Goal: Find specific page/section: Find specific page/section

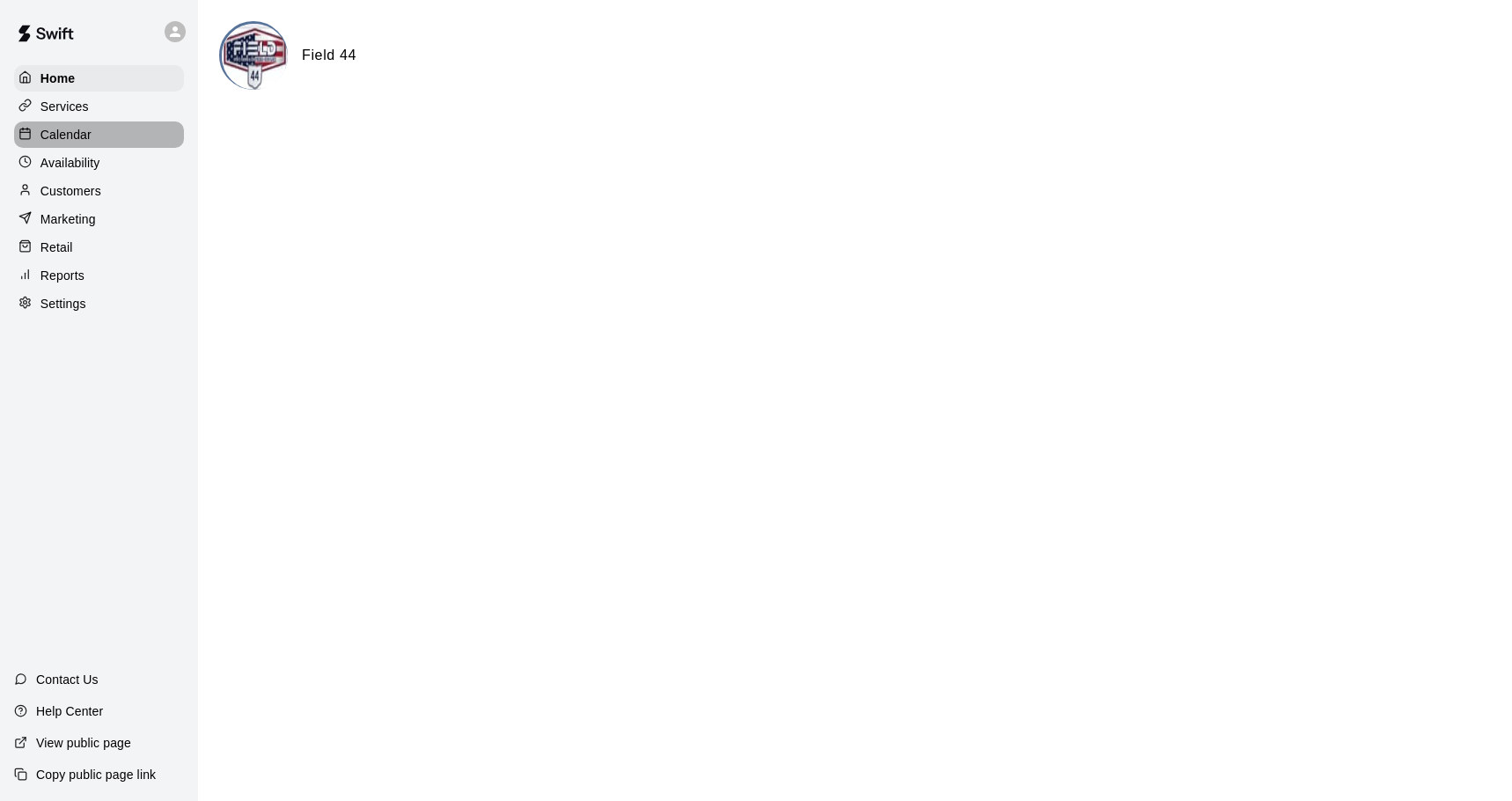
click at [70, 138] on p "Calendar" at bounding box center [65, 134] width 51 height 18
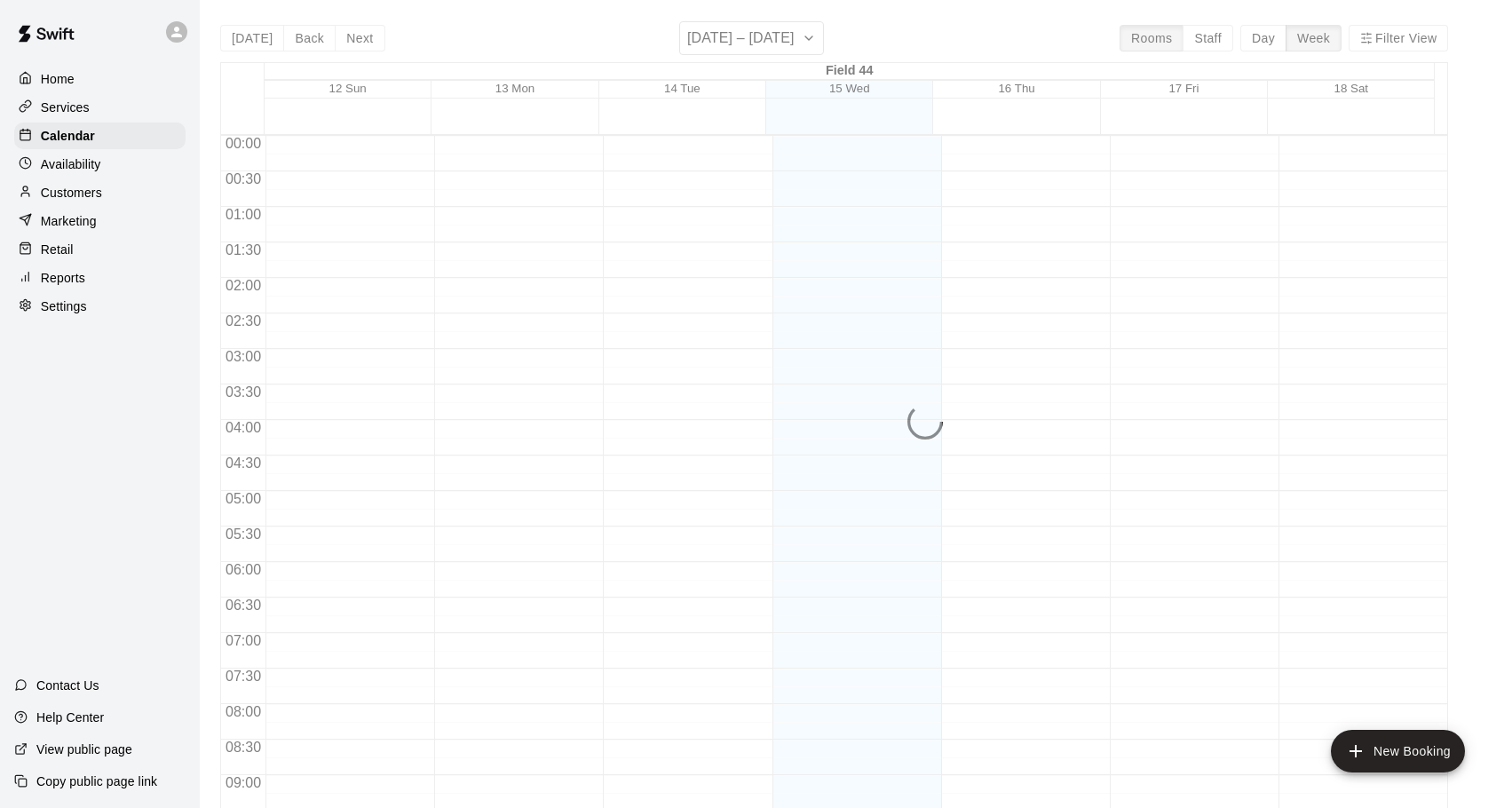
scroll to position [941, 0]
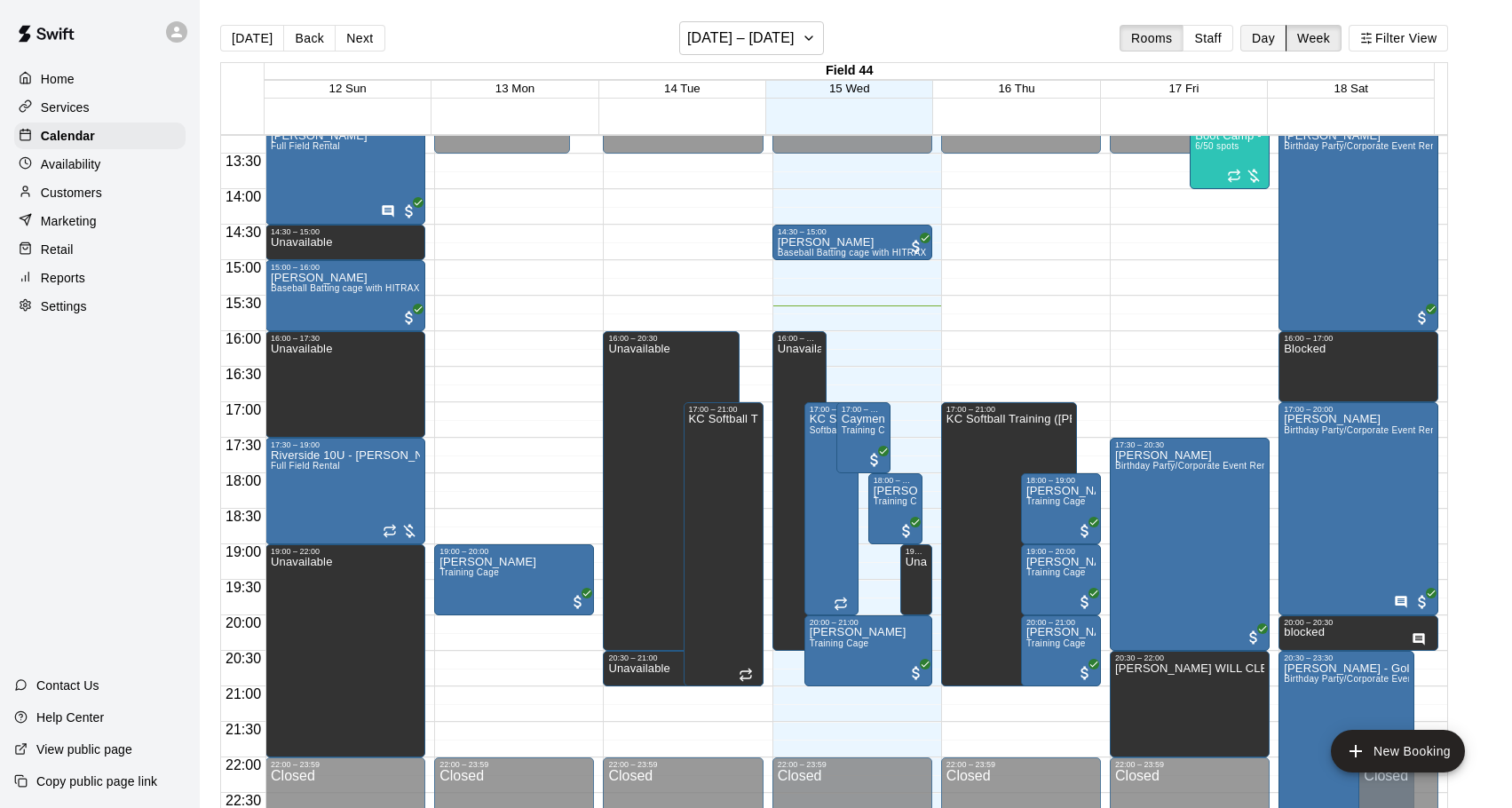
click at [1277, 41] on button "Day" at bounding box center [1264, 38] width 46 height 26
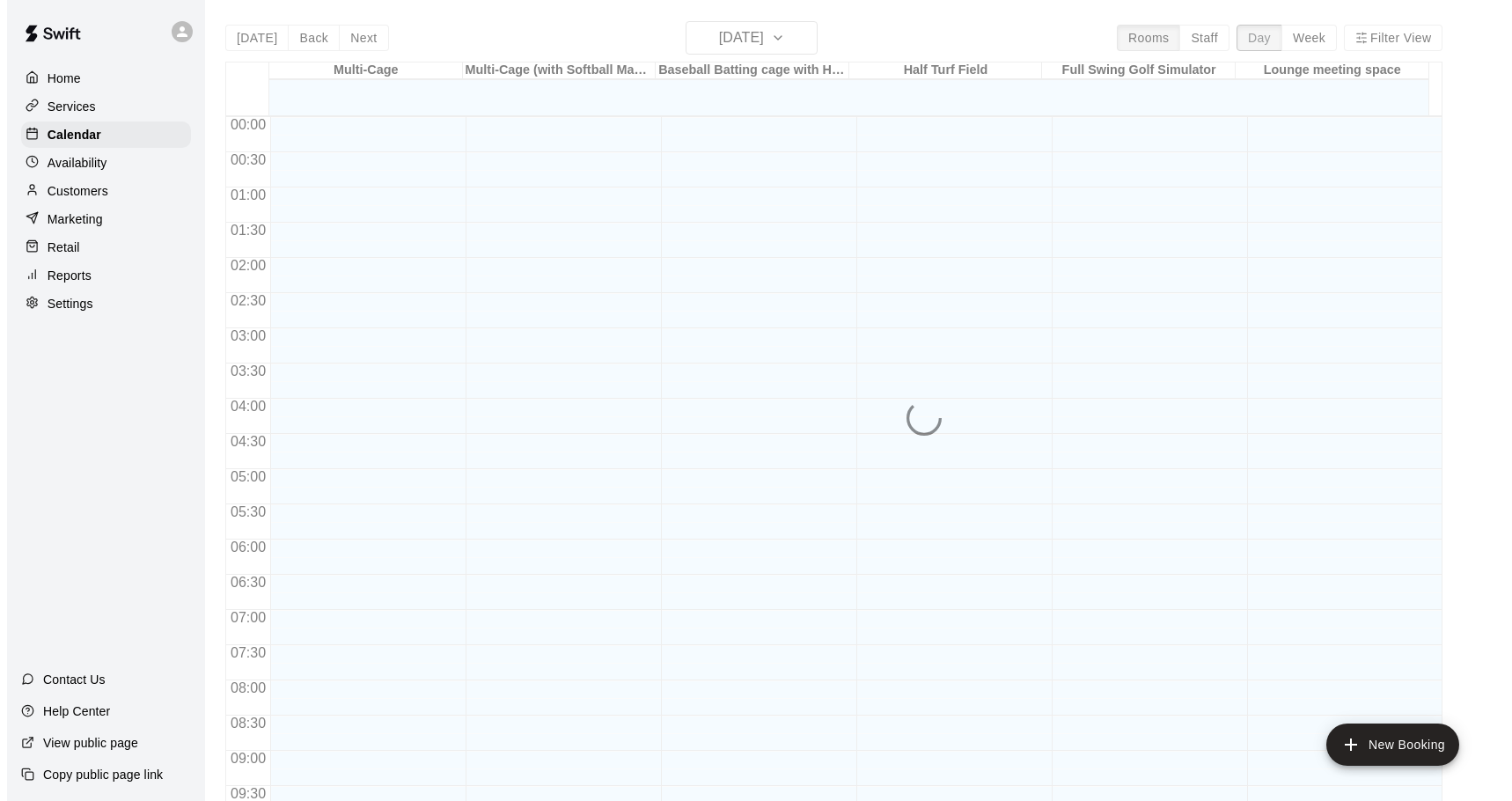
scroll to position [987, 0]
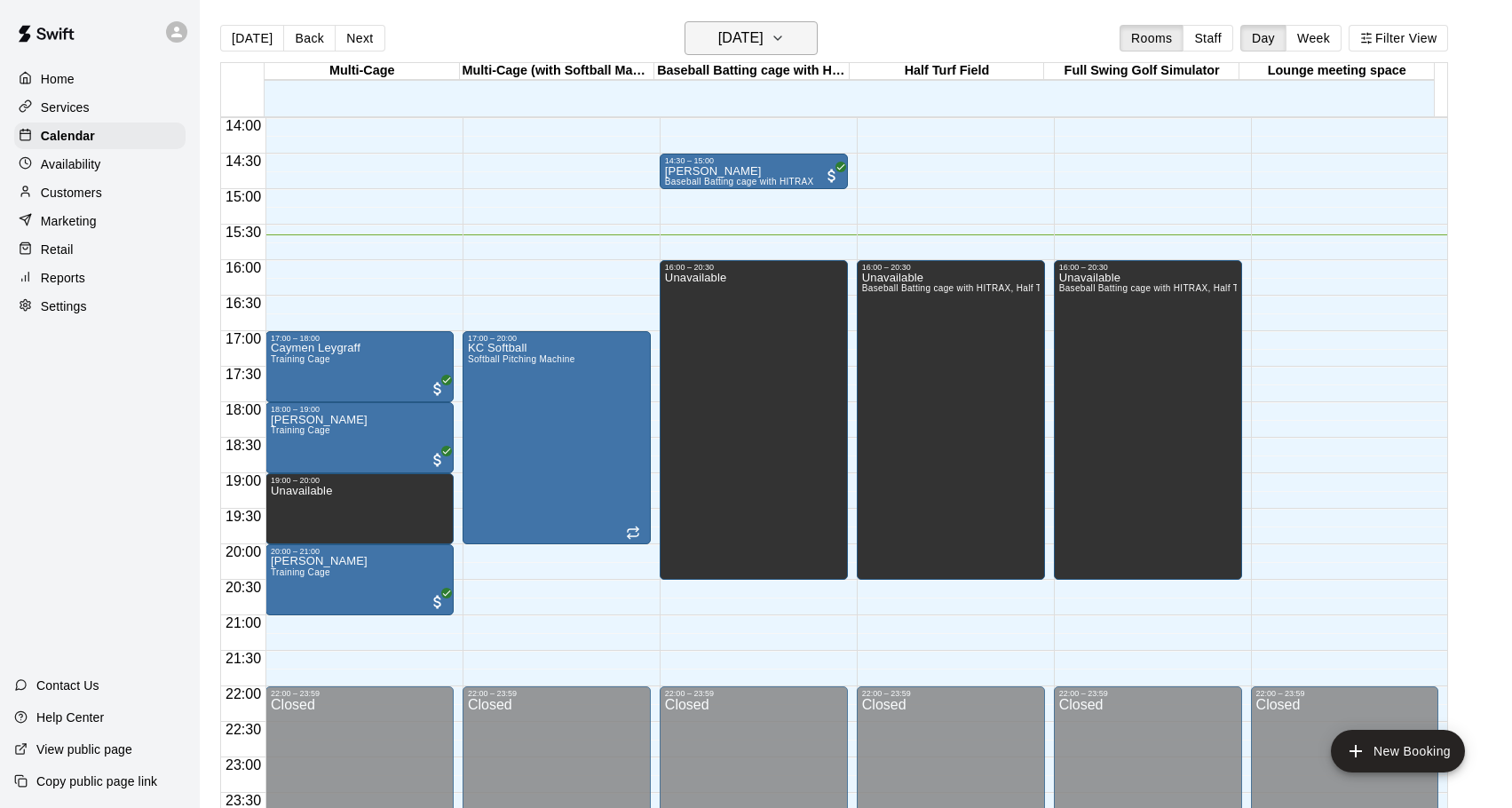
click at [785, 41] on icon "button" at bounding box center [777, 38] width 14 height 22
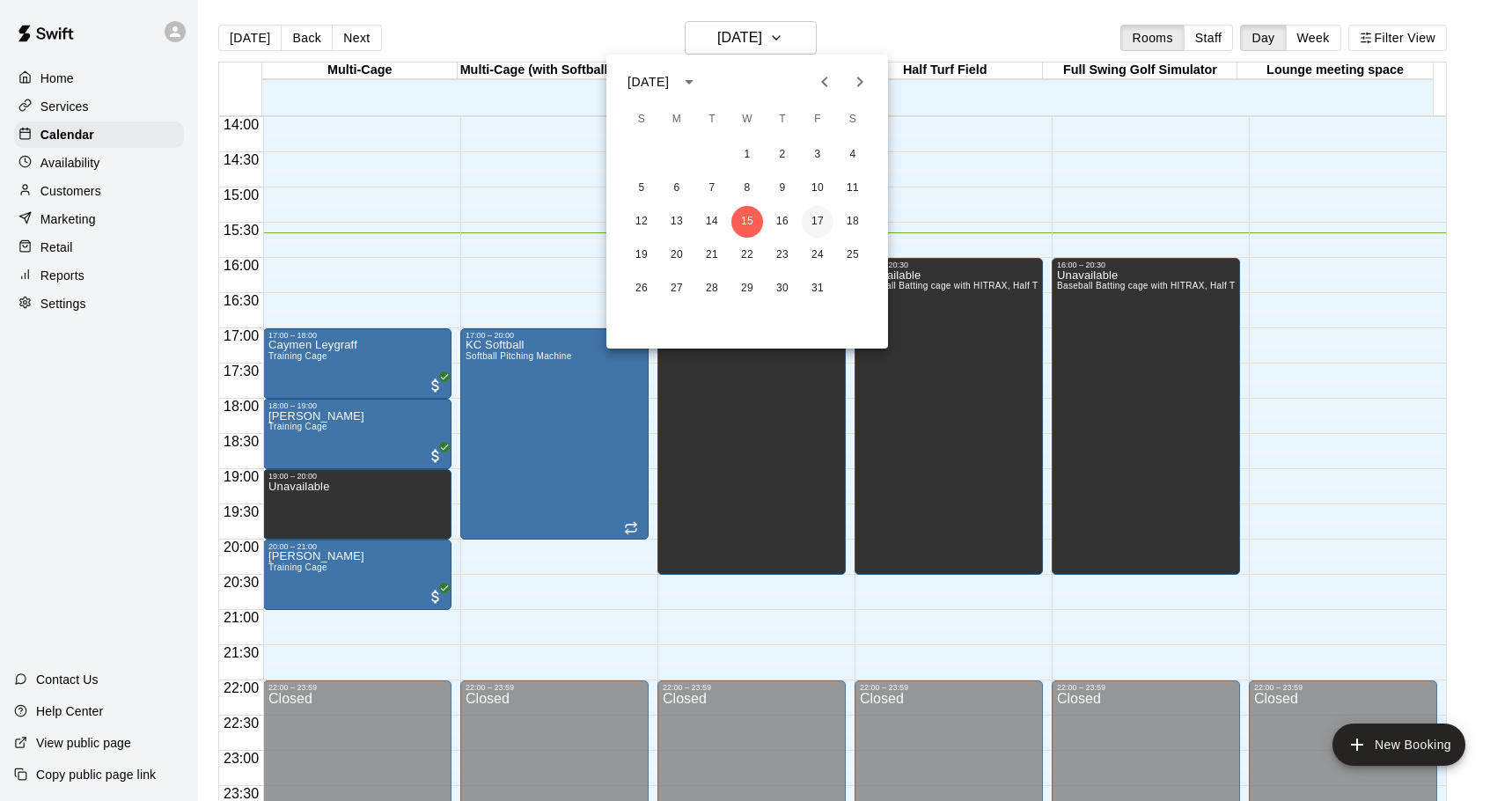
click at [814, 215] on button "17" at bounding box center [818, 222] width 32 height 32
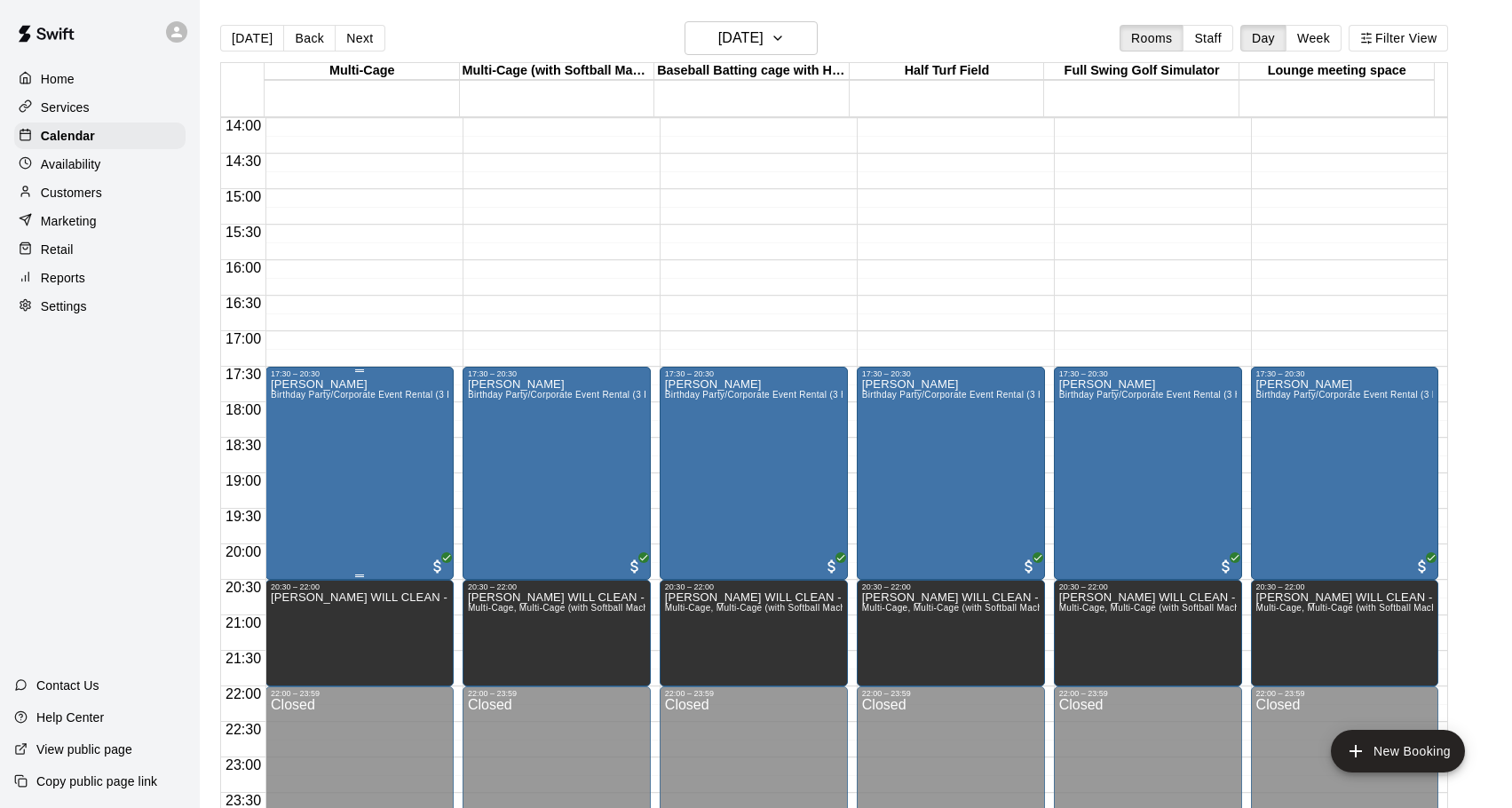
click at [324, 449] on div "[PERSON_NAME] Birthday Party/Corporate Event Rental (3 HOURS)" at bounding box center [360, 783] width 178 height 808
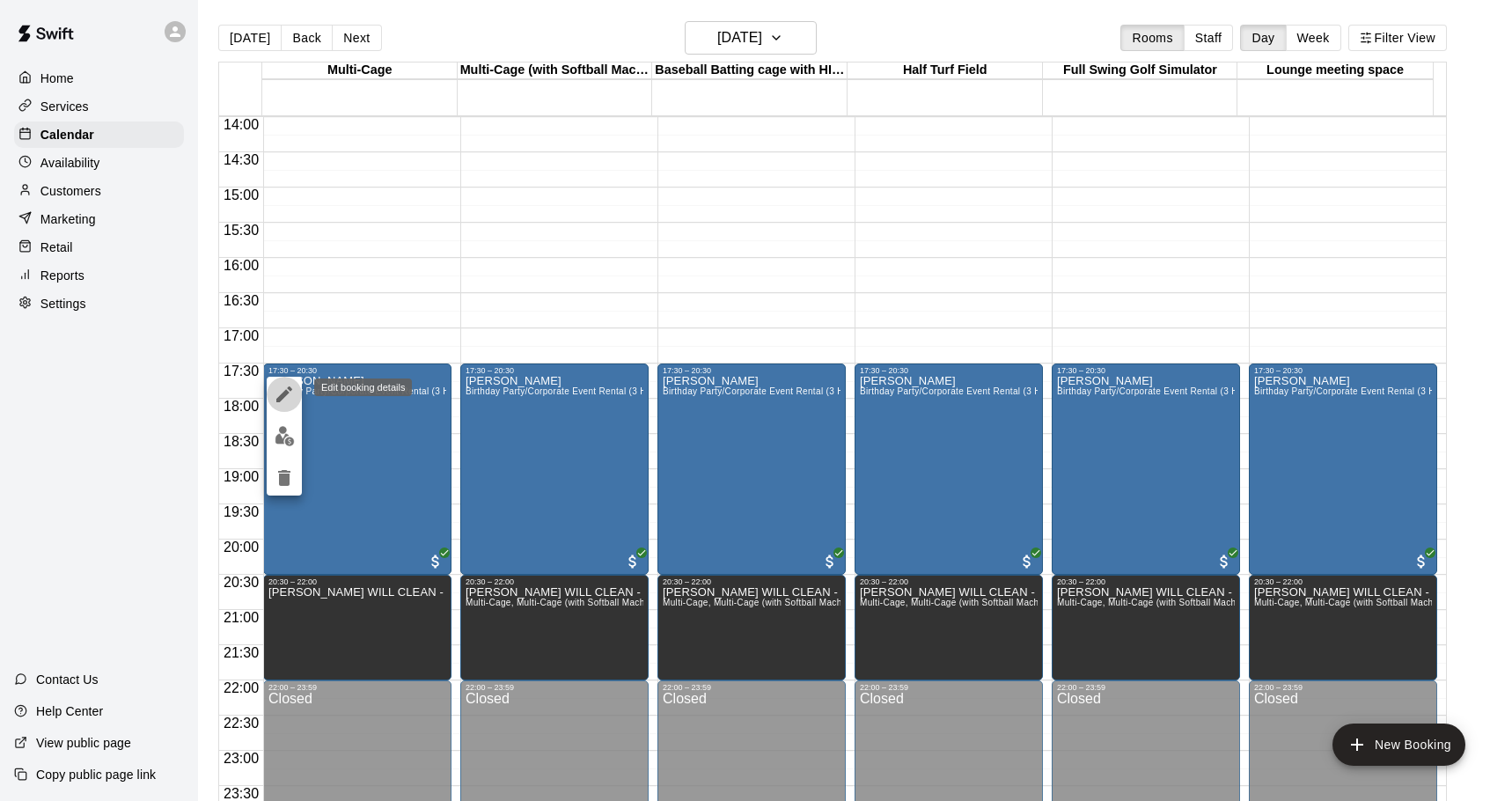
click at [280, 397] on icon "edit" at bounding box center [284, 394] width 16 height 16
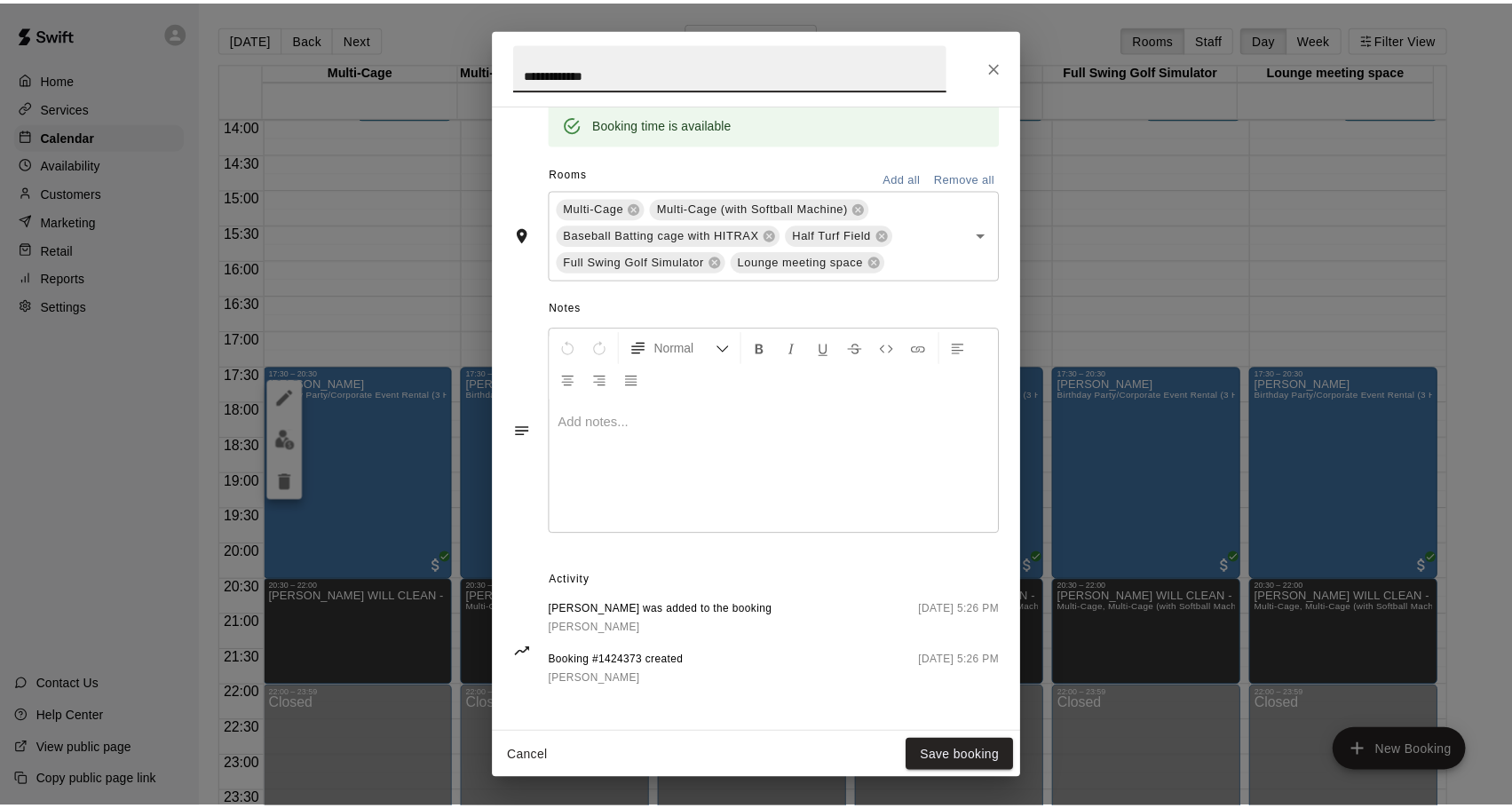
scroll to position [376, 0]
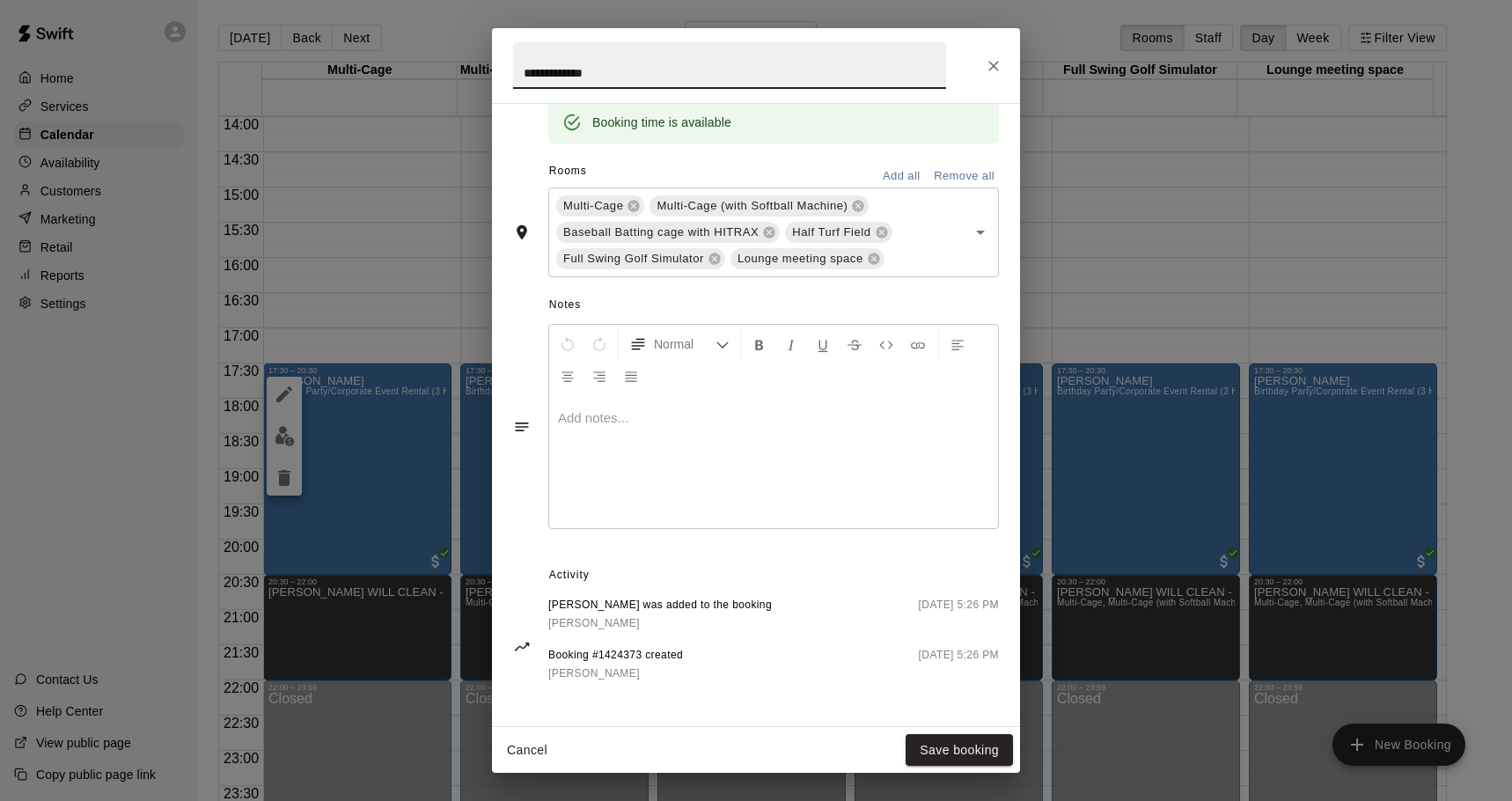
click at [1000, 61] on icon "Close" at bounding box center [993, 66] width 18 height 18
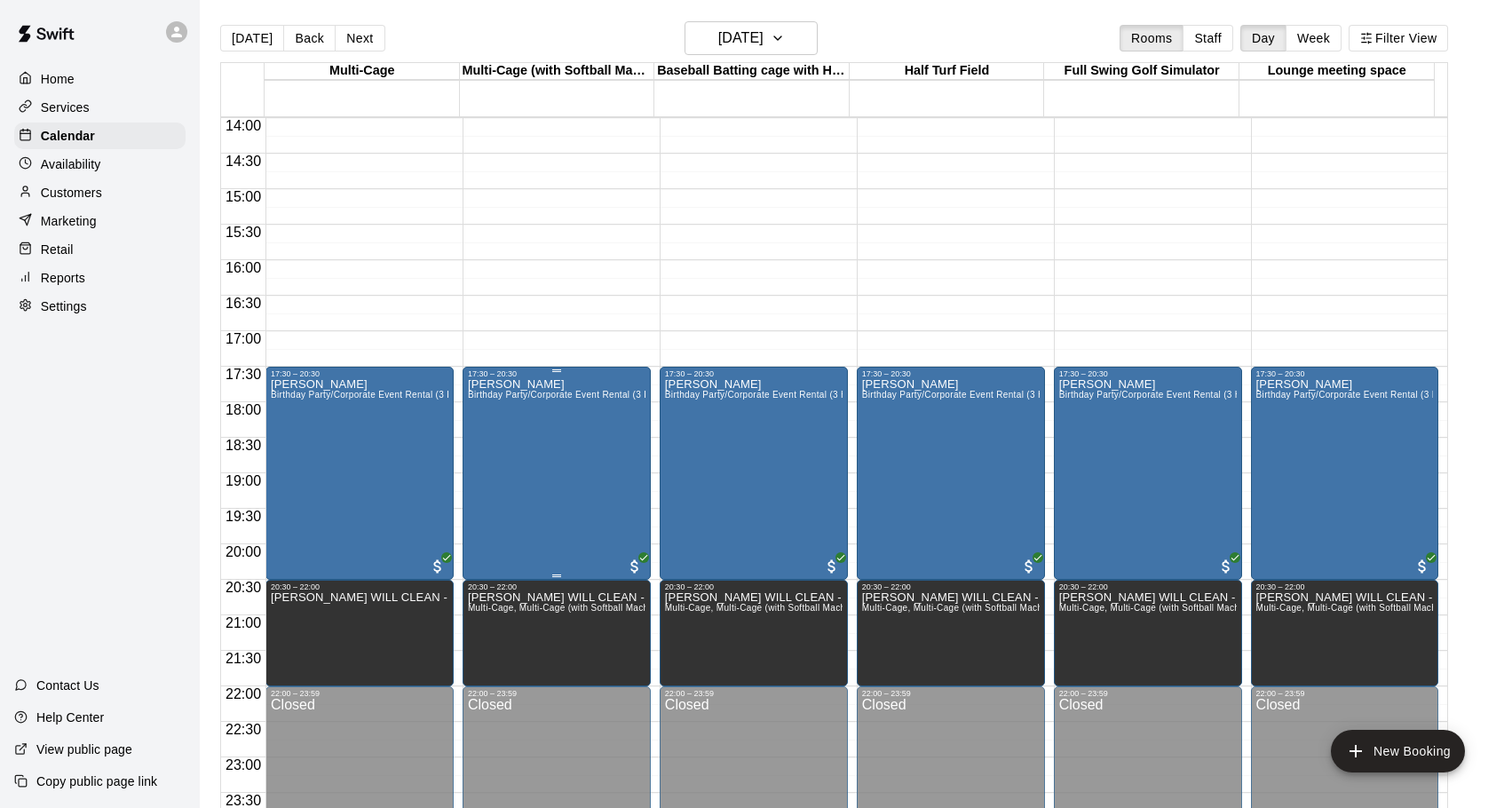
click at [557, 431] on div "[PERSON_NAME] Birthday Party/Corporate Event Rental (3 HOURS)" at bounding box center [557, 783] width 178 height 808
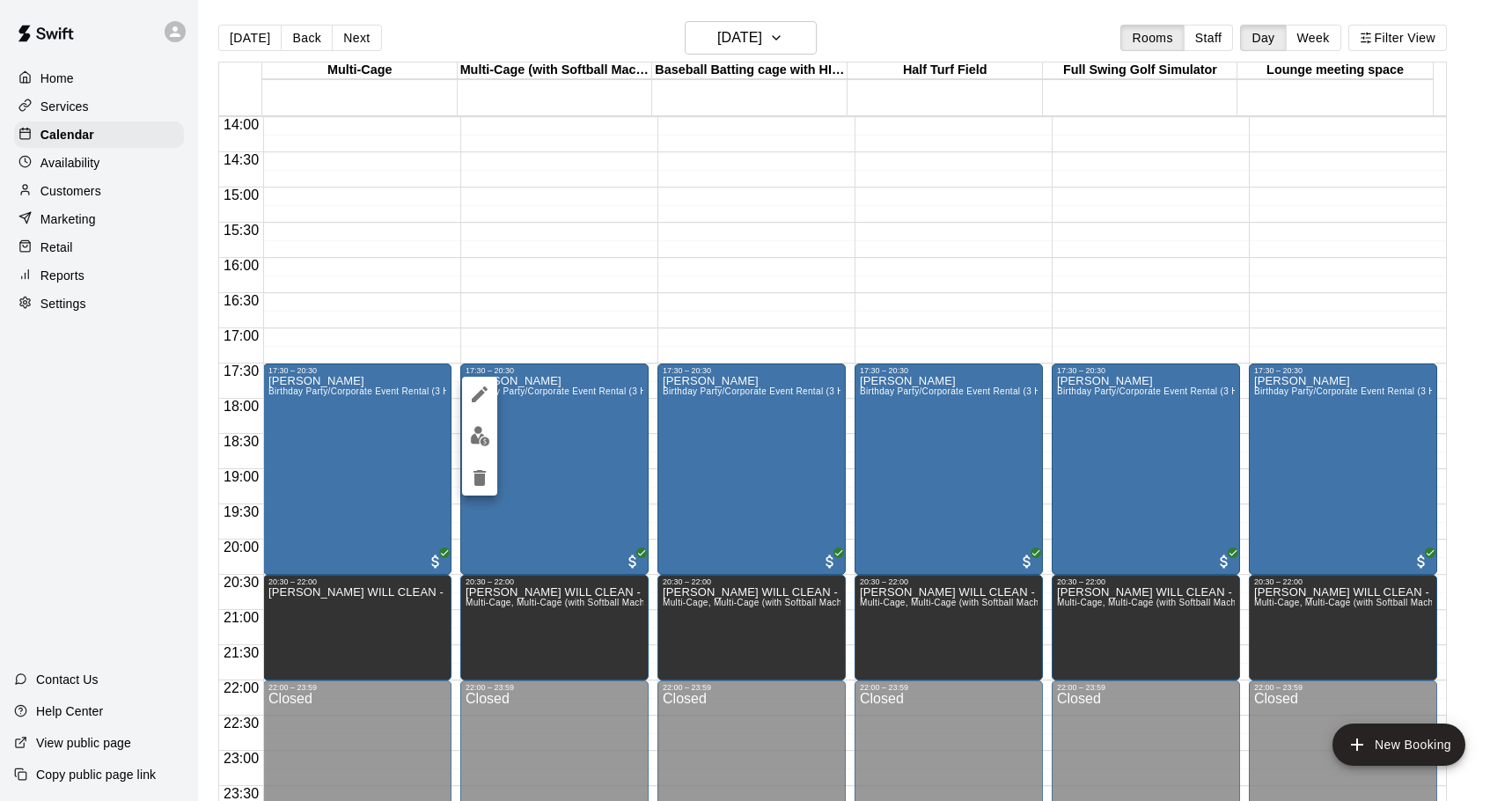
click at [75, 200] on div at bounding box center [756, 400] width 1512 height 801
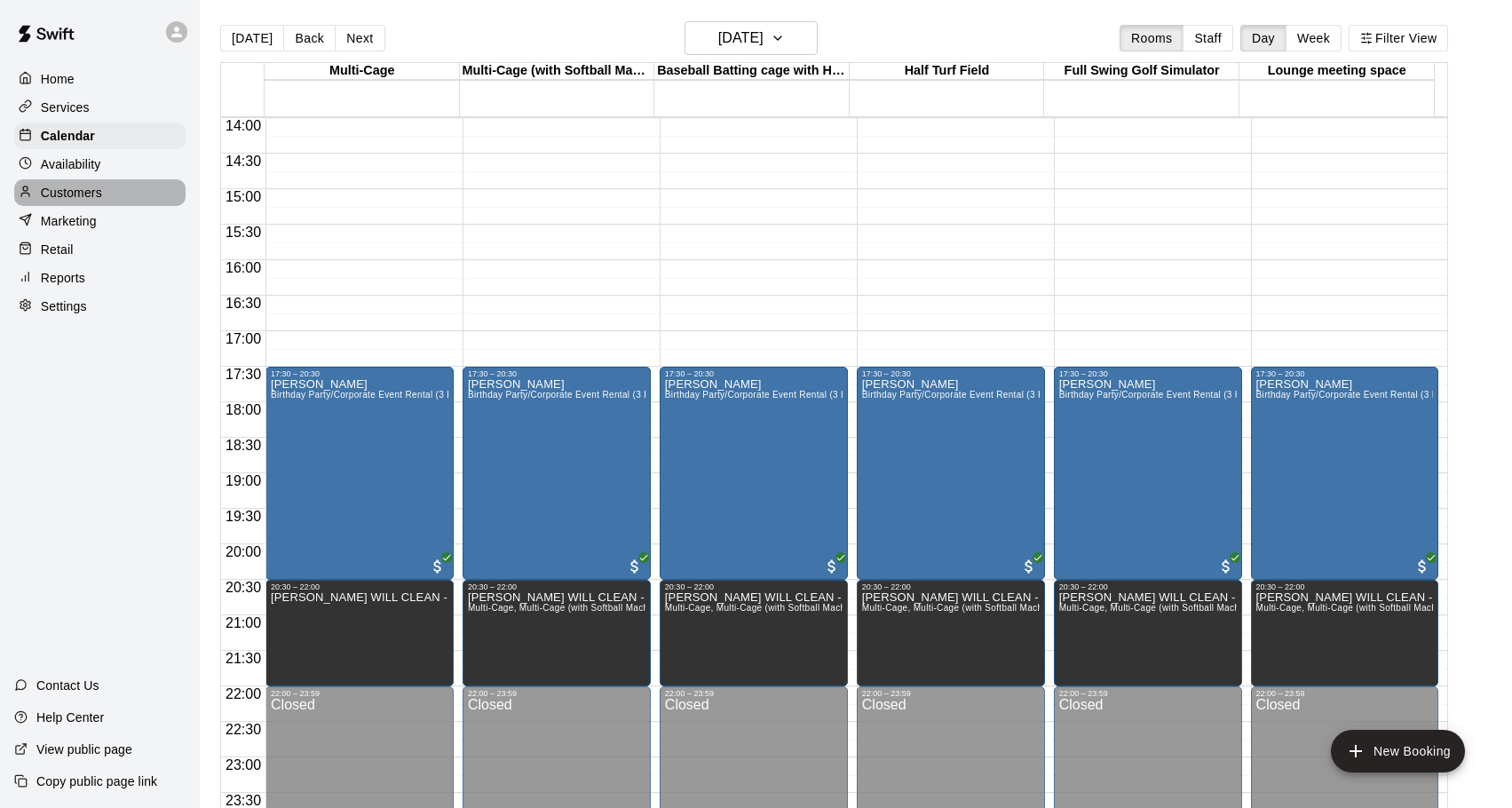
click at [67, 197] on p "Customers" at bounding box center [71, 193] width 61 height 18
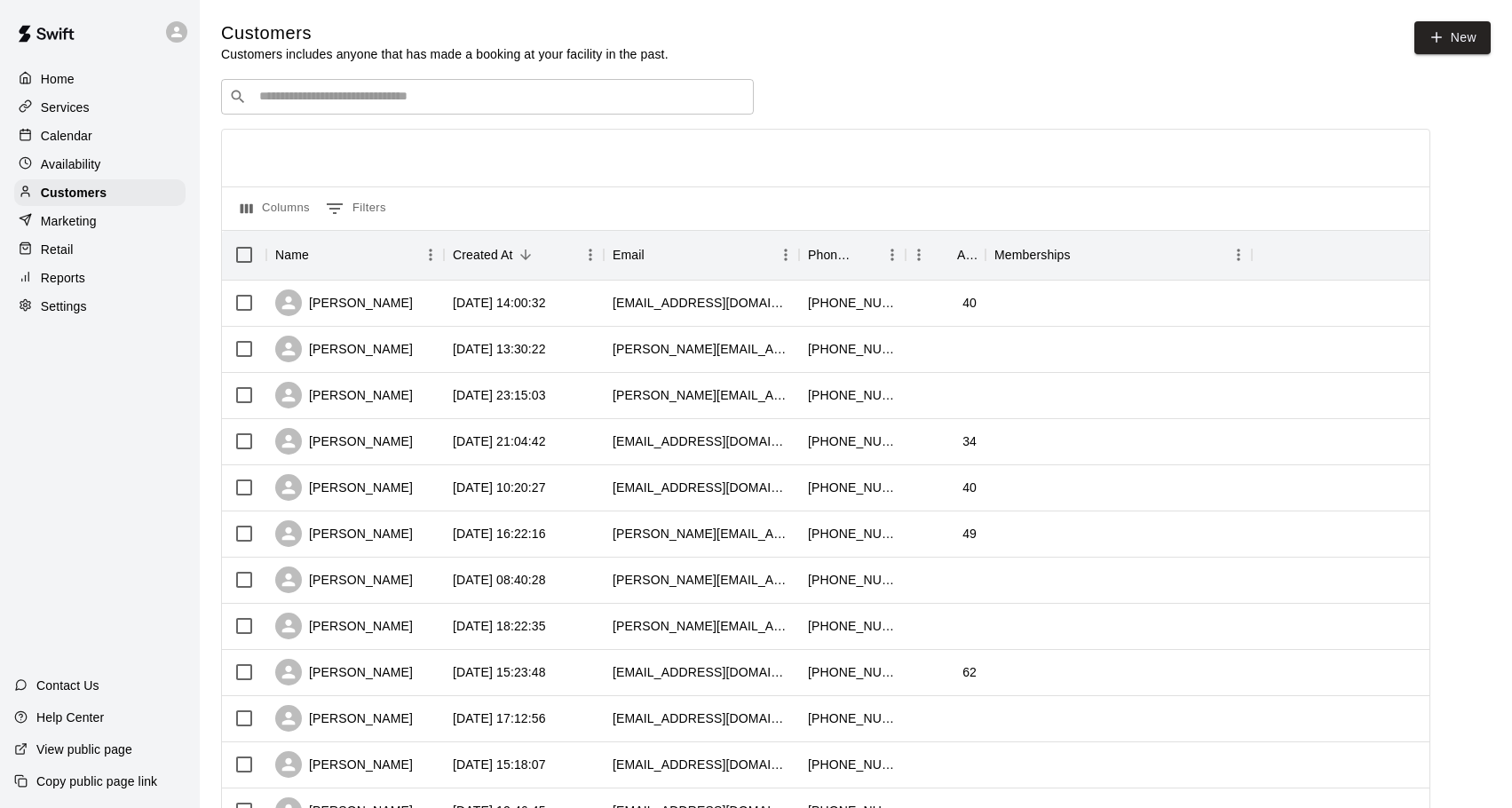
click at [300, 106] on input "Search customers by name or email" at bounding box center [500, 96] width 492 height 18
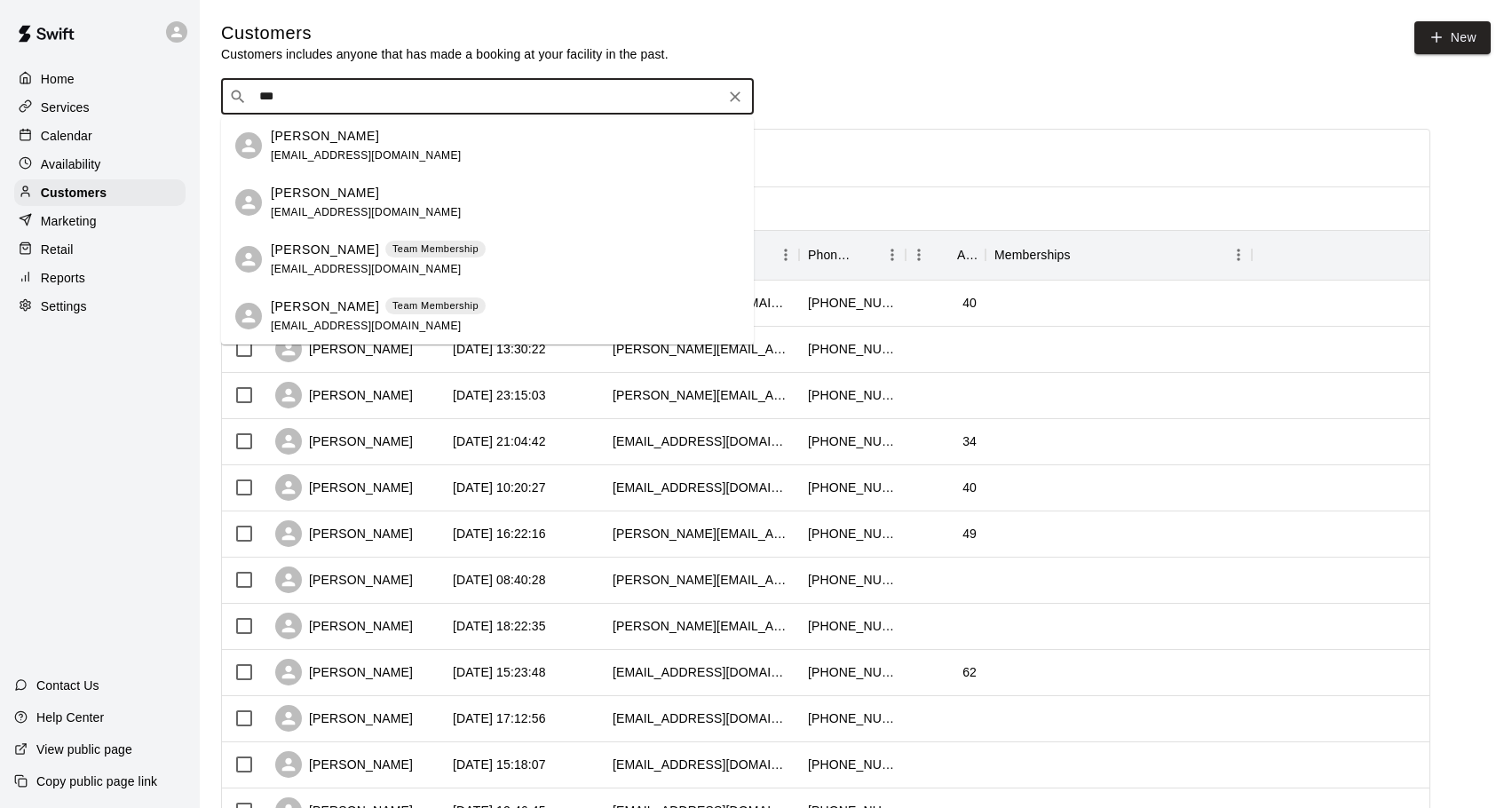
type input "****"
click at [331, 210] on span "[EMAIL_ADDRESS][DOMAIN_NAME]" at bounding box center [366, 211] width 191 height 12
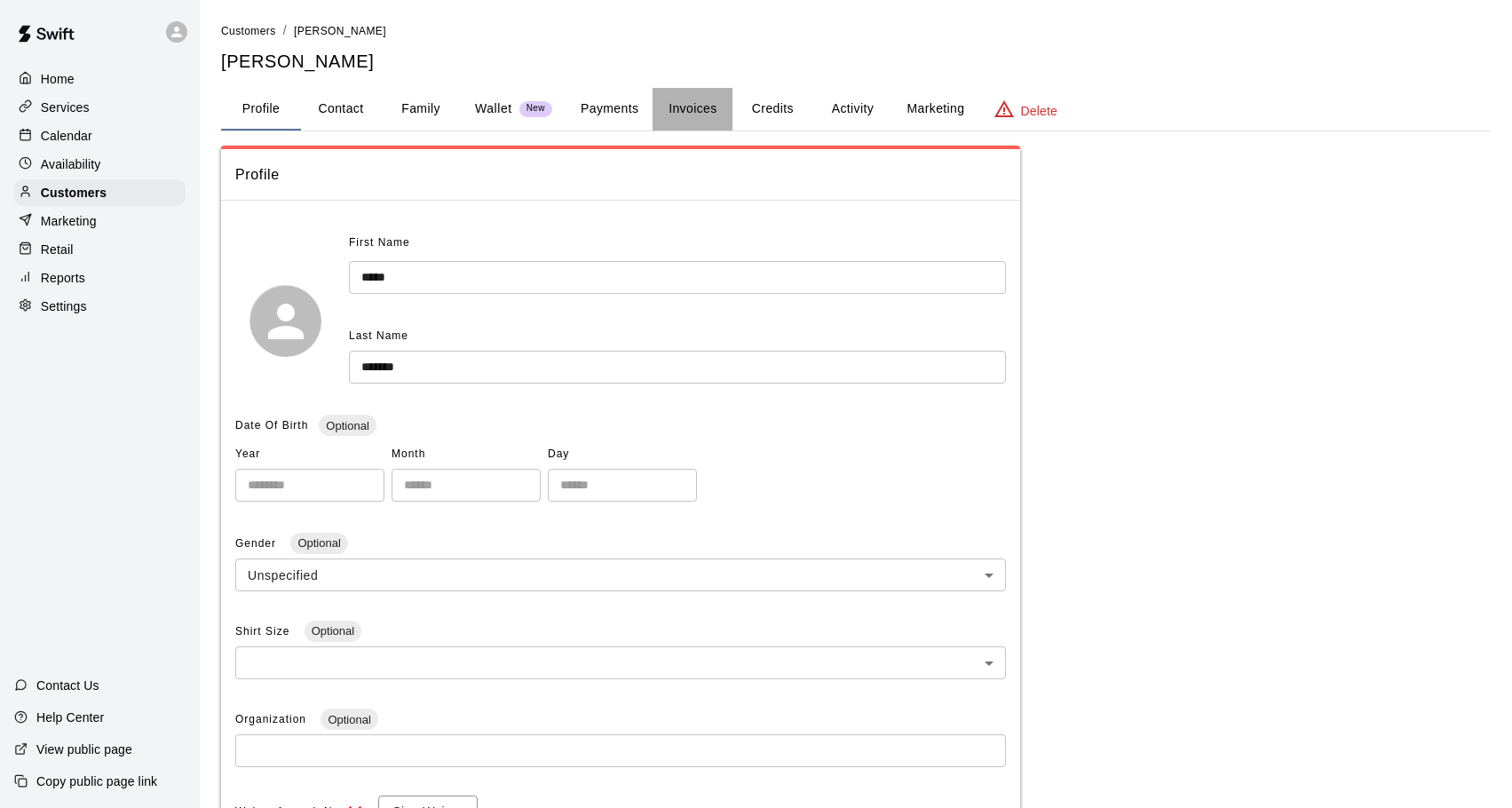
click at [690, 111] on button "Invoices" at bounding box center [692, 109] width 80 height 42
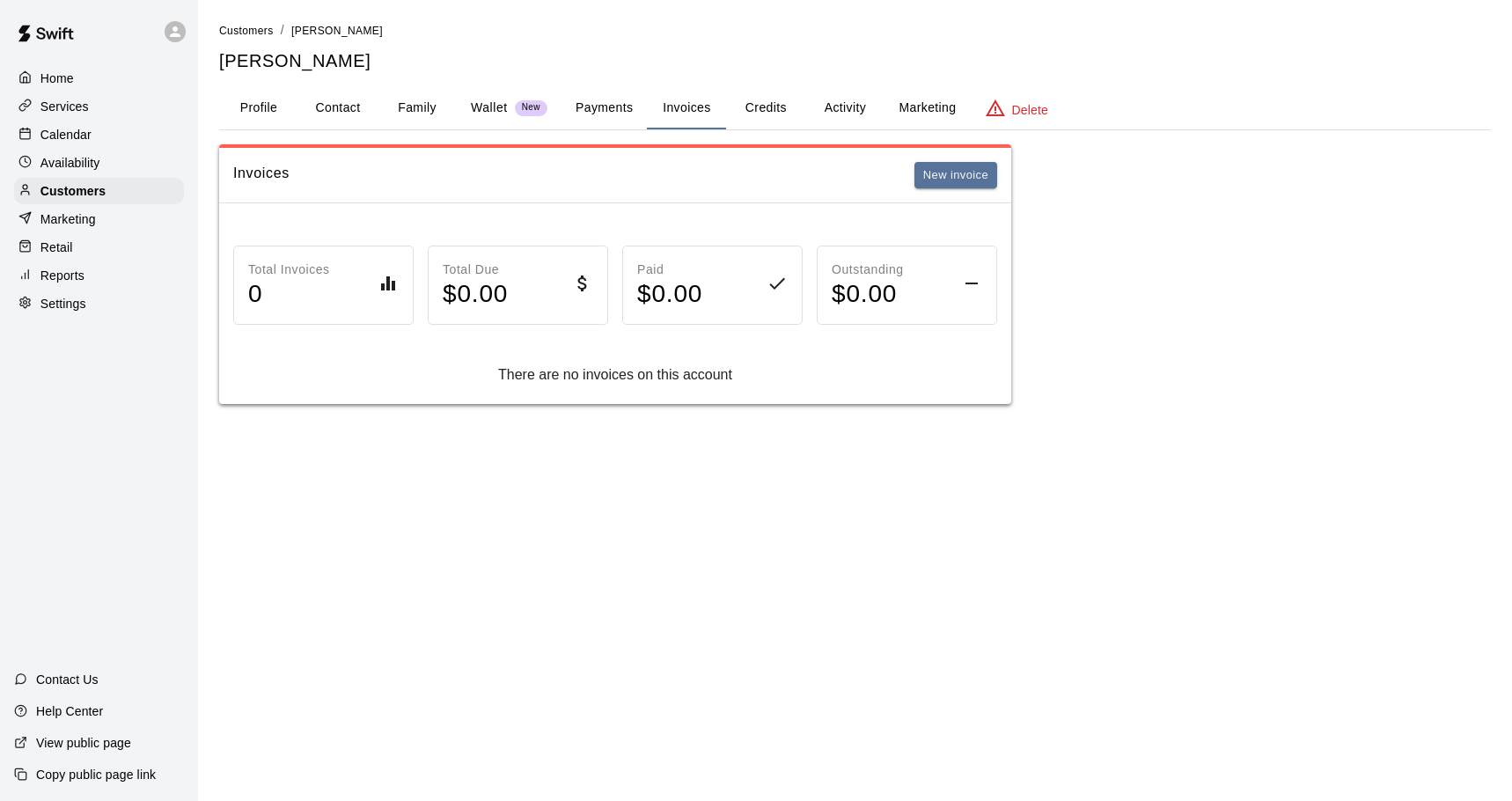
click at [603, 108] on button "Payments" at bounding box center [603, 108] width 85 height 42
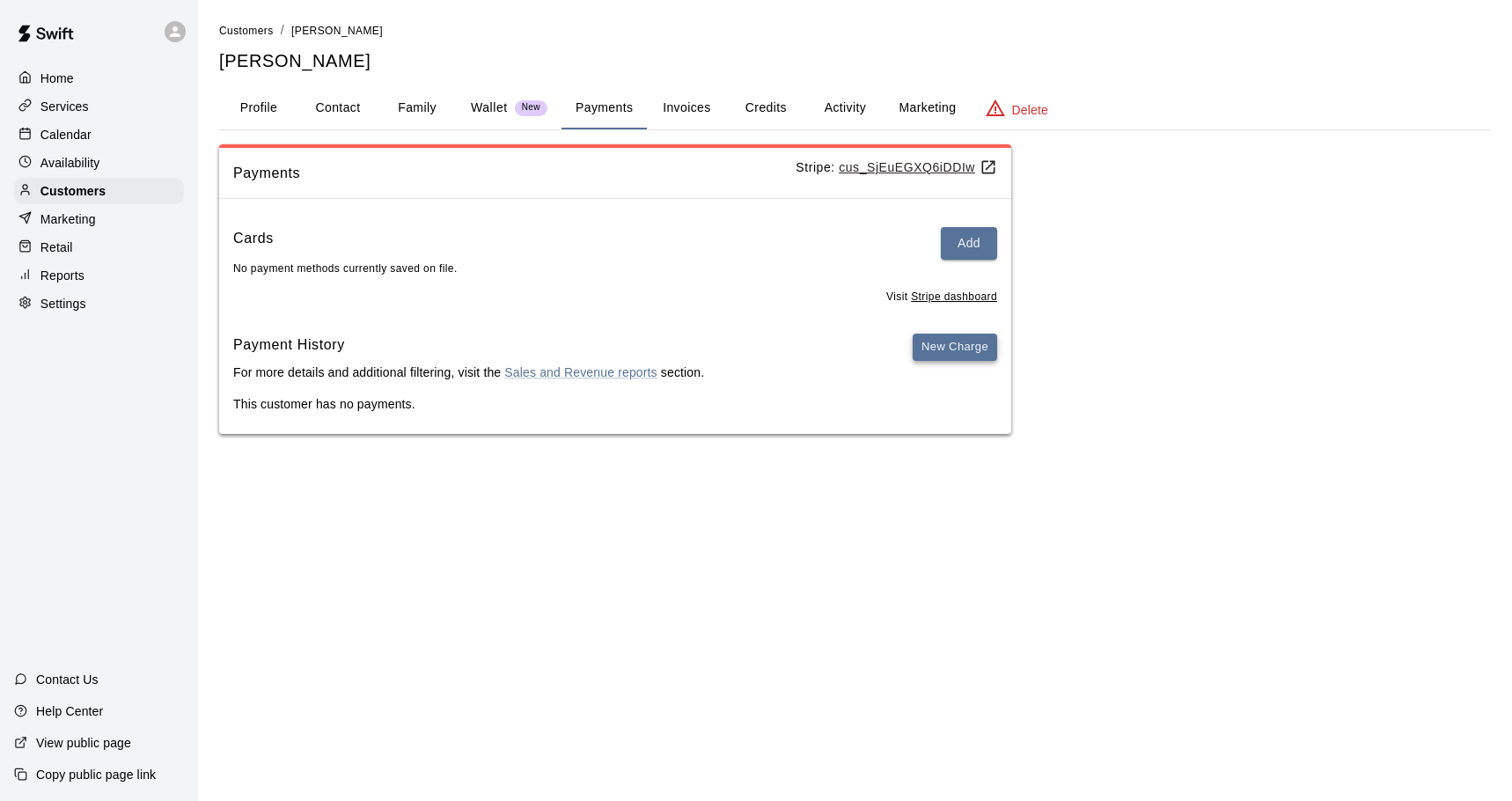
click at [959, 357] on button "New Charge" at bounding box center [954, 346] width 84 height 27
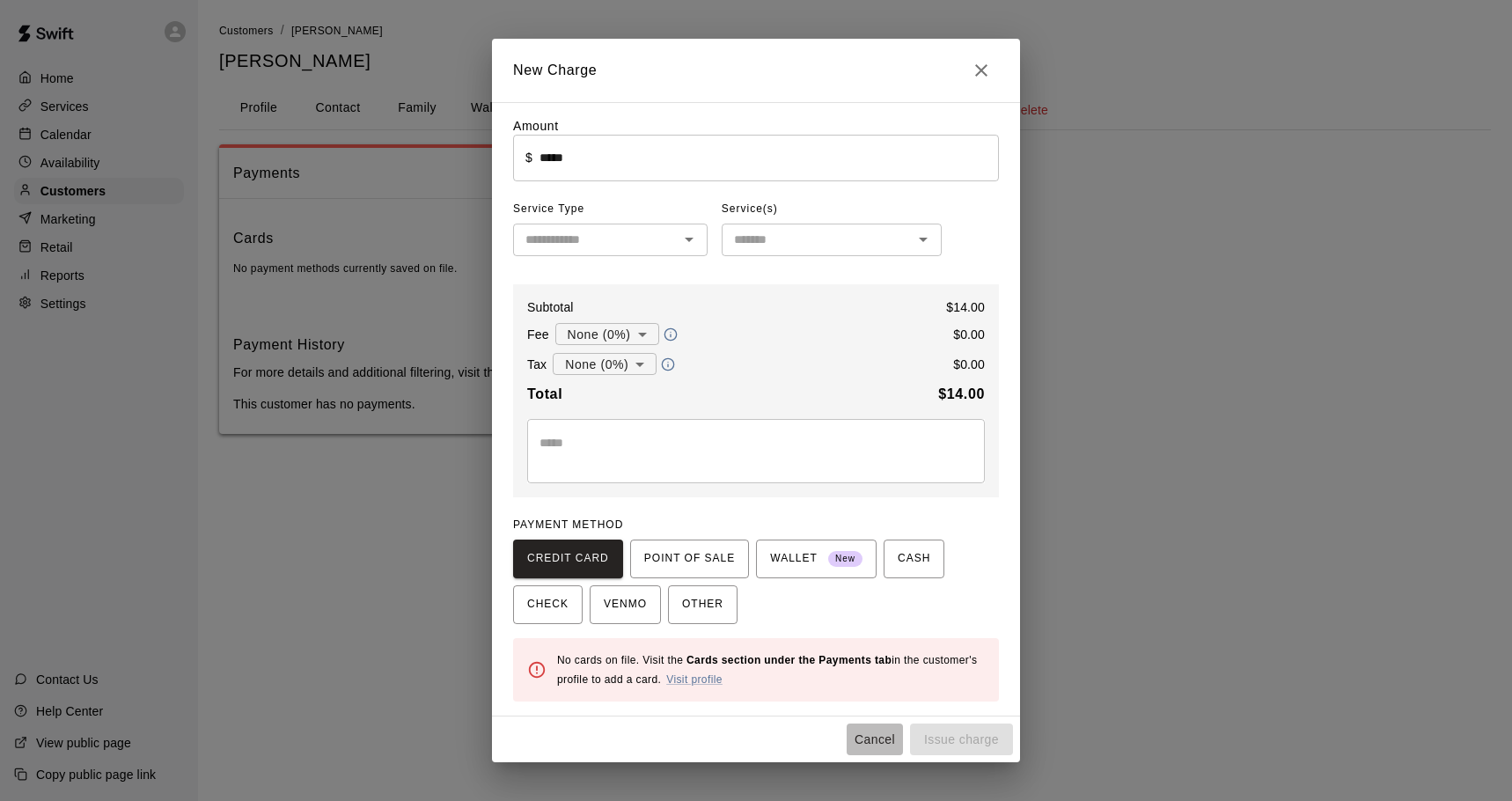
click at [880, 742] on button "Cancel" at bounding box center [875, 739] width 56 height 33
type input "*"
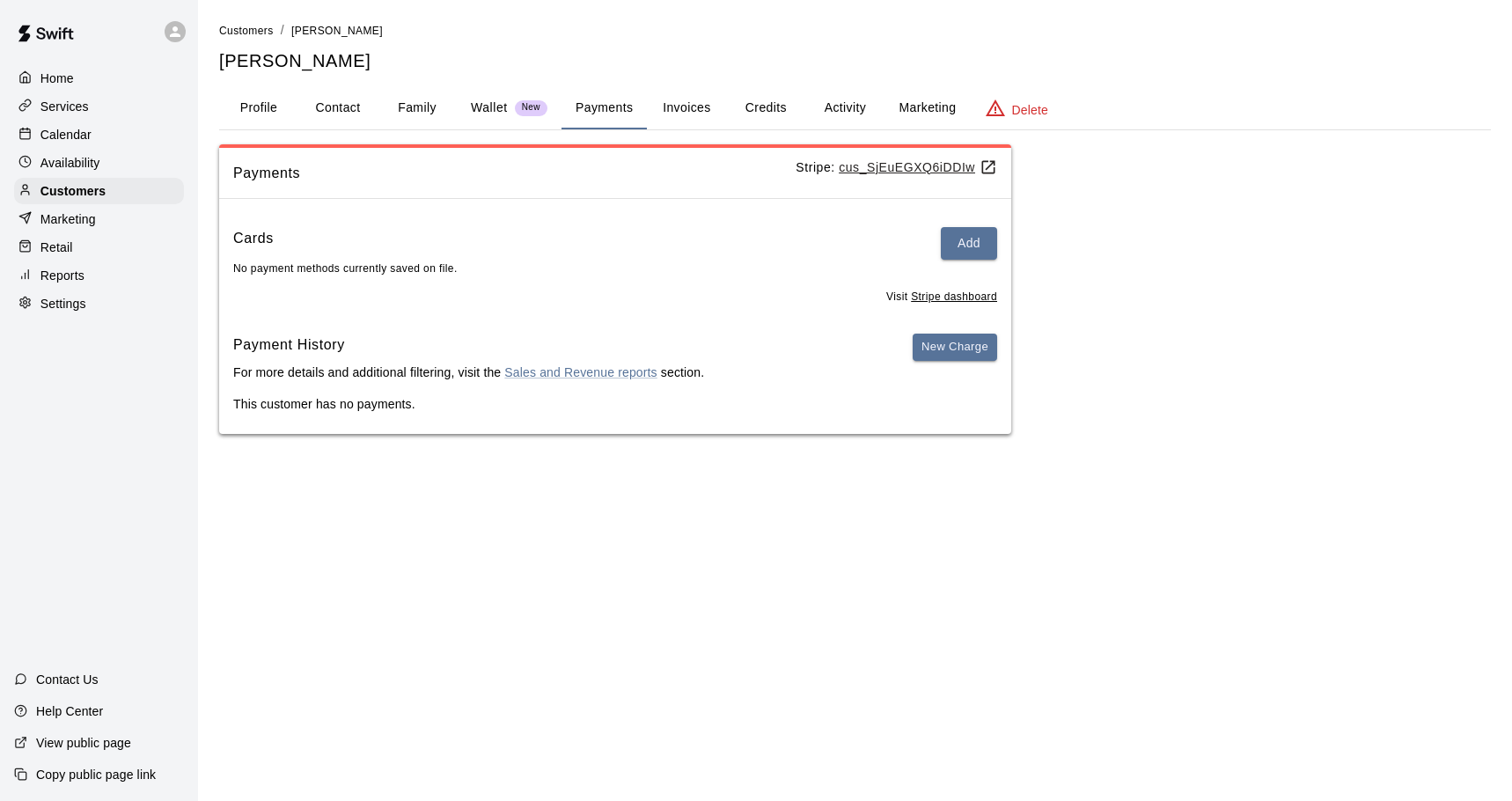
click at [605, 109] on button "Payments" at bounding box center [603, 108] width 85 height 42
click at [63, 139] on p "Calendar" at bounding box center [65, 134] width 51 height 18
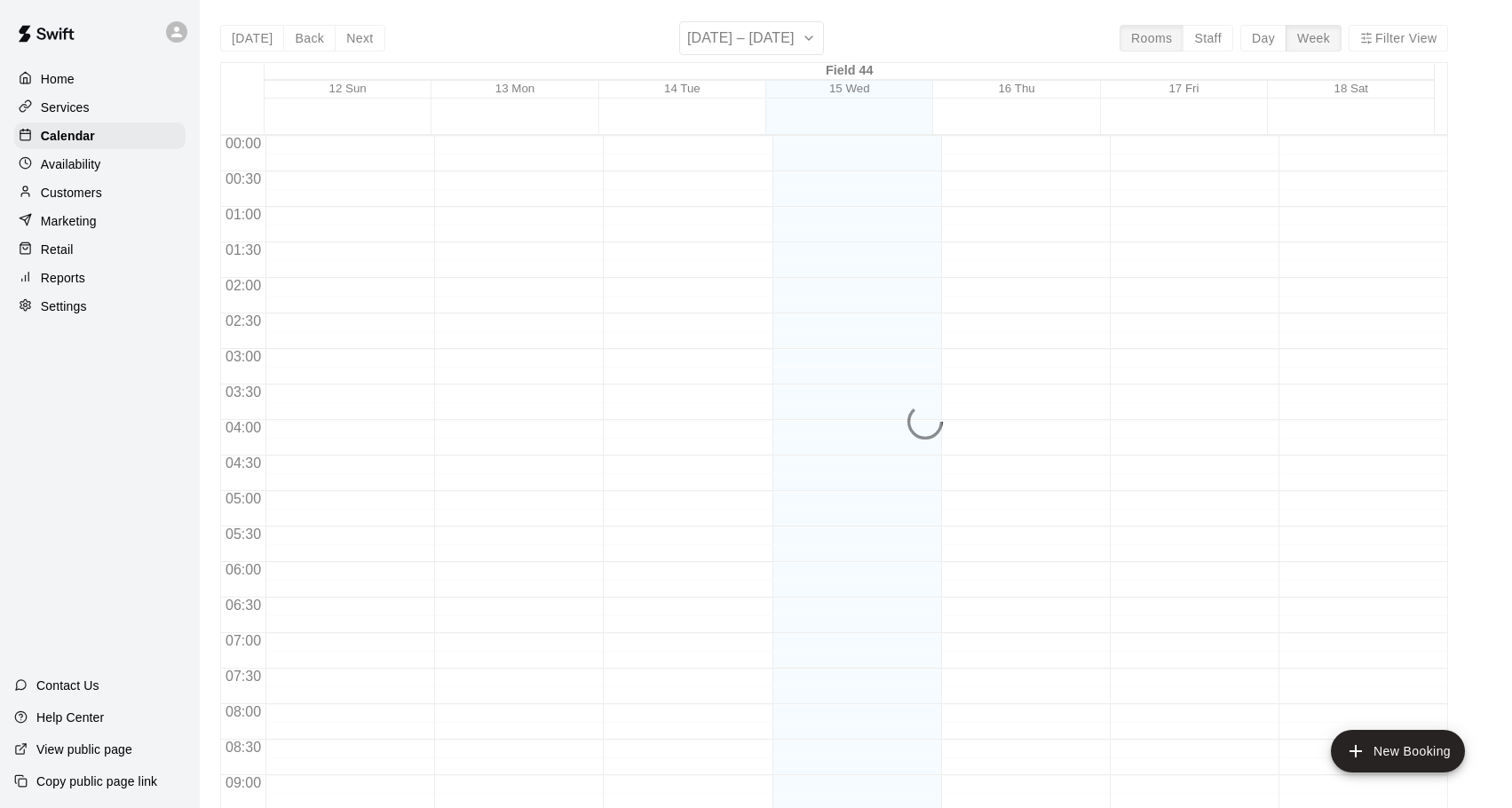
scroll to position [941, 0]
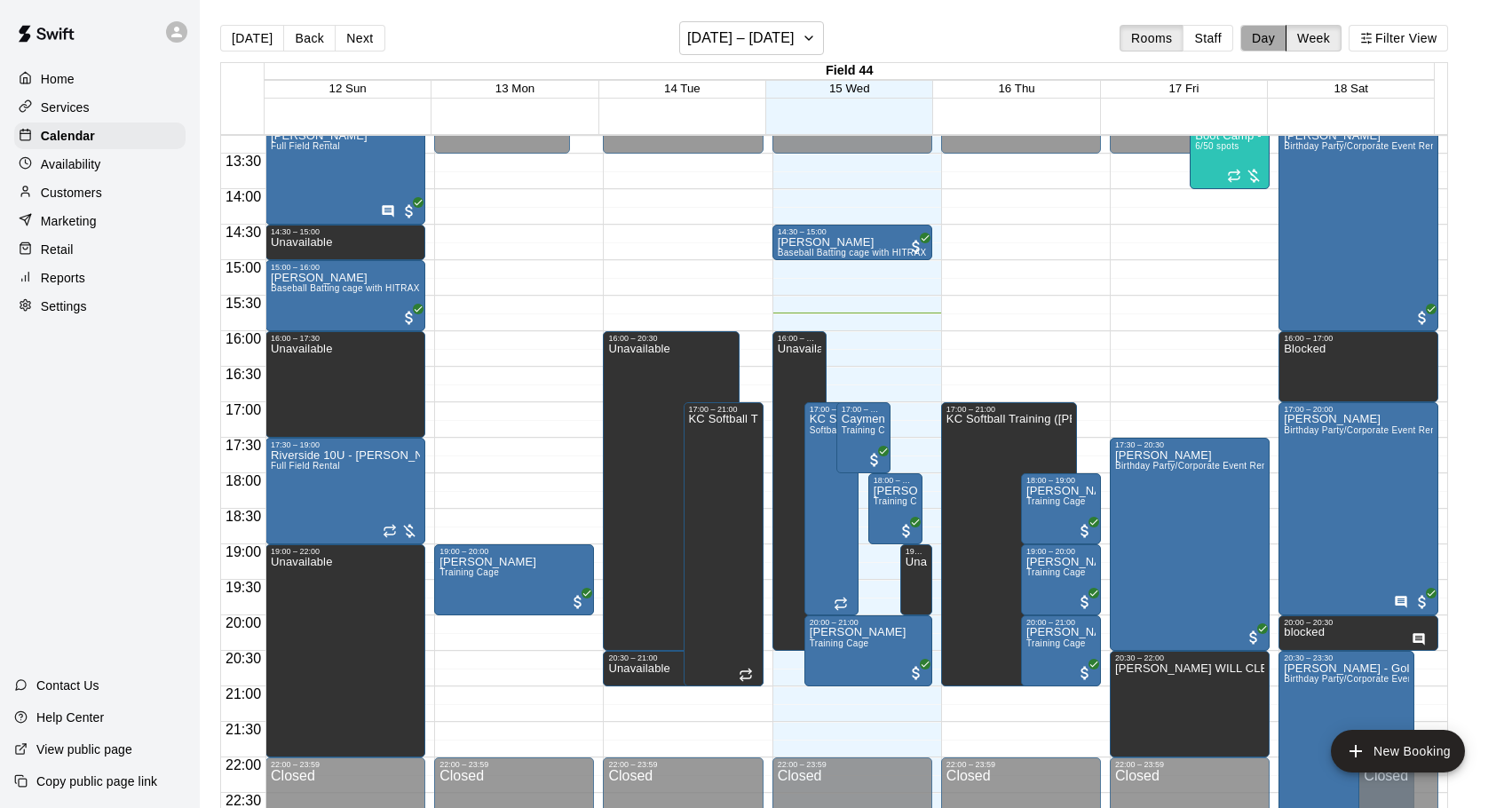
click at [1270, 42] on button "Day" at bounding box center [1264, 38] width 46 height 26
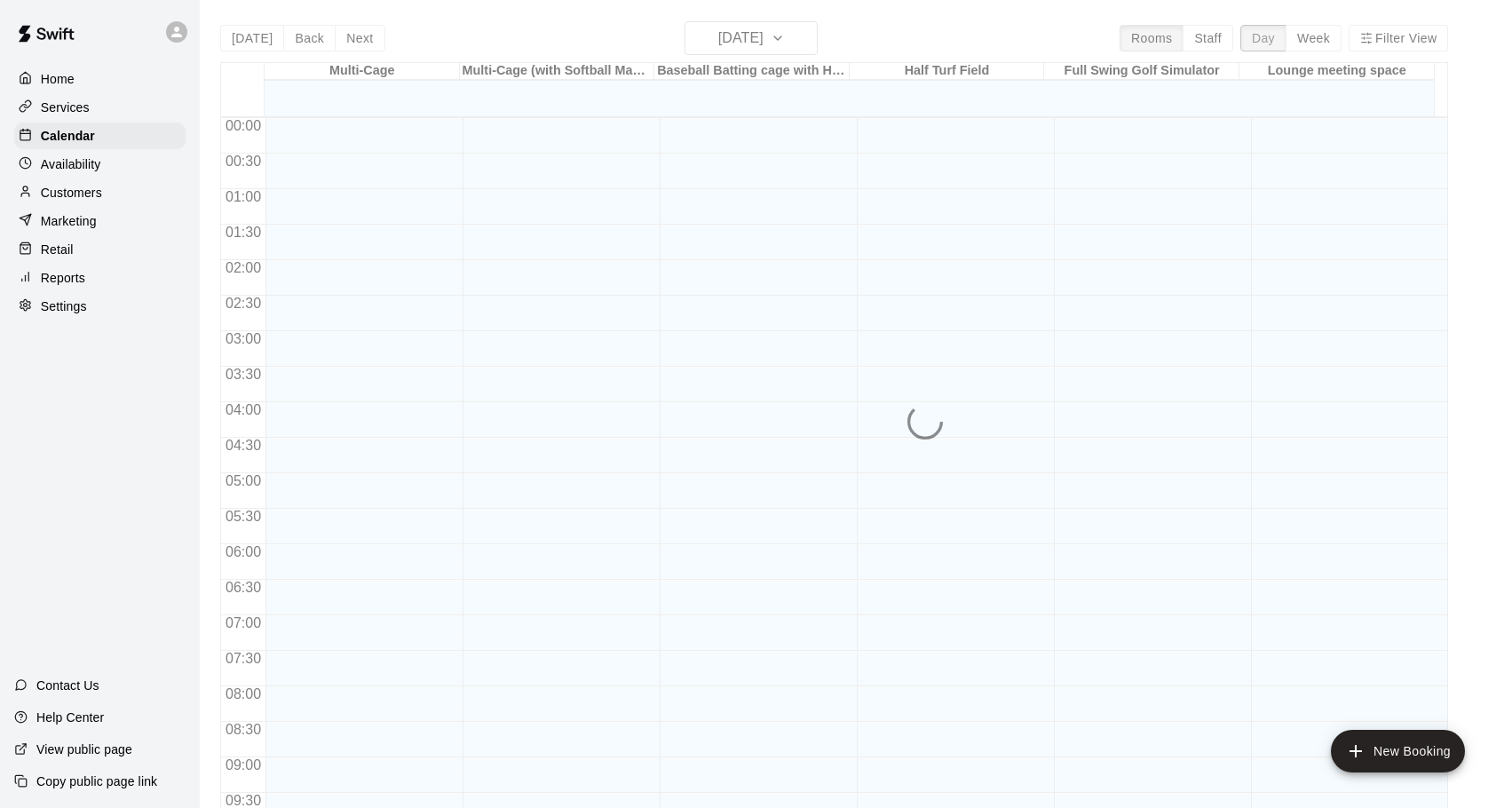
scroll to position [996, 0]
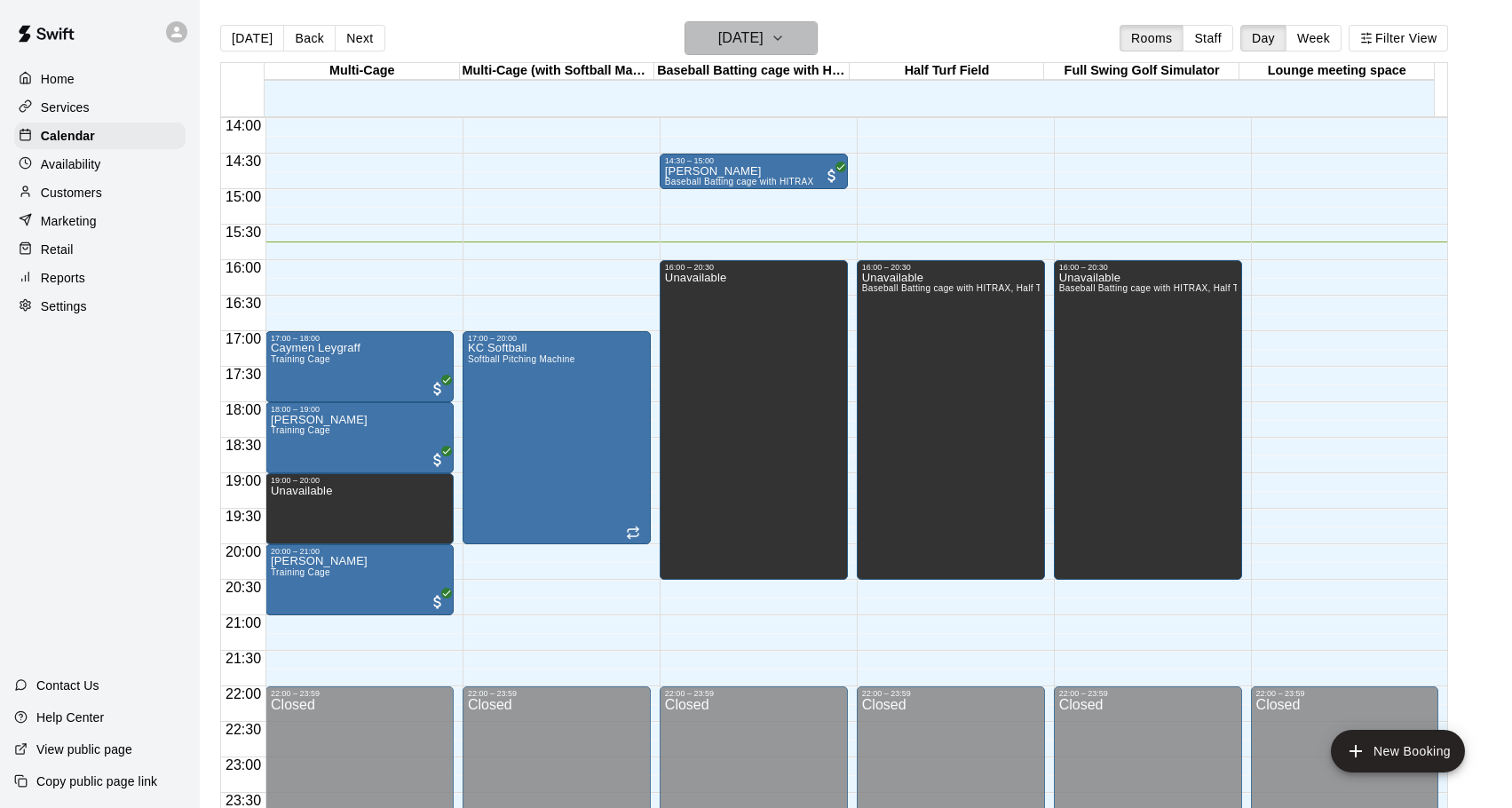
click at [807, 44] on button "[DATE]" at bounding box center [751, 39] width 133 height 34
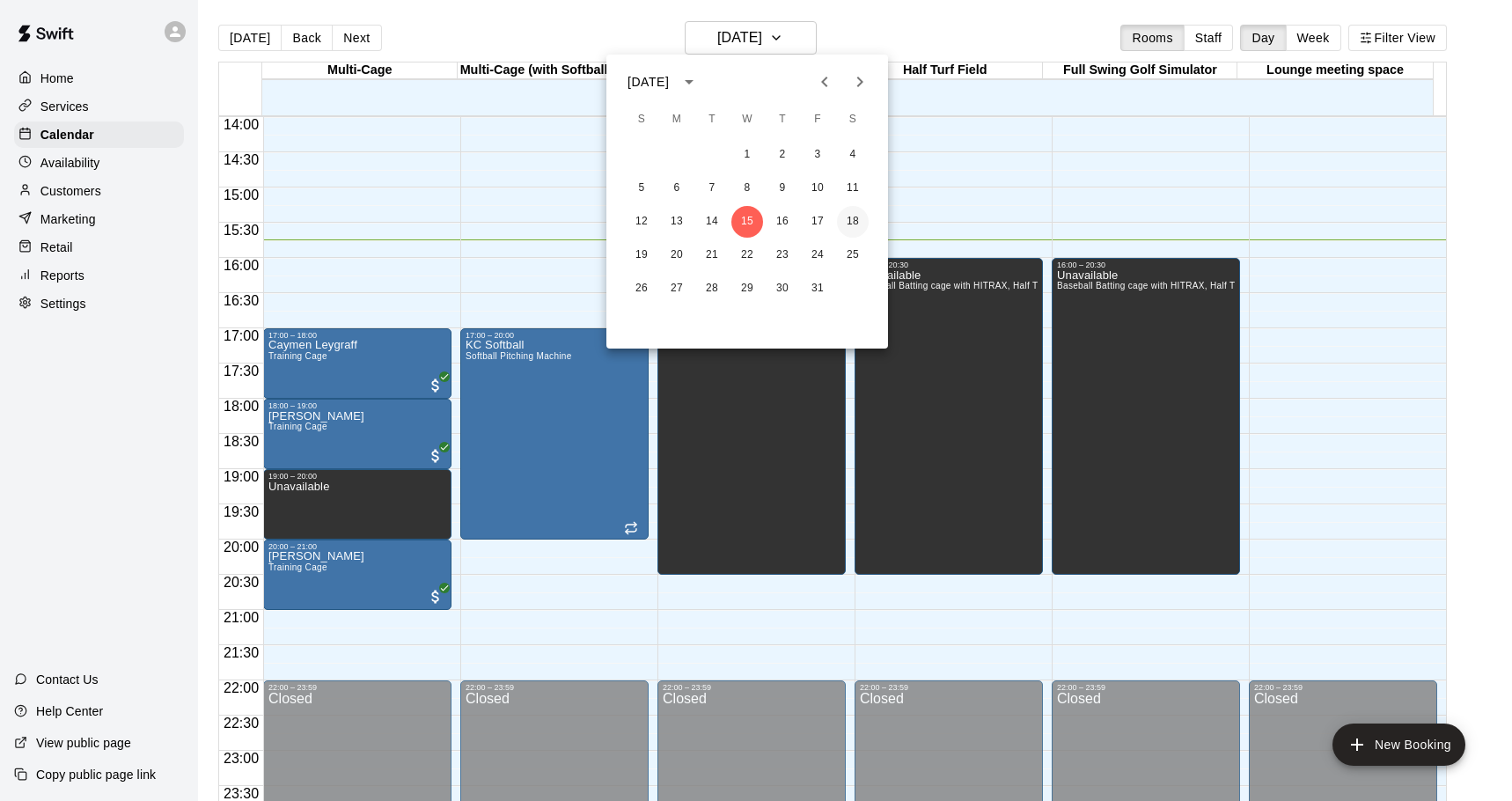
click at [853, 227] on button "18" at bounding box center [852, 222] width 32 height 32
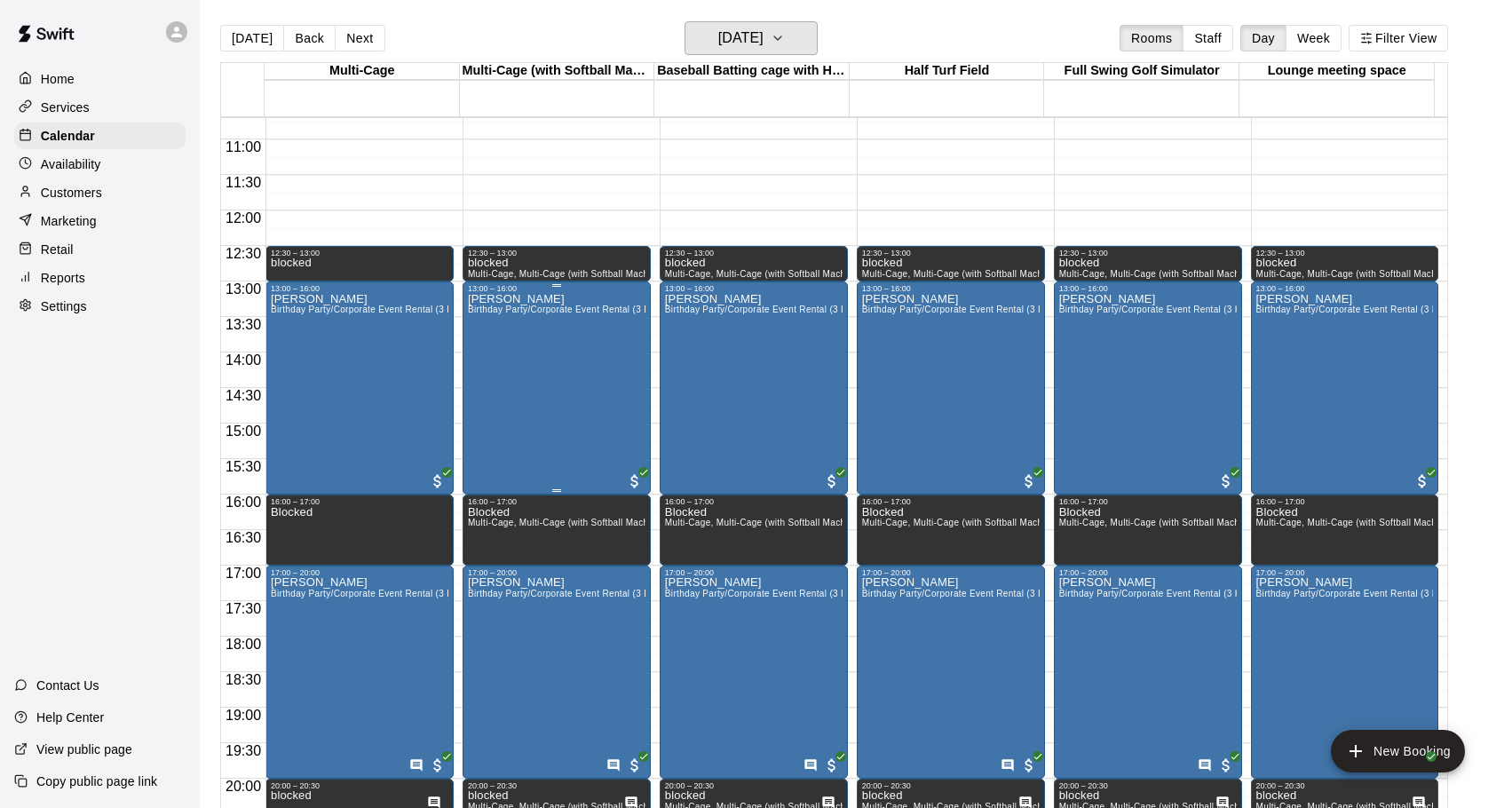
scroll to position [641, 0]
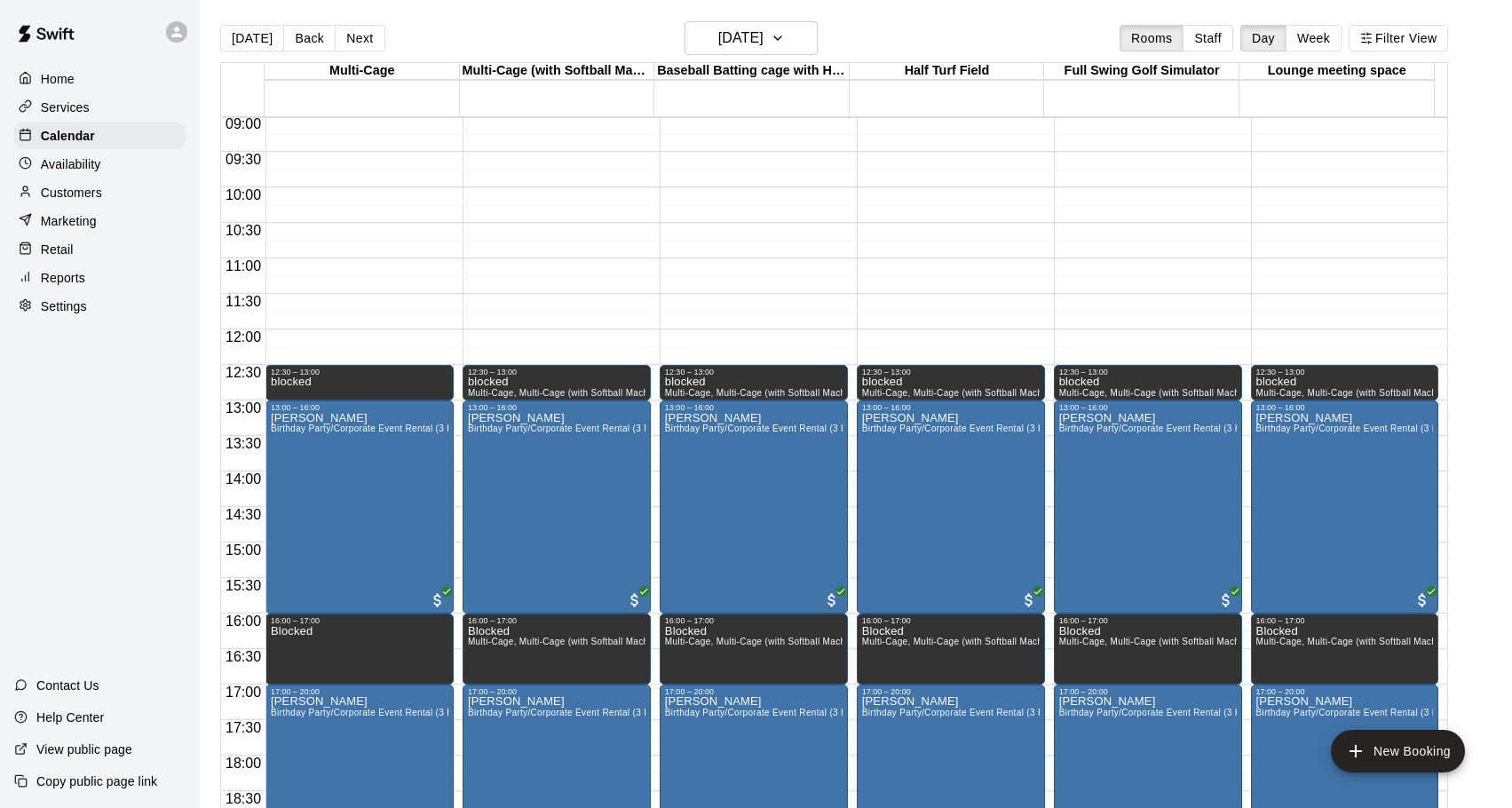
drag, startPoint x: 60, startPoint y: 197, endPoint x: 74, endPoint y: 196, distance: 14.0
click at [61, 196] on p "Customers" at bounding box center [71, 193] width 61 height 18
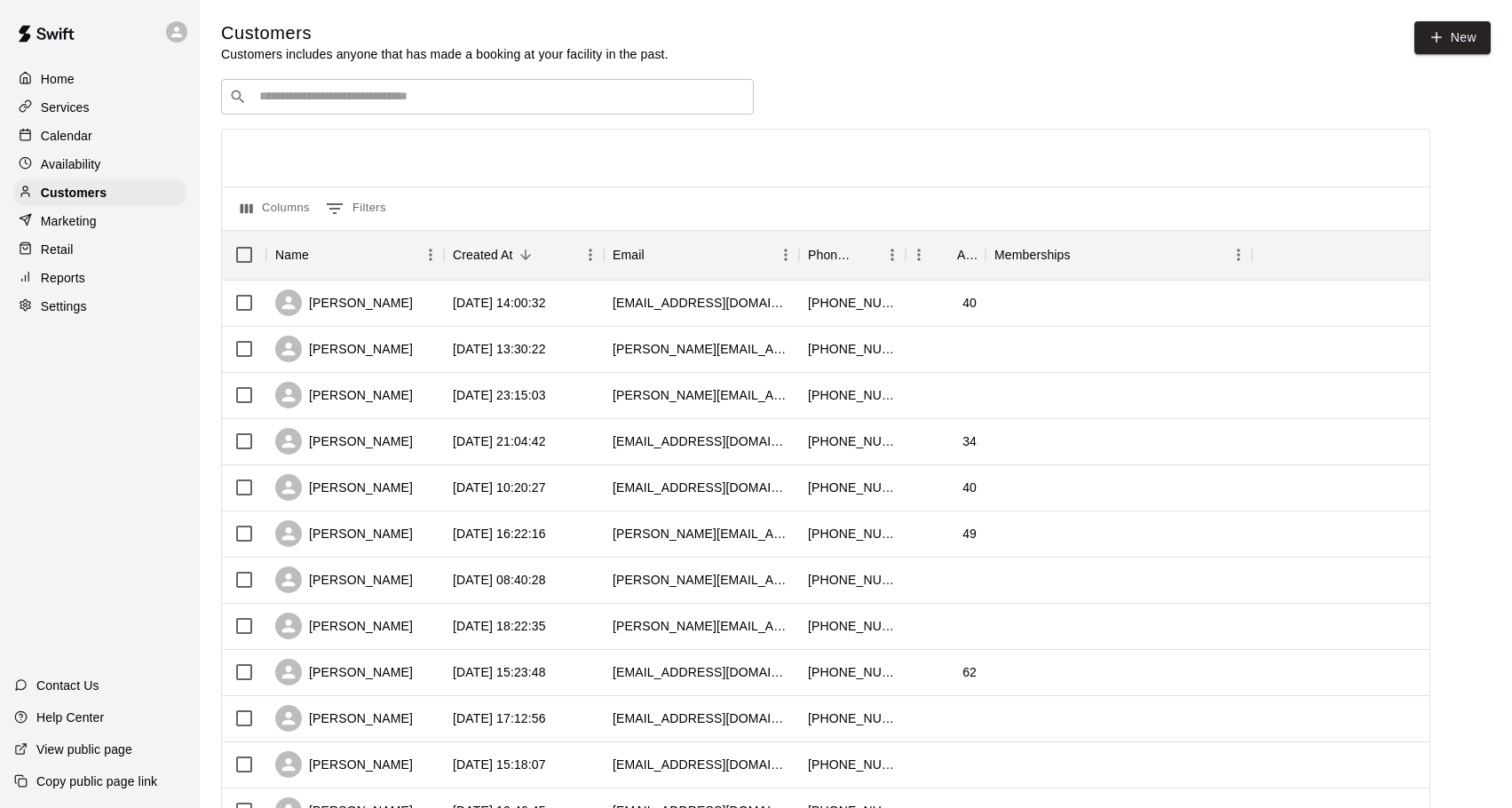
click at [436, 98] on input "Search customers by name or email" at bounding box center [500, 96] width 492 height 18
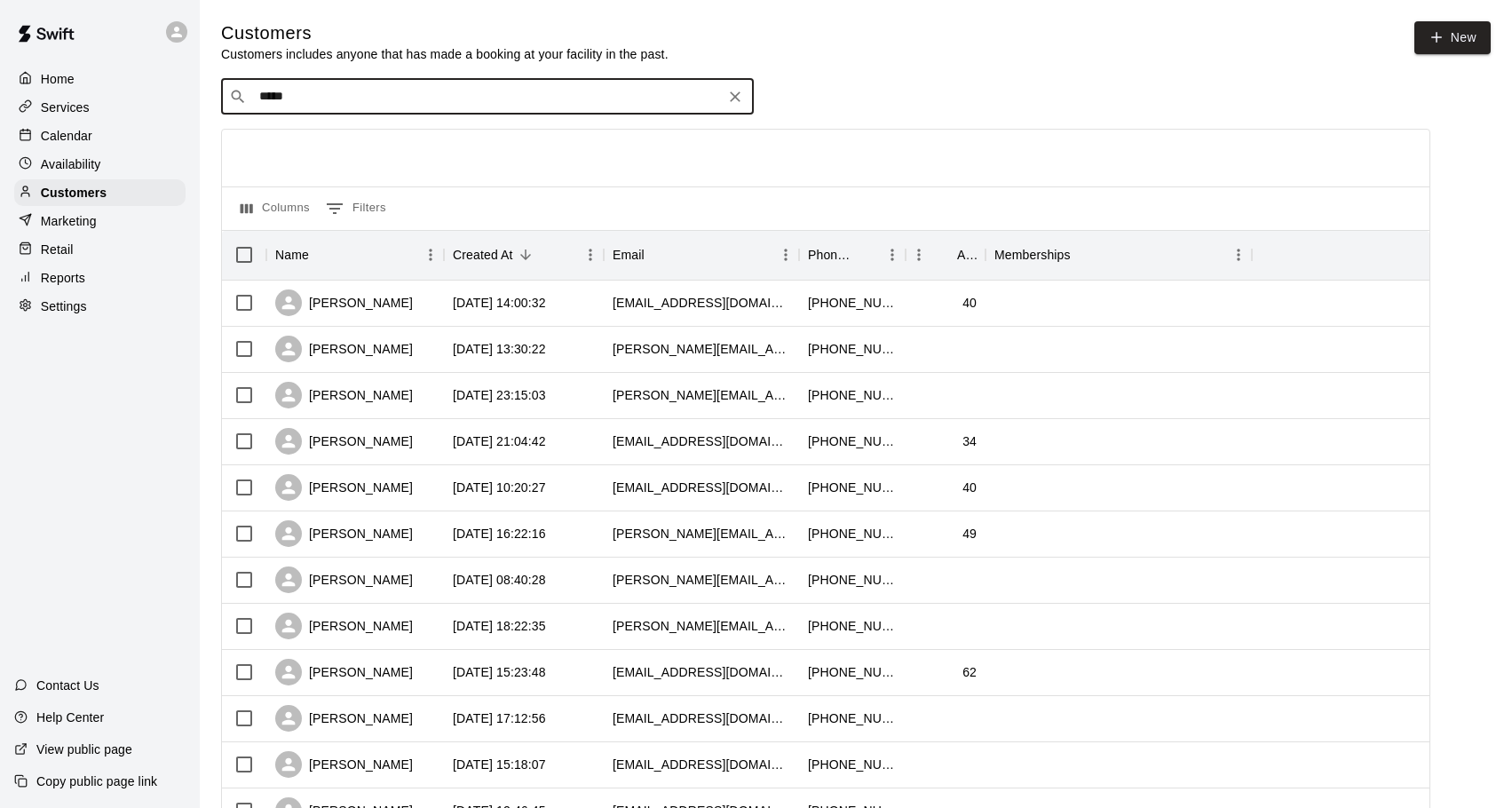
type input "******"
click at [379, 149] on span "[EMAIL_ADDRESS][DOMAIN_NAME]" at bounding box center [366, 155] width 191 height 12
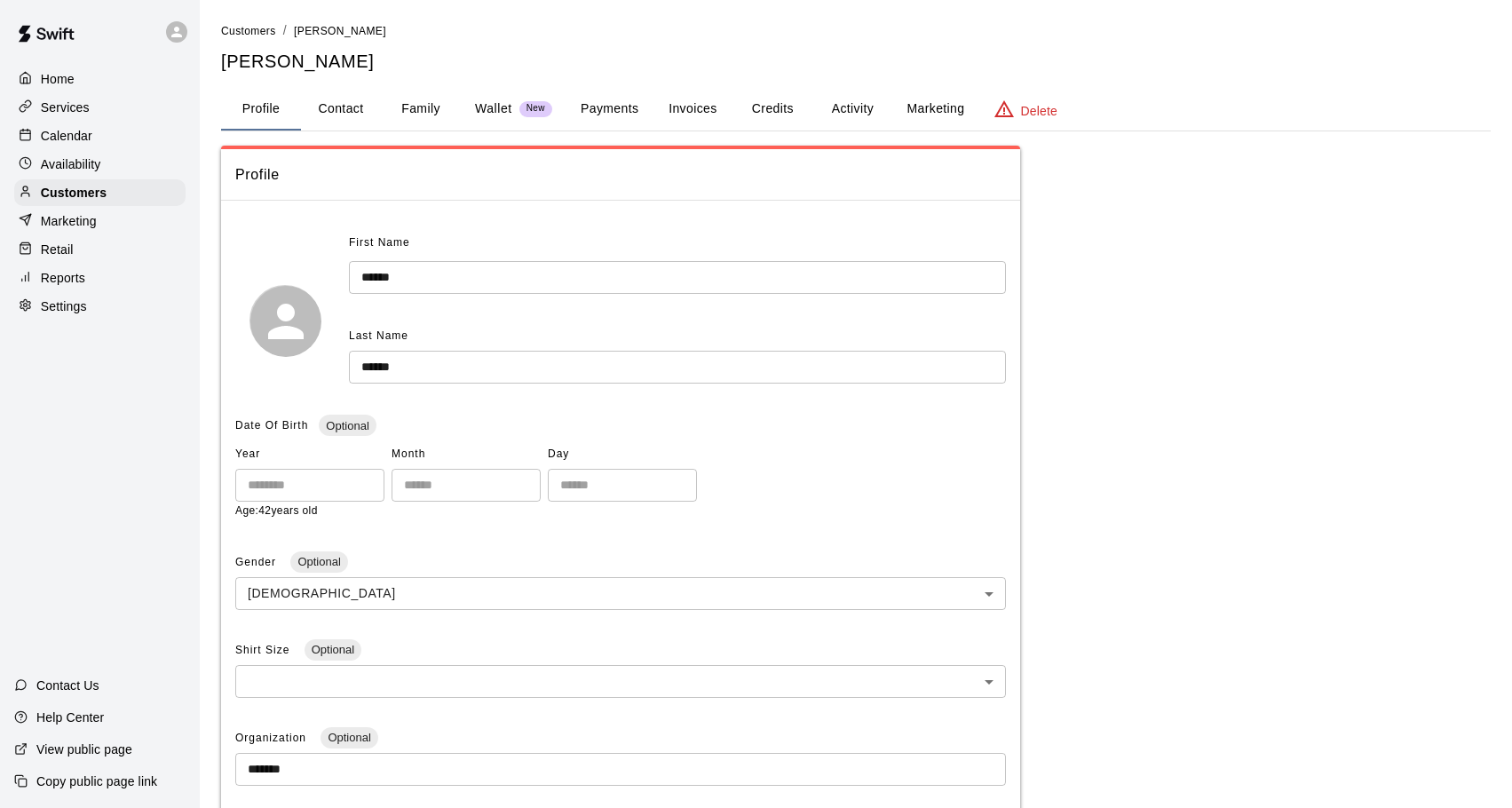
click at [418, 109] on button "Family" at bounding box center [420, 109] width 80 height 42
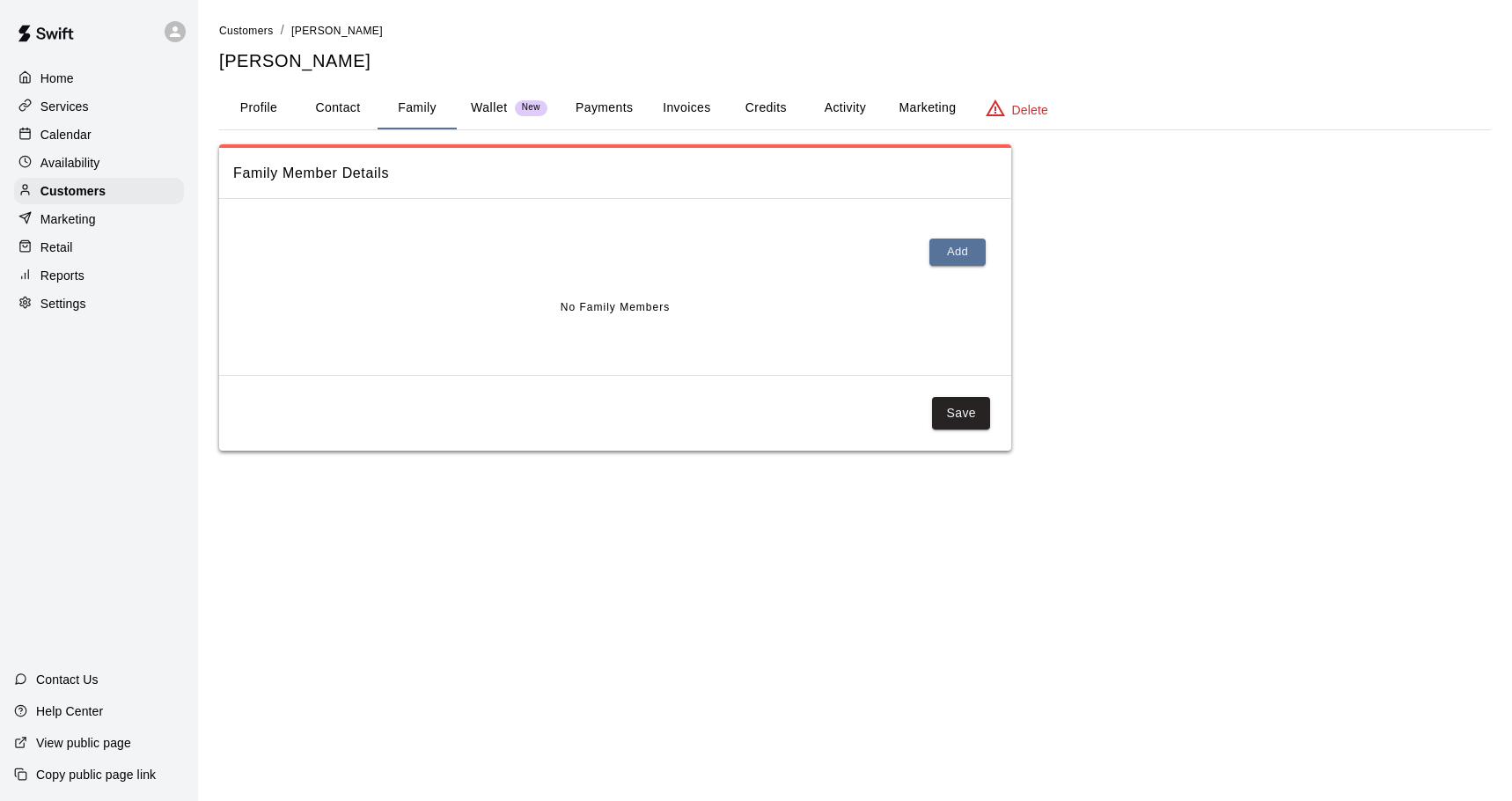
click at [66, 140] on p "Calendar" at bounding box center [65, 134] width 51 height 18
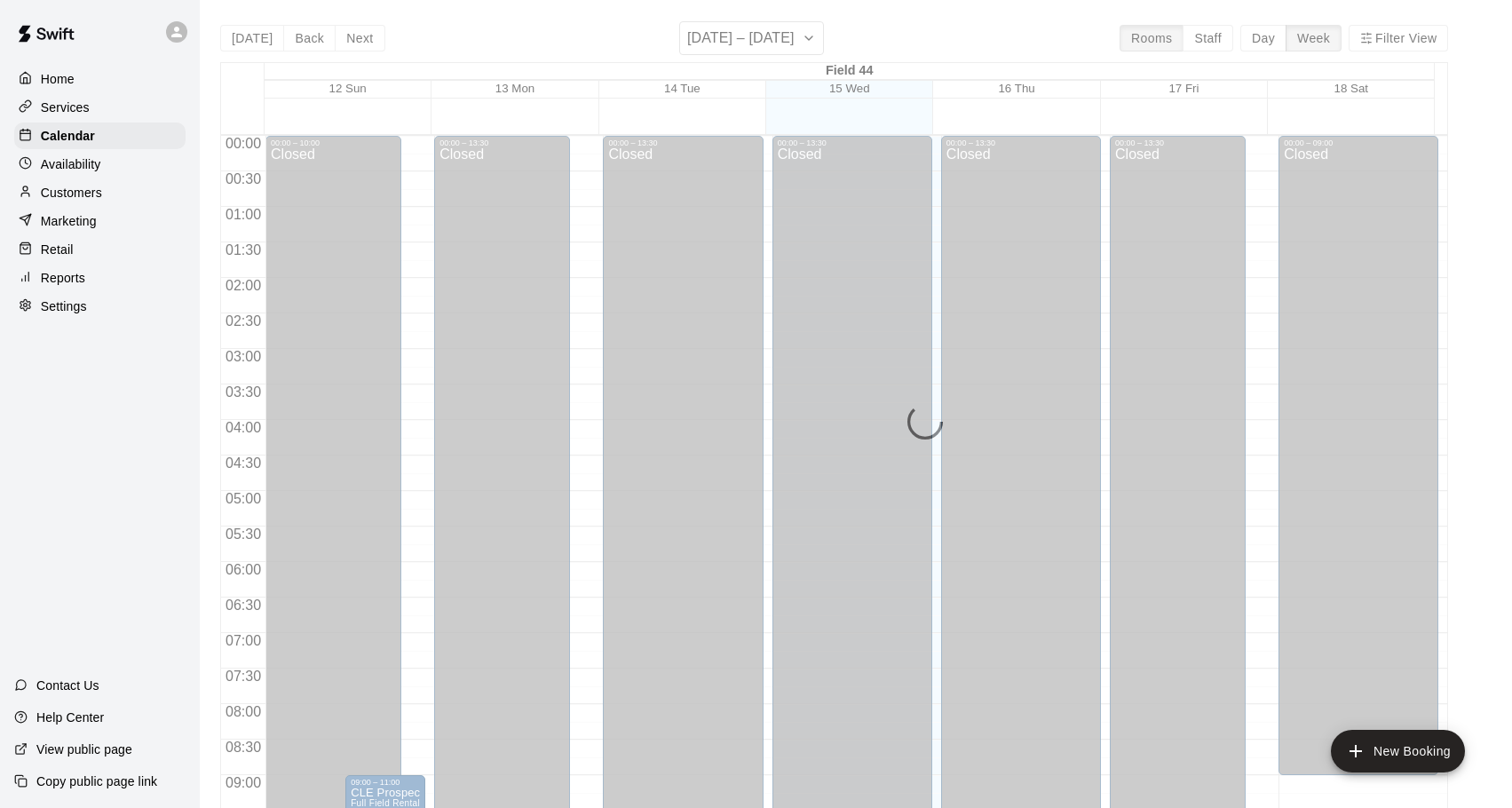
scroll to position [941, 0]
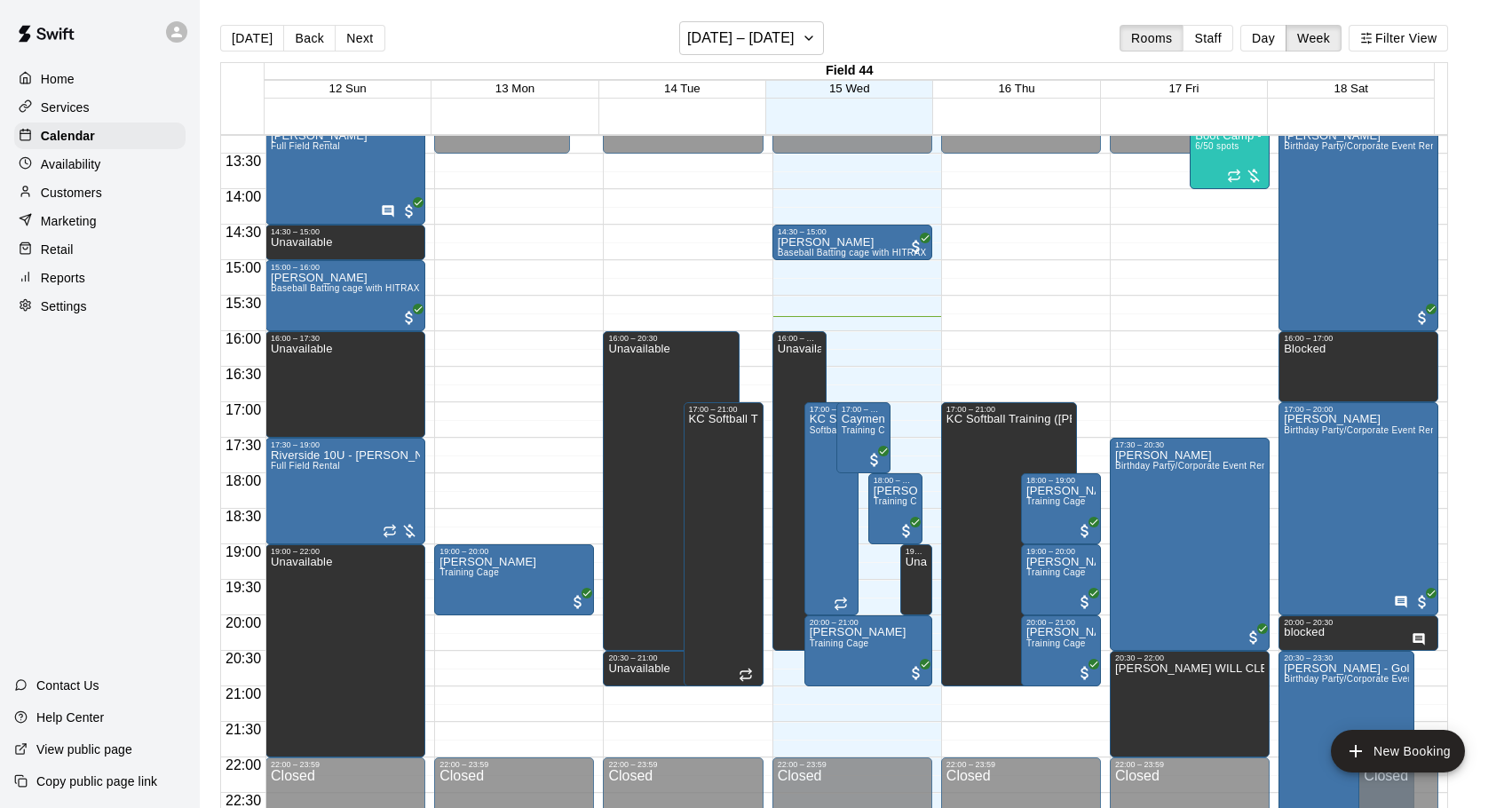
drag, startPoint x: 84, startPoint y: 186, endPoint x: 111, endPoint y: 185, distance: 27.0
click at [84, 186] on div "Customers" at bounding box center [99, 193] width 171 height 26
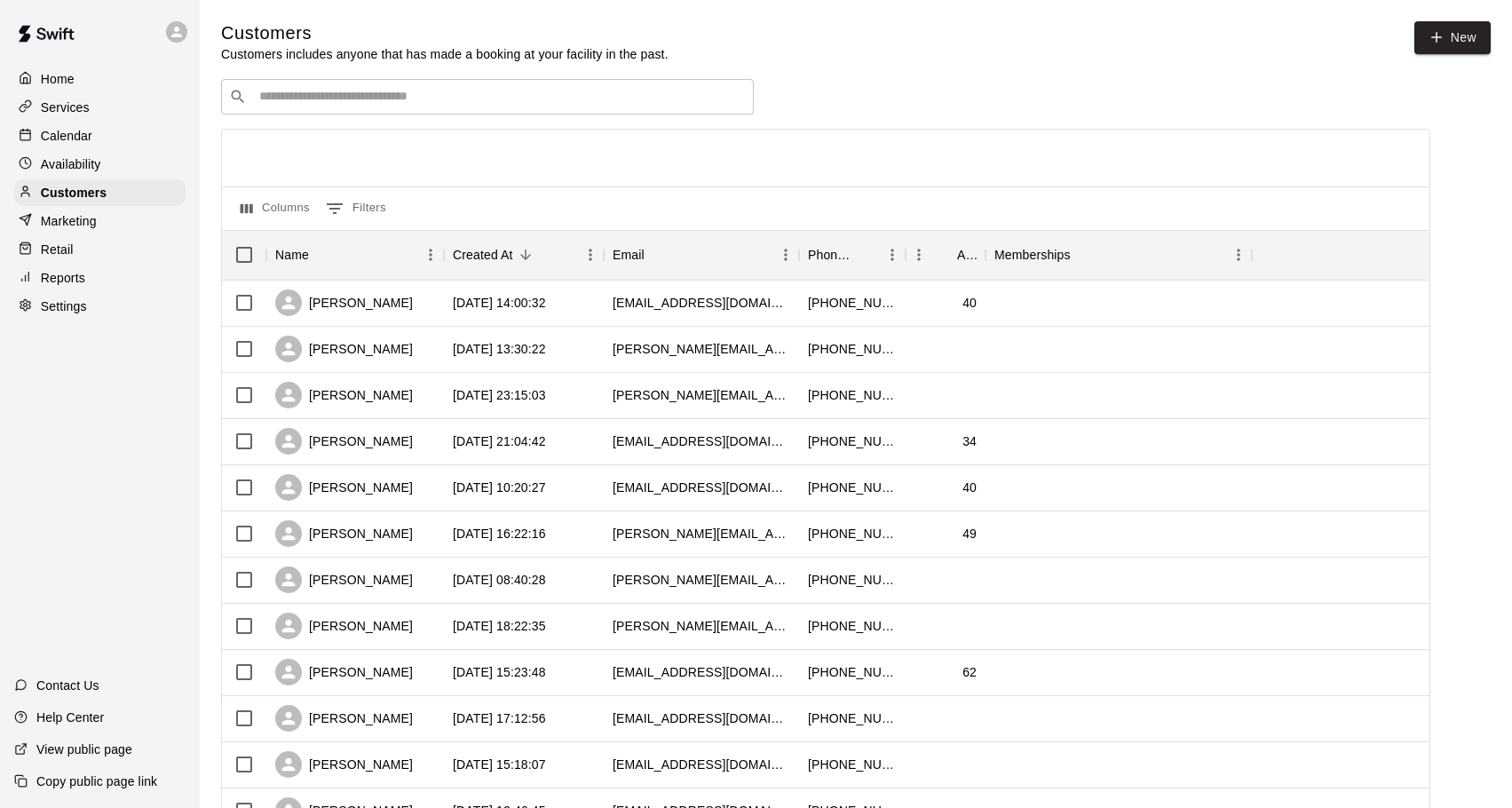
click at [278, 111] on div "​ ​" at bounding box center [487, 97] width 533 height 36
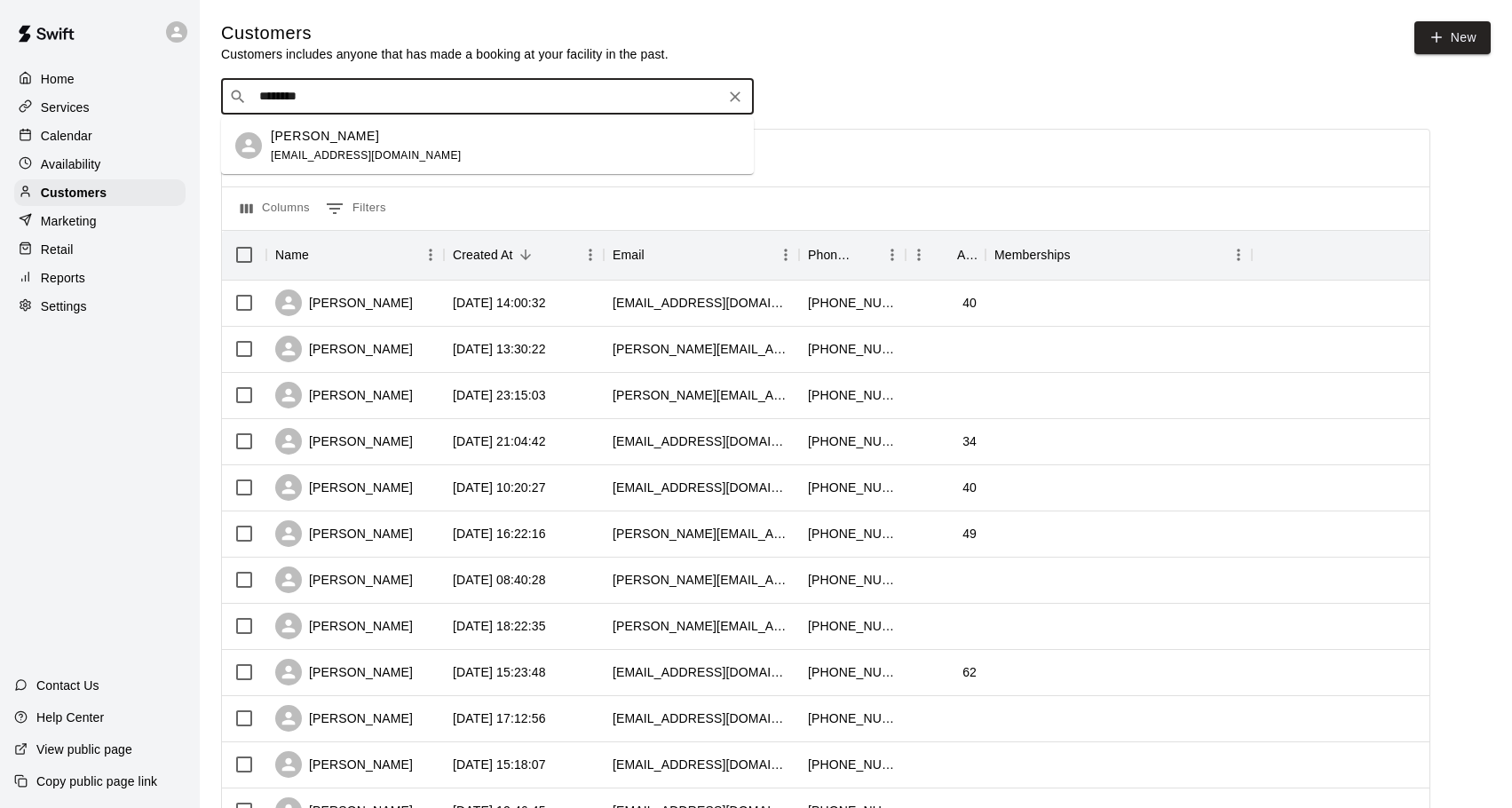
type input "*********"
click at [359, 149] on span "[EMAIL_ADDRESS][DOMAIN_NAME]" at bounding box center [366, 155] width 191 height 12
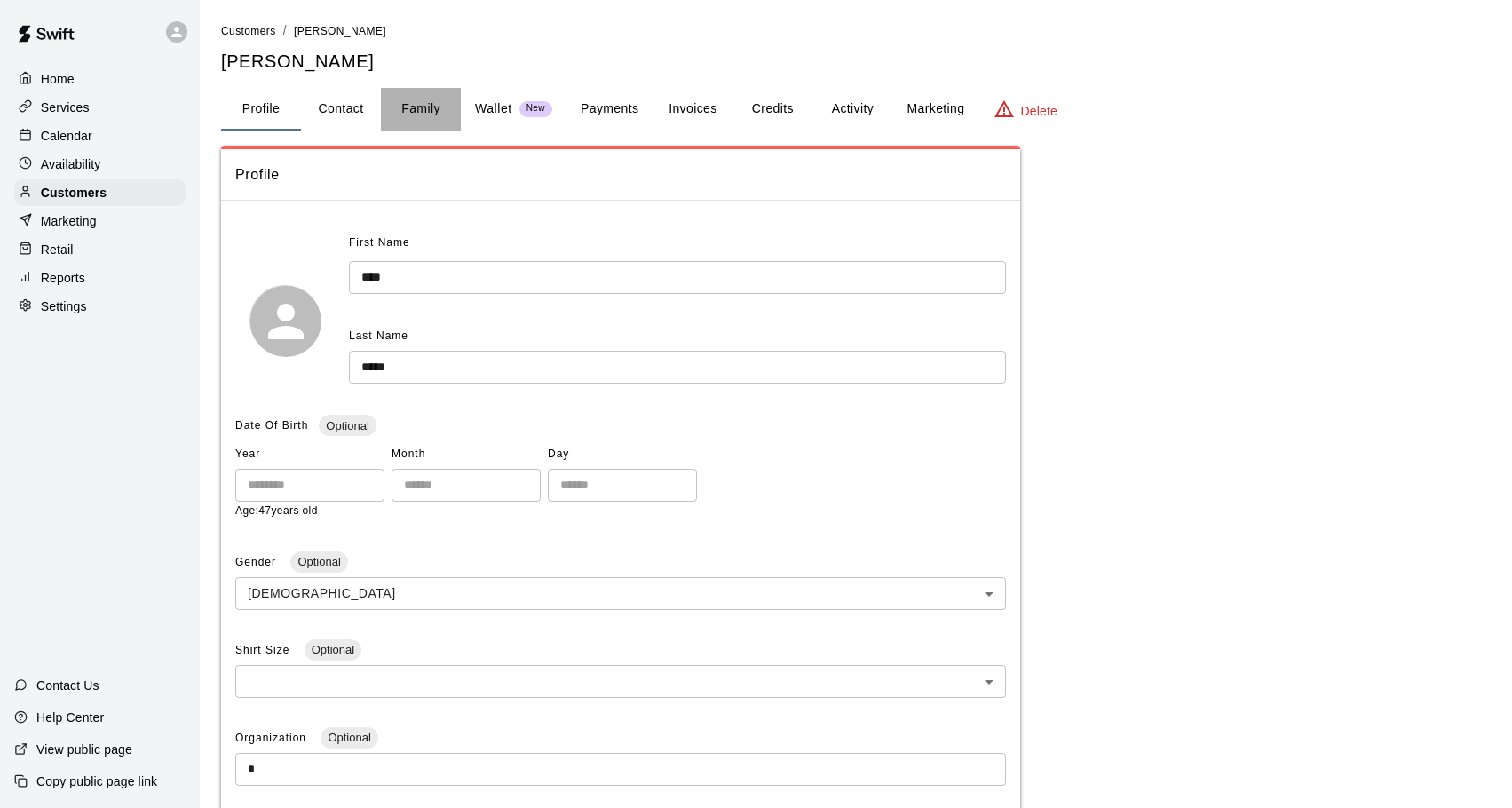
click at [423, 110] on button "Family" at bounding box center [420, 109] width 80 height 42
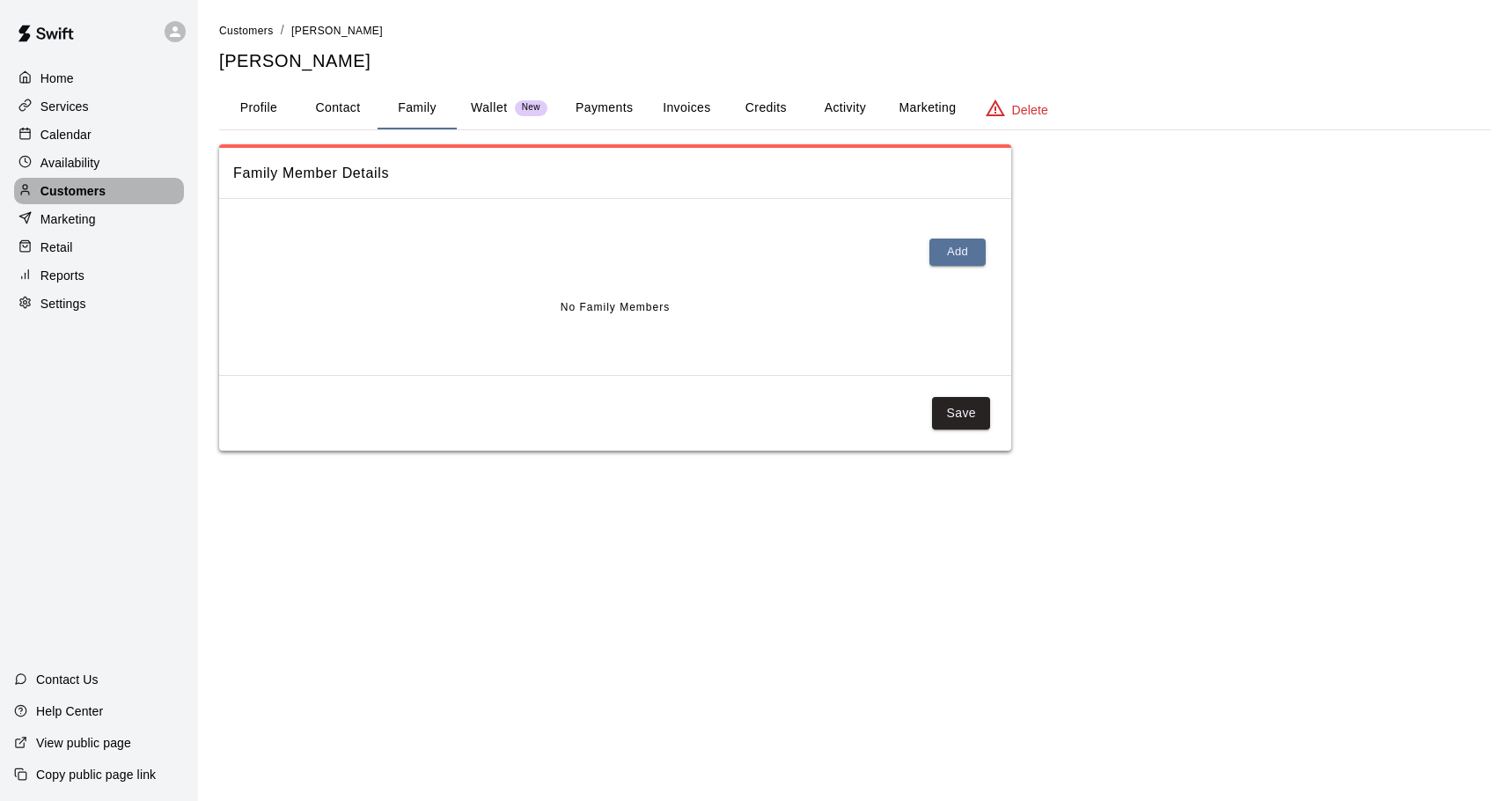
click at [90, 198] on p "Customers" at bounding box center [73, 191] width 65 height 18
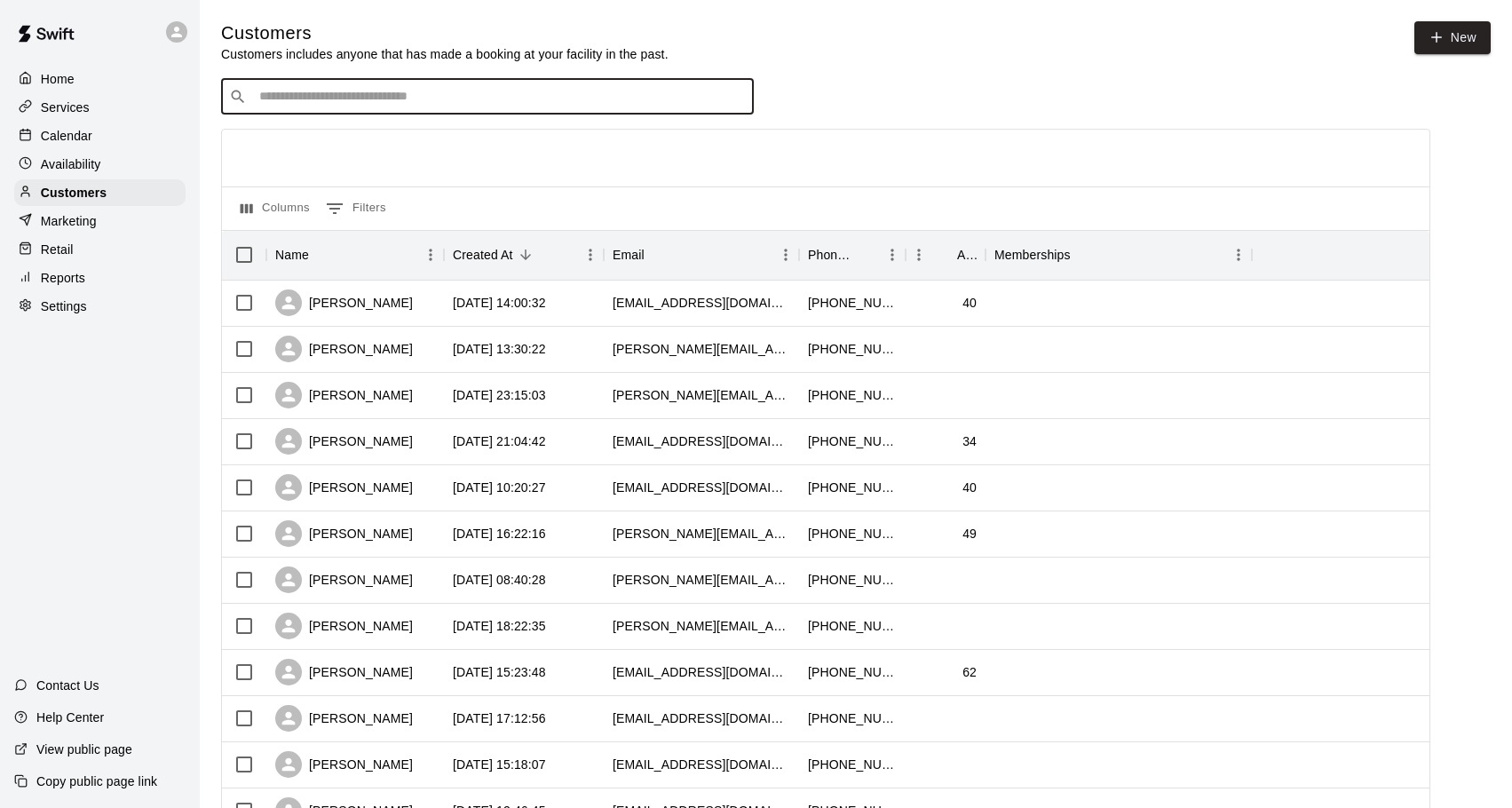
click at [286, 105] on input "Search customers by name or email" at bounding box center [500, 96] width 492 height 18
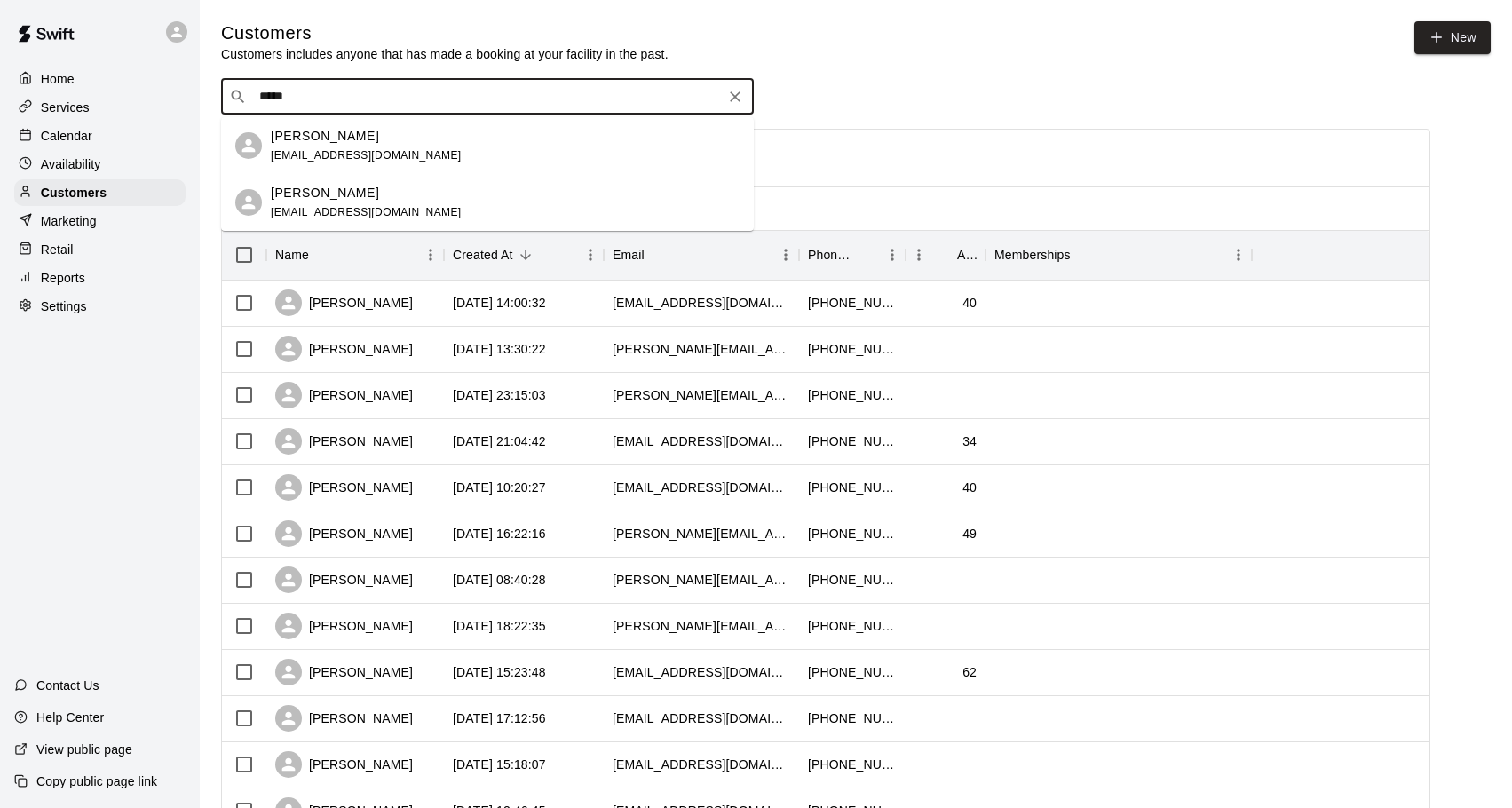
type input "******"
click at [351, 145] on div "[PERSON_NAME] [EMAIL_ADDRESS][DOMAIN_NAME]" at bounding box center [366, 145] width 191 height 38
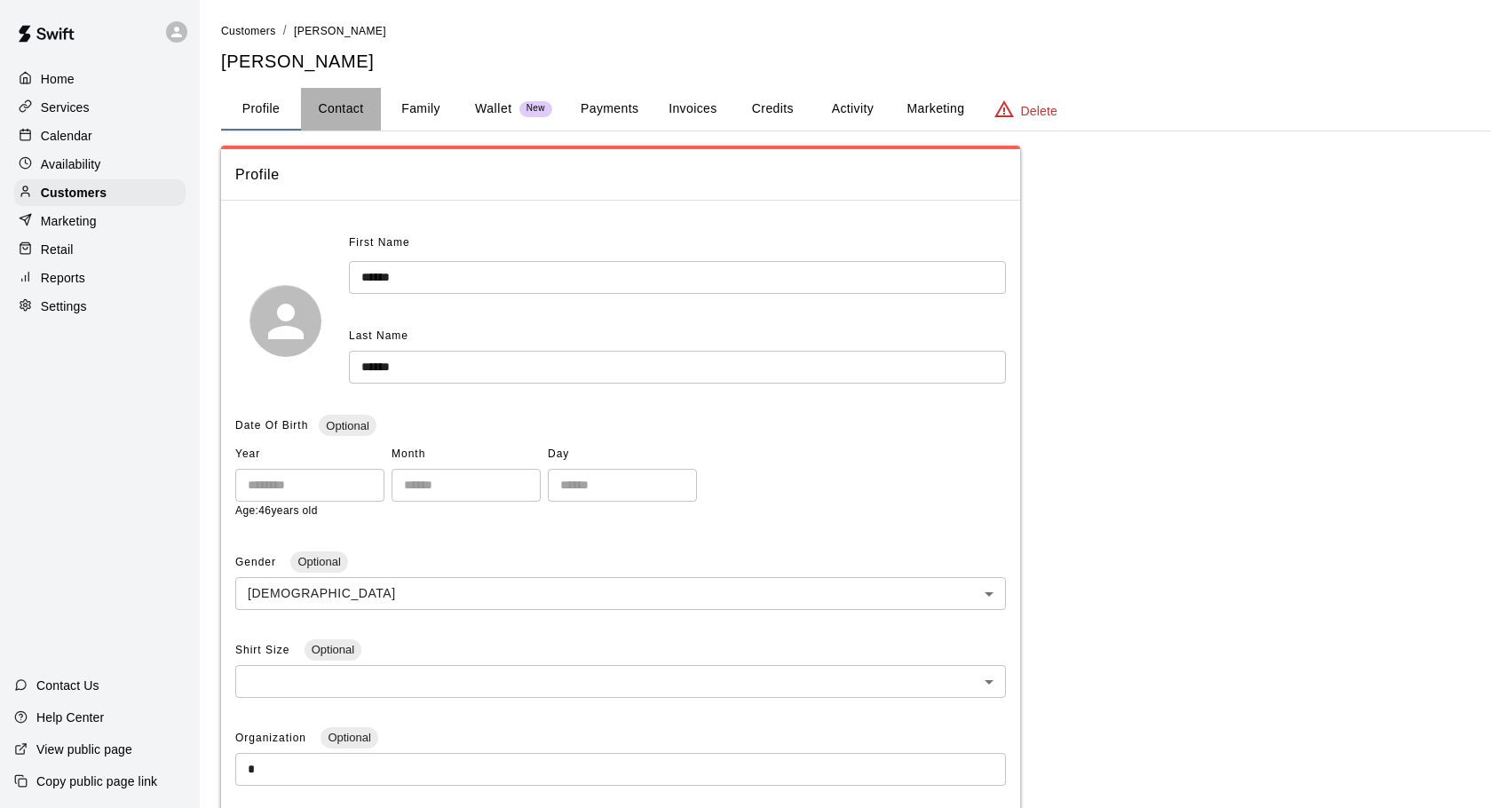
click at [362, 108] on button "Contact" at bounding box center [341, 109] width 80 height 42
select select "**"
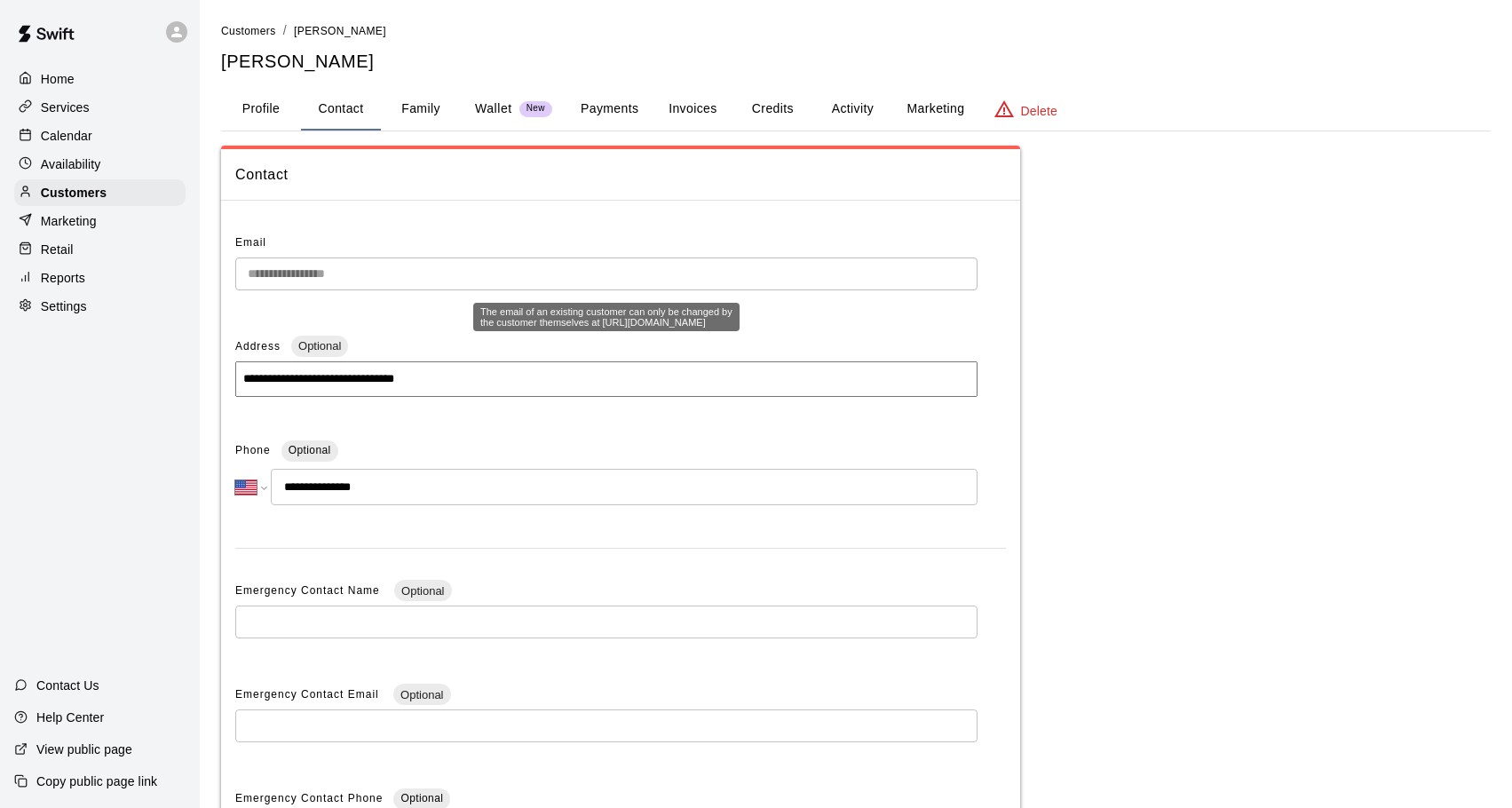
click at [229, 269] on div "**********" at bounding box center [620, 563] width 799 height 695
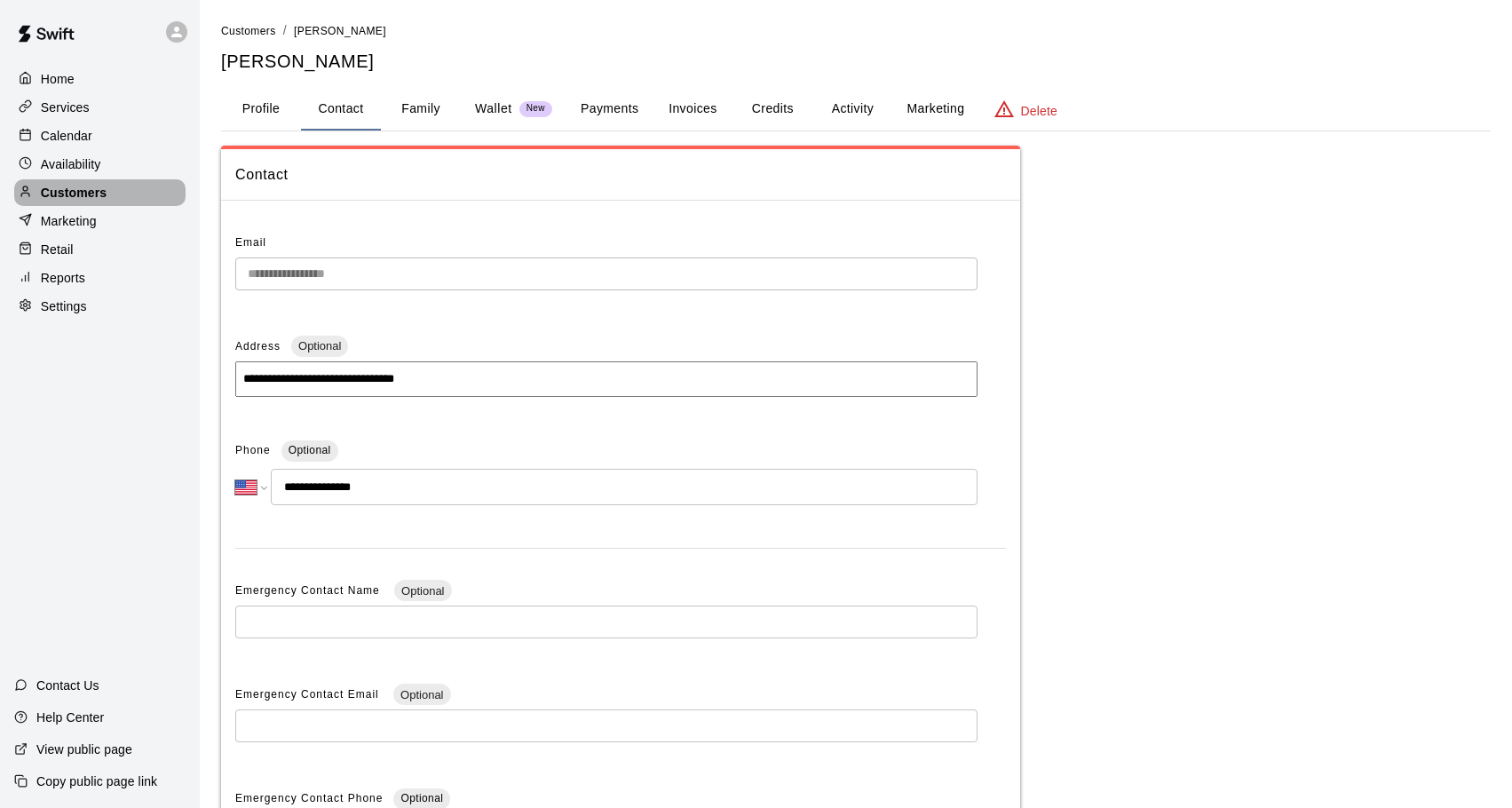
click at [97, 206] on div "Customers" at bounding box center [99, 193] width 171 height 26
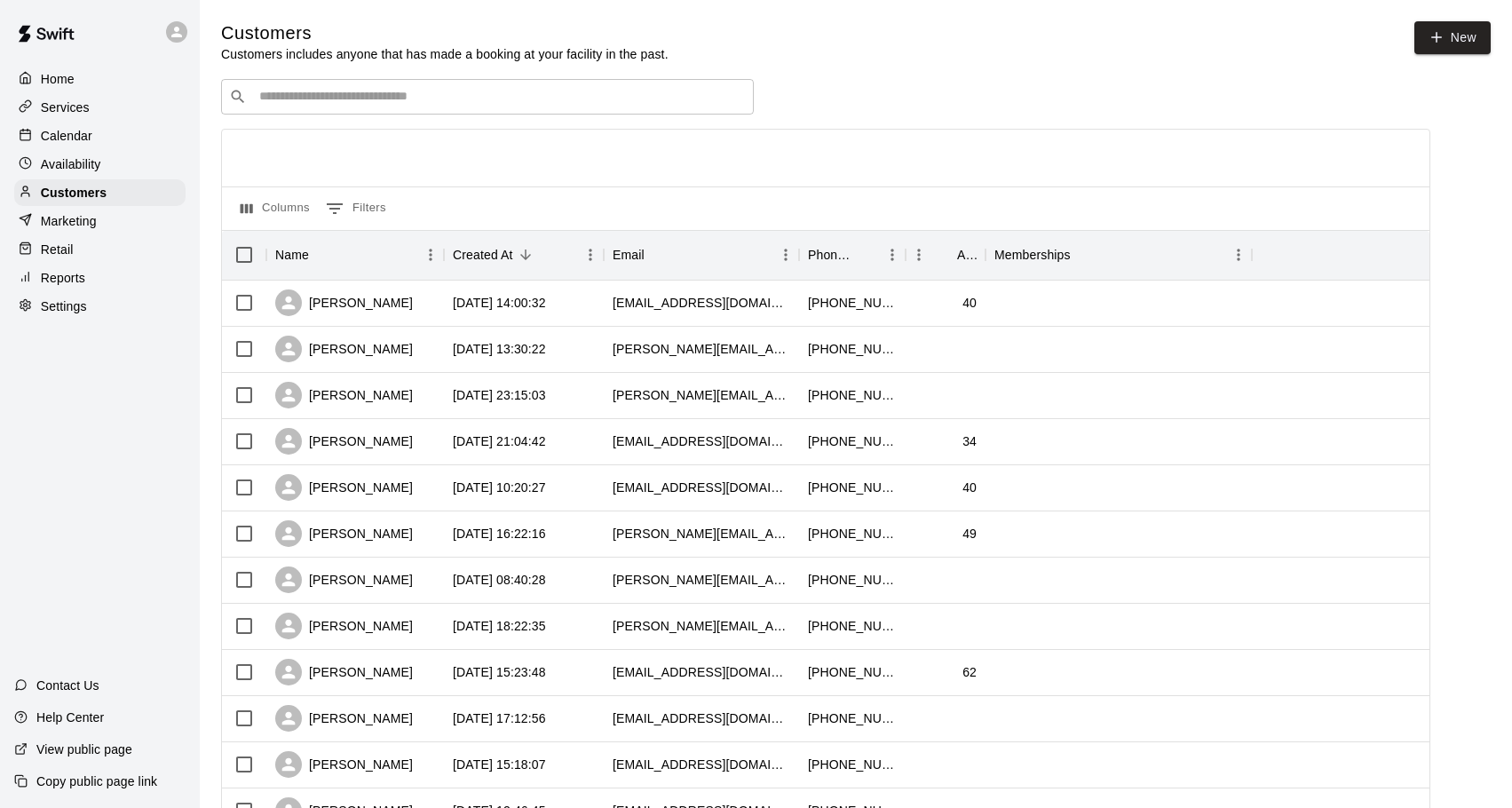
click at [318, 100] on input "Search customers by name or email" at bounding box center [500, 96] width 492 height 18
type input "*******"
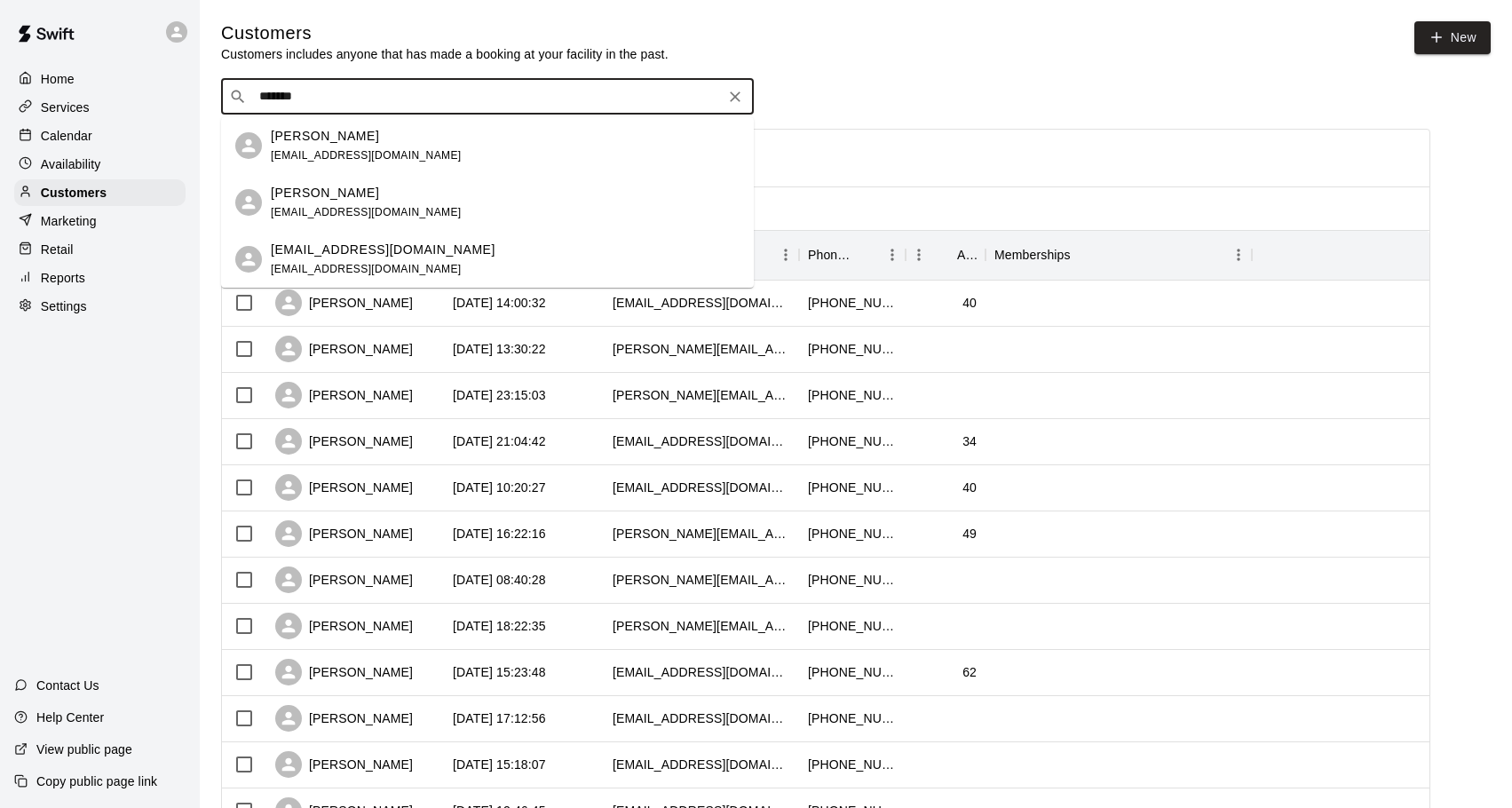
click at [357, 210] on span "[EMAIL_ADDRESS][DOMAIN_NAME]" at bounding box center [366, 211] width 191 height 12
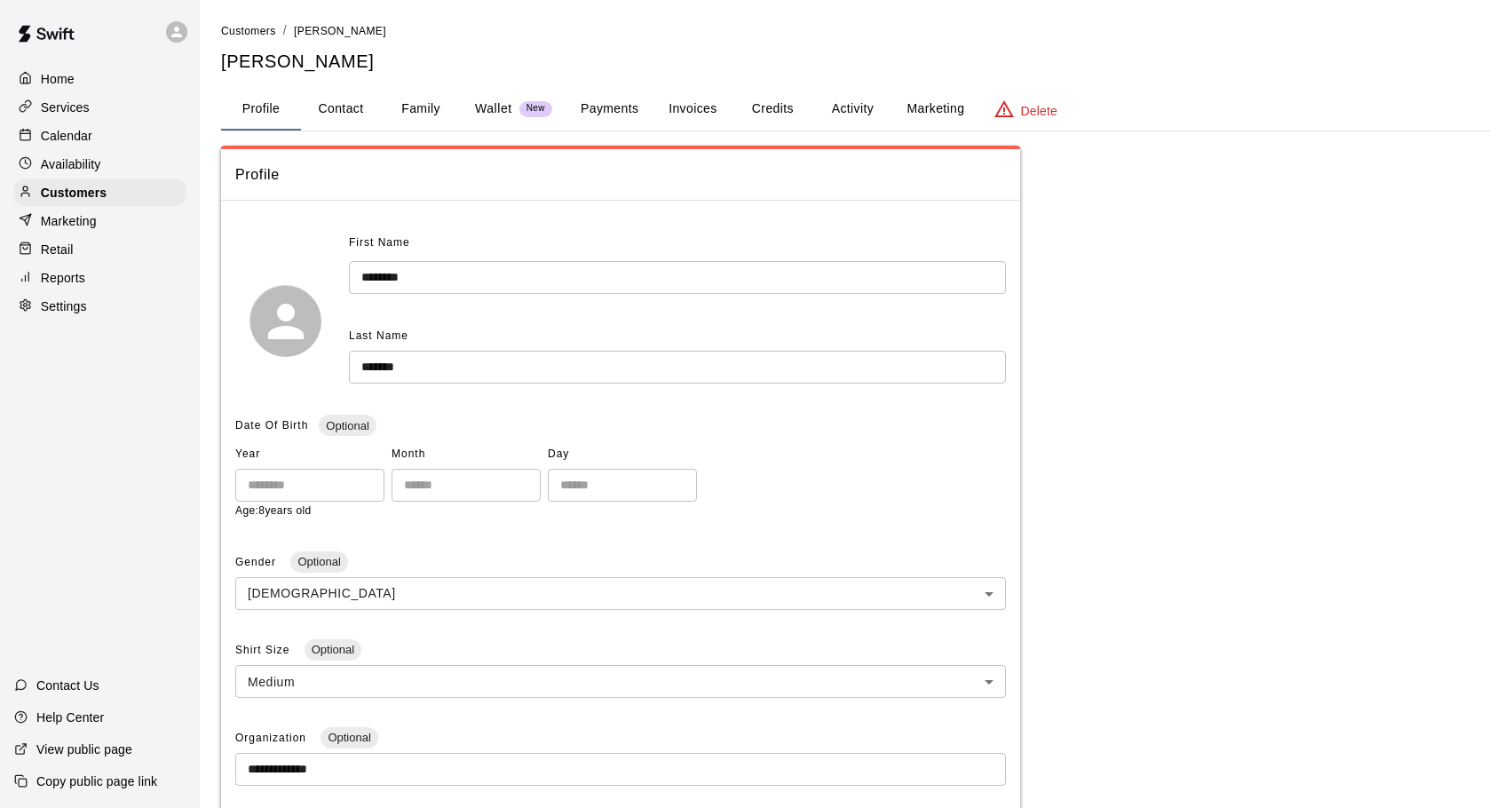
click at [339, 105] on button "Contact" at bounding box center [341, 109] width 80 height 42
select select "**"
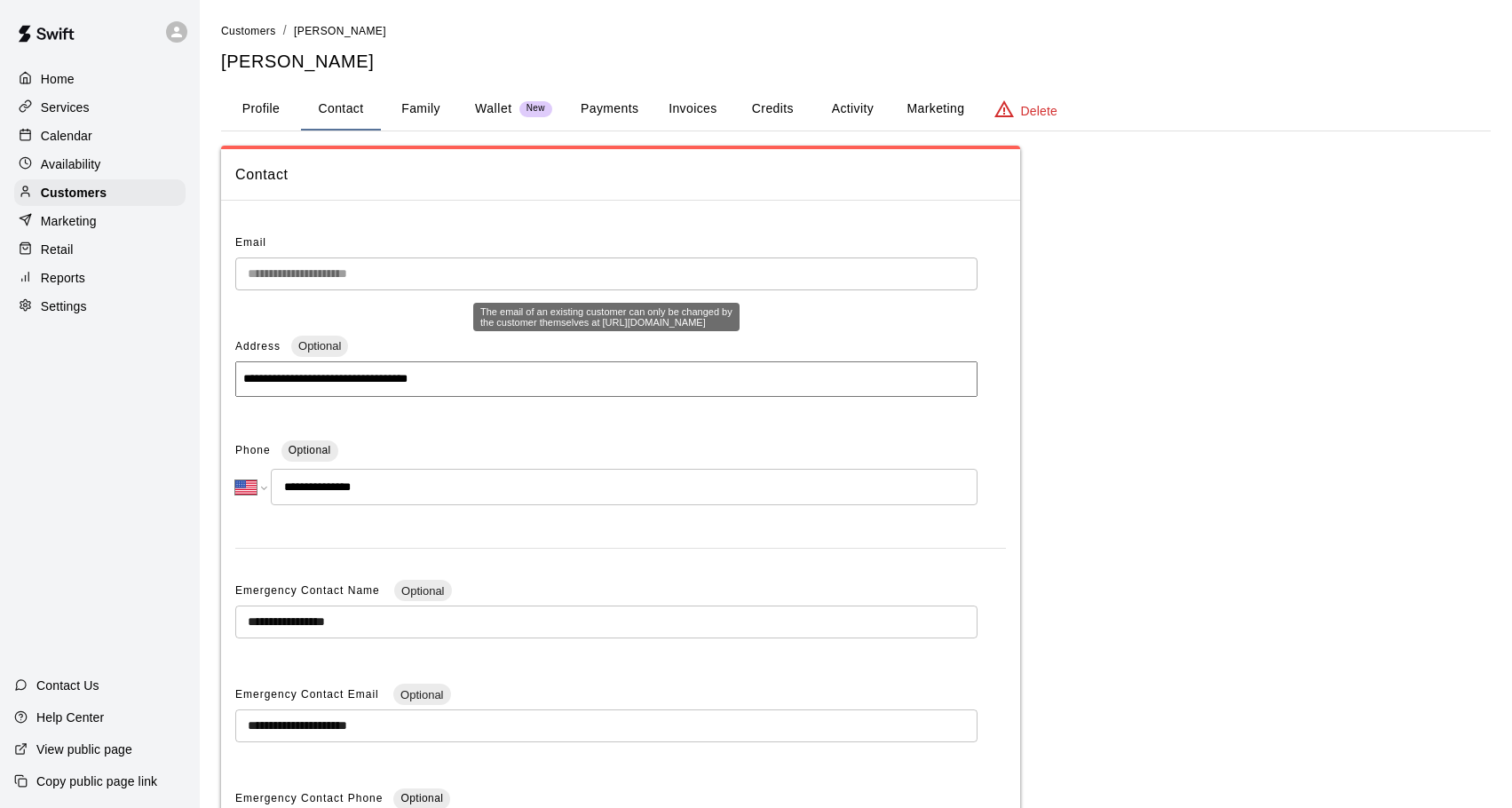
click at [220, 261] on div "**********" at bounding box center [856, 500] width 1299 height 957
drag, startPoint x: 307, startPoint y: 59, endPoint x: 216, endPoint y: 60, distance: 91.0
click at [216, 60] on div "**********" at bounding box center [856, 500] width 1299 height 957
copy h5 "[PERSON_NAME]"
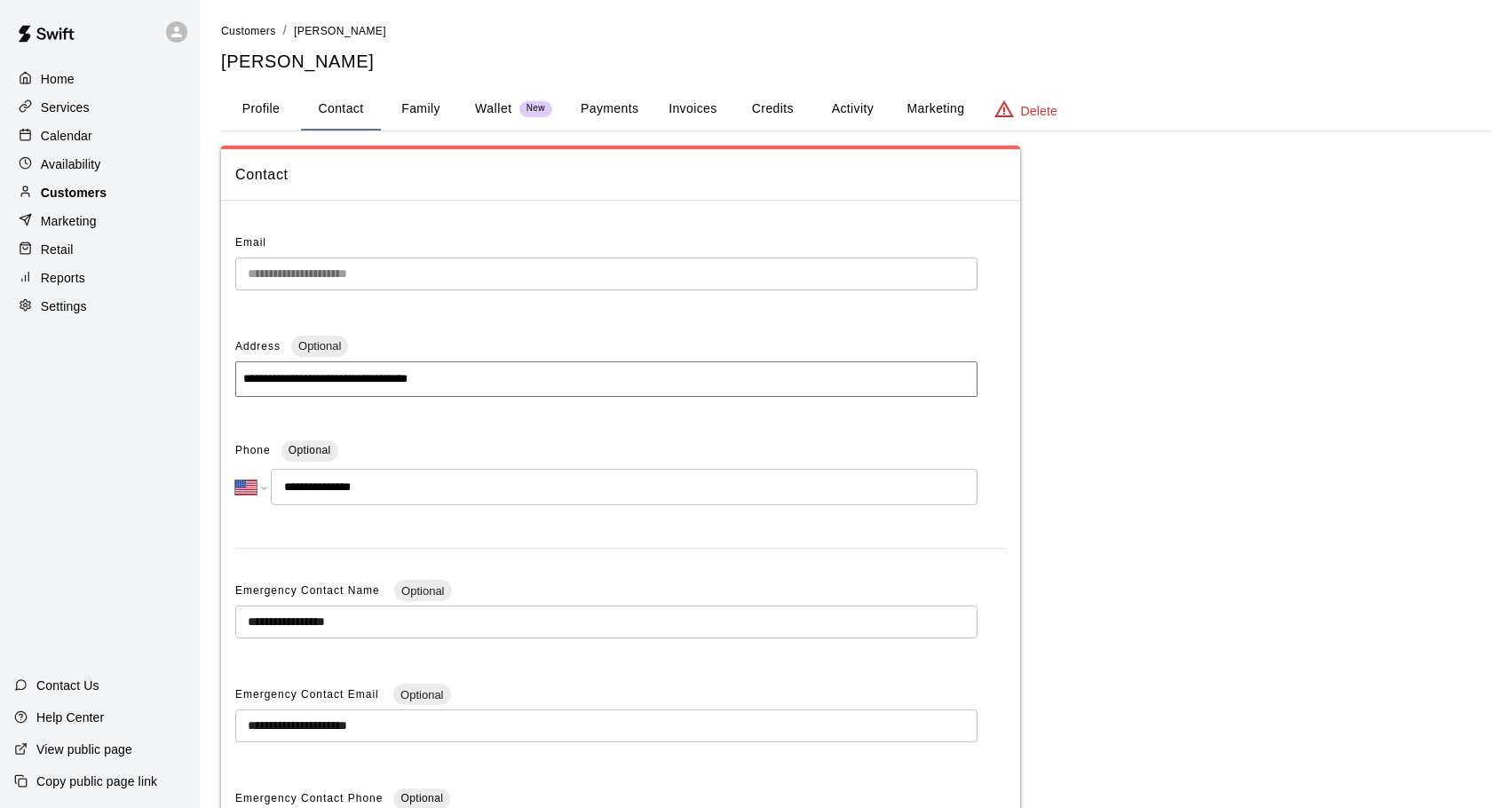
click at [67, 201] on p "Customers" at bounding box center [74, 193] width 66 height 18
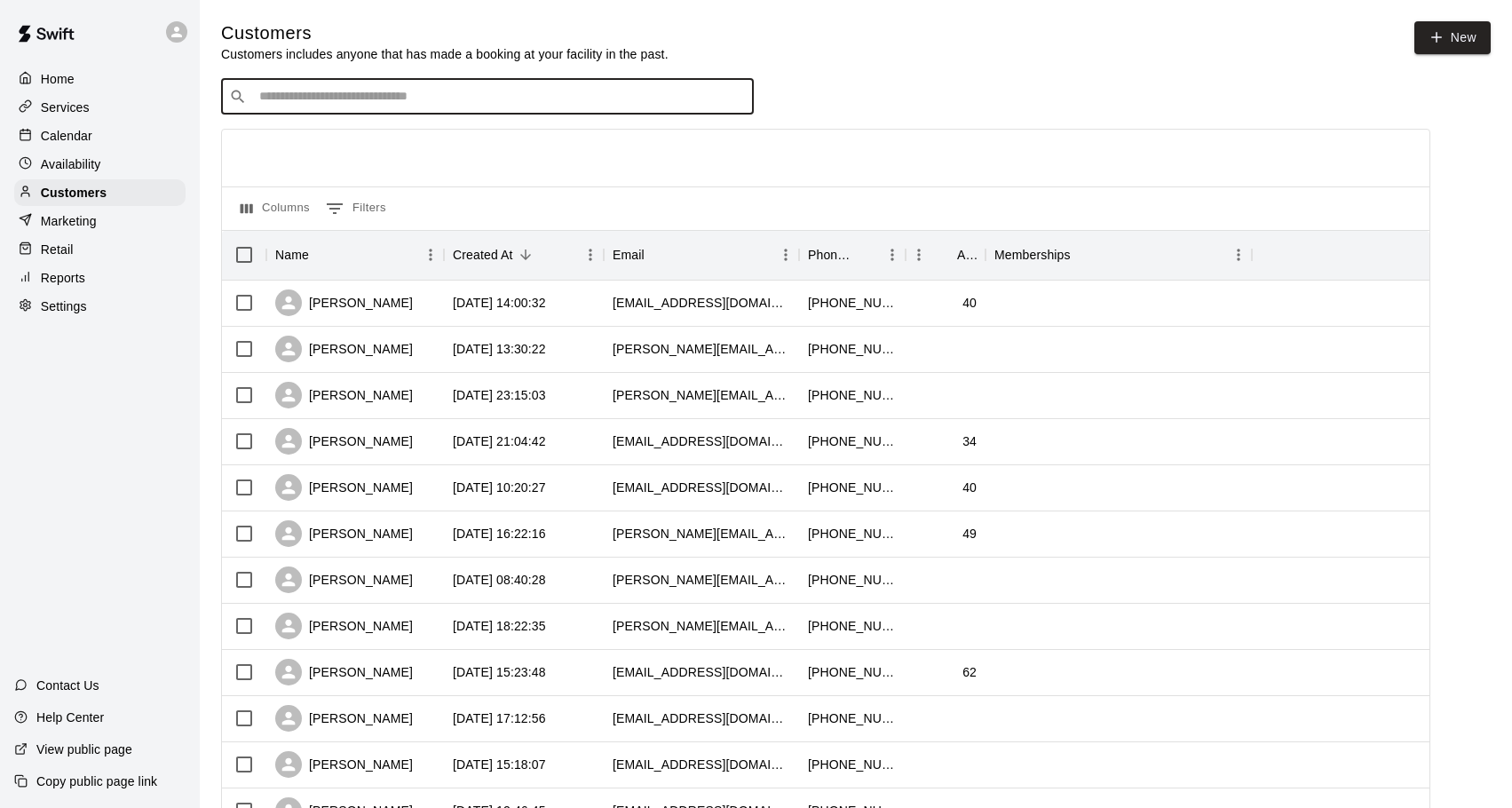
click at [348, 105] on input "Search customers by name or email" at bounding box center [500, 96] width 492 height 18
type input "******"
click at [311, 151] on span "[EMAIL_ADDRESS][DOMAIN_NAME]" at bounding box center [366, 155] width 191 height 12
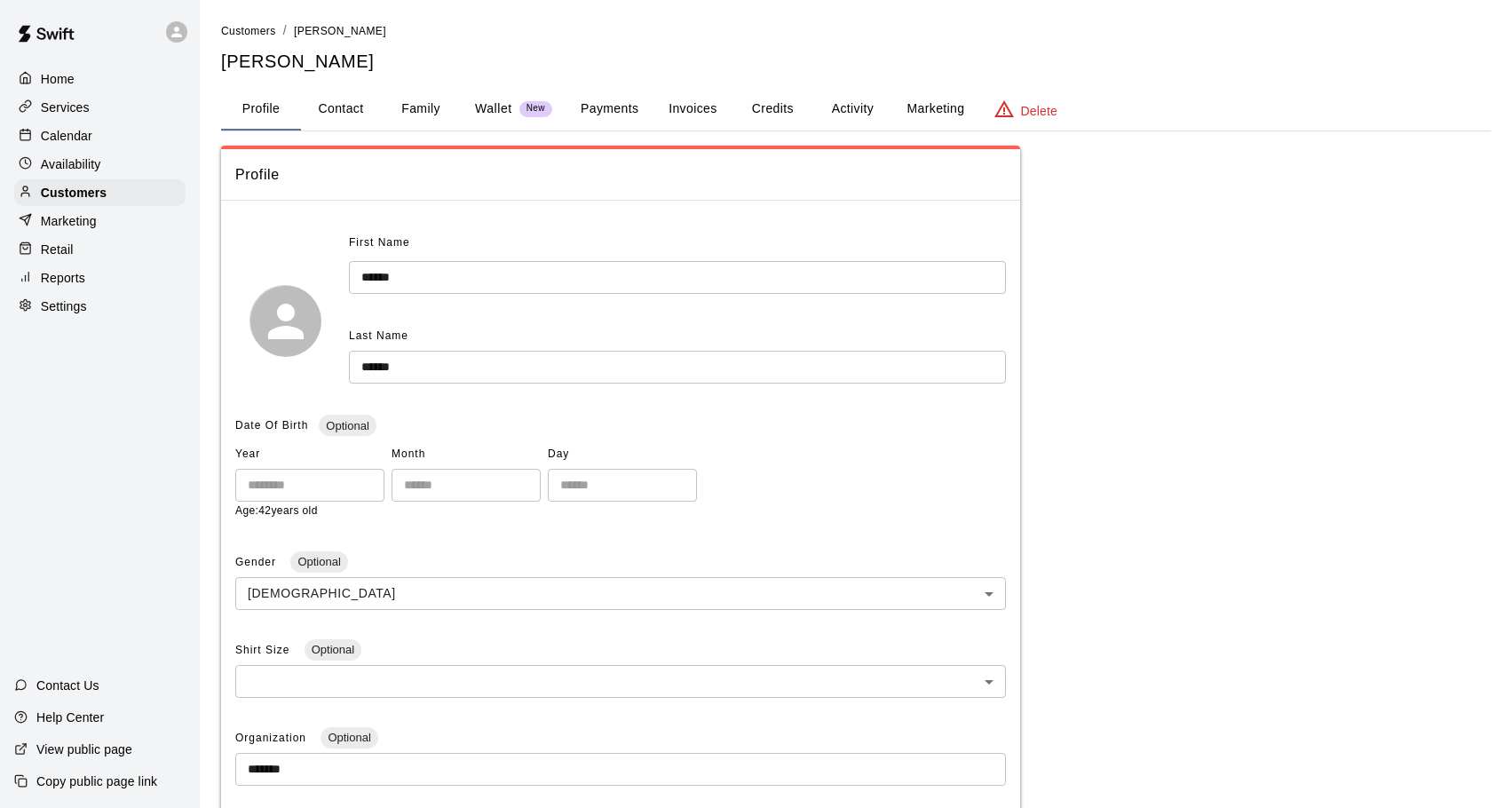
click at [347, 108] on button "Contact" at bounding box center [341, 109] width 80 height 42
select select "**"
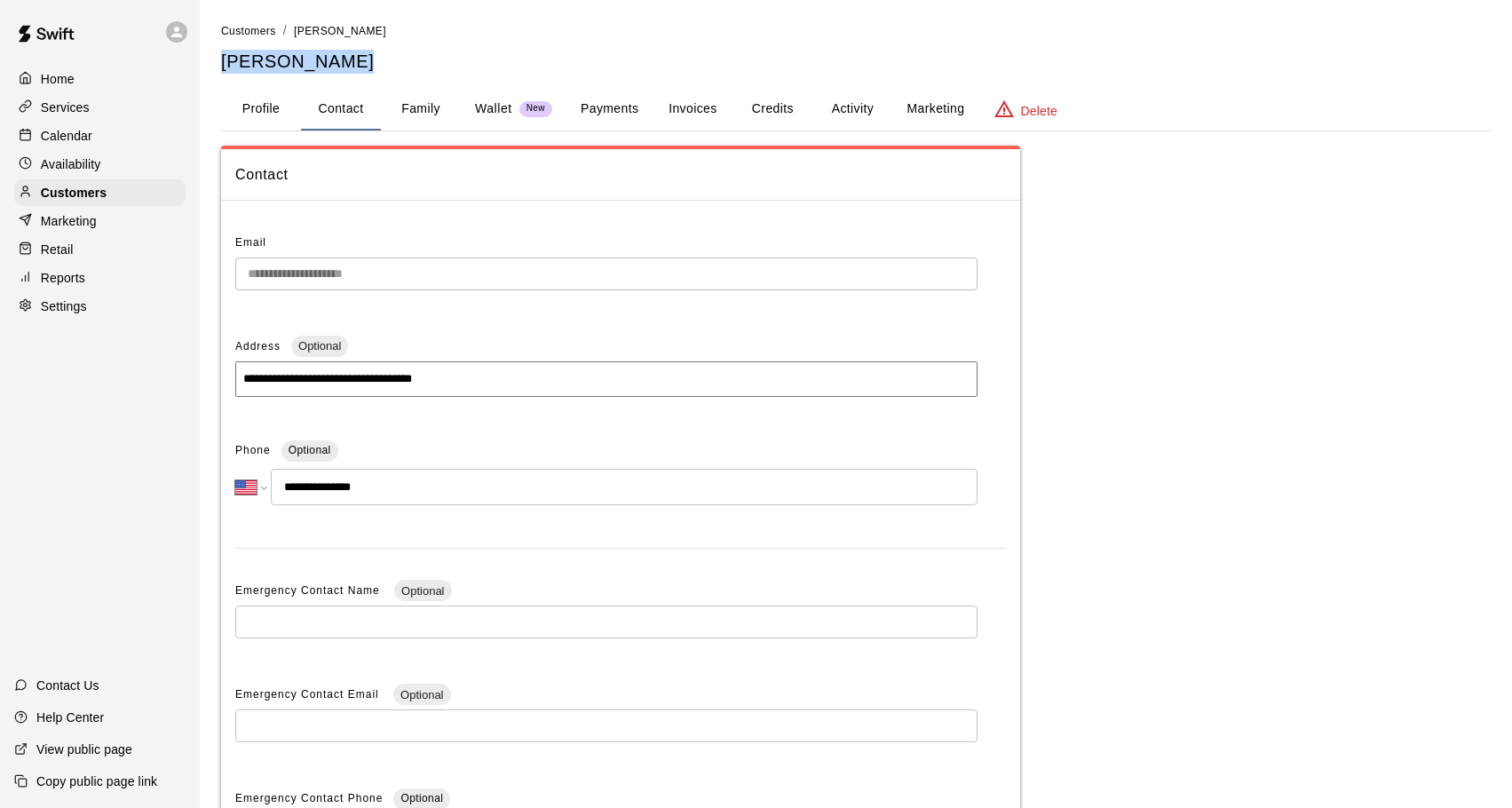
drag, startPoint x: 276, startPoint y: 56, endPoint x: 225, endPoint y: 52, distance: 51.2
click at [225, 52] on h5 "[PERSON_NAME]" at bounding box center [856, 61] width 1270 height 24
drag, startPoint x: 70, startPoint y: 195, endPoint x: 173, endPoint y: 194, distance: 103.0
click at [72, 195] on p "Customers" at bounding box center [74, 193] width 66 height 18
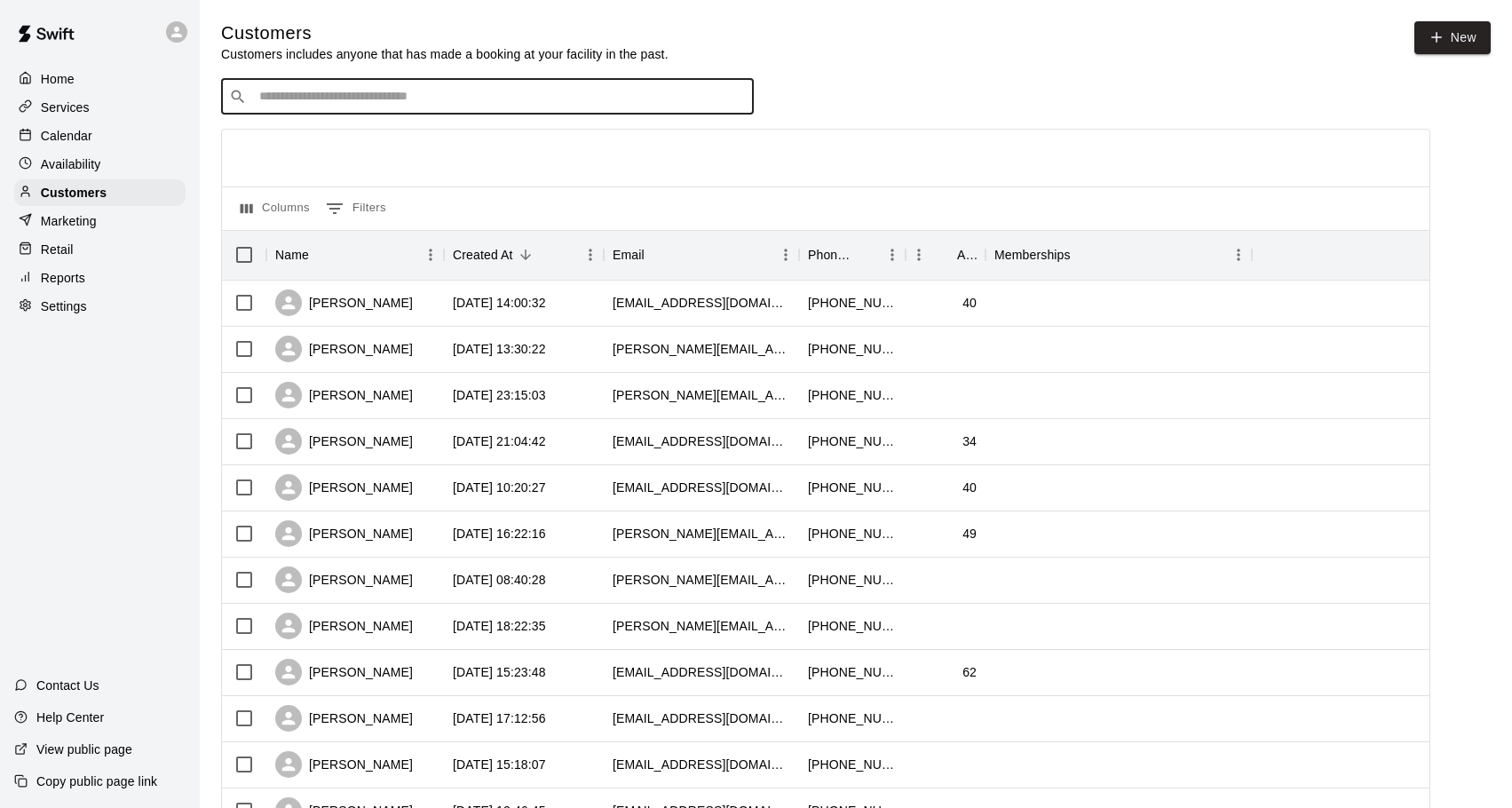
click at [430, 100] on input "Search customers by name or email" at bounding box center [500, 96] width 492 height 18
type input "*****"
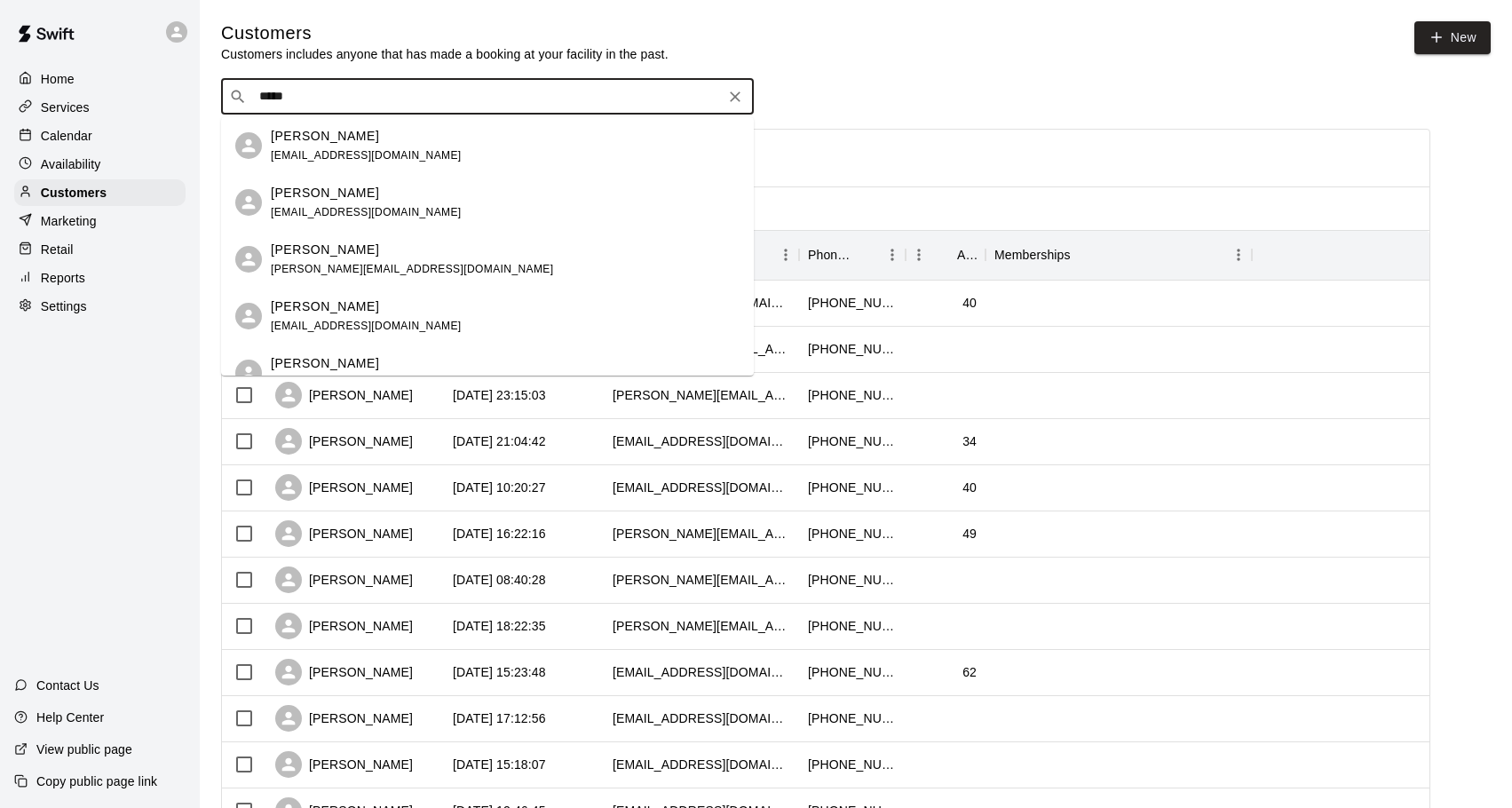
click at [317, 149] on span "[EMAIL_ADDRESS][DOMAIN_NAME]" at bounding box center [366, 155] width 191 height 12
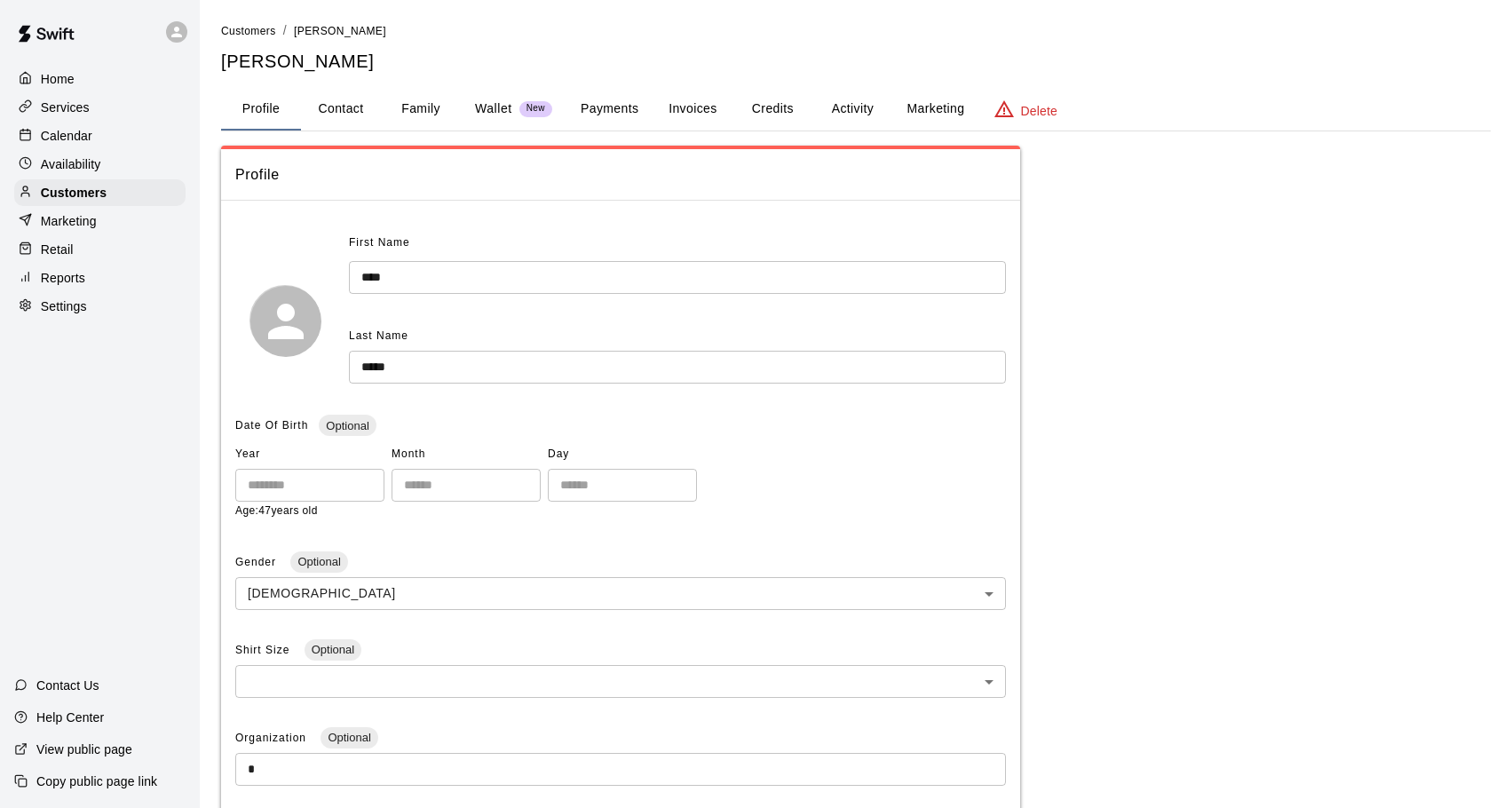
drag, startPoint x: 346, startPoint y: 110, endPoint x: 346, endPoint y: 137, distance: 27.0
click at [345, 110] on button "Contact" at bounding box center [341, 109] width 80 height 42
select select "**"
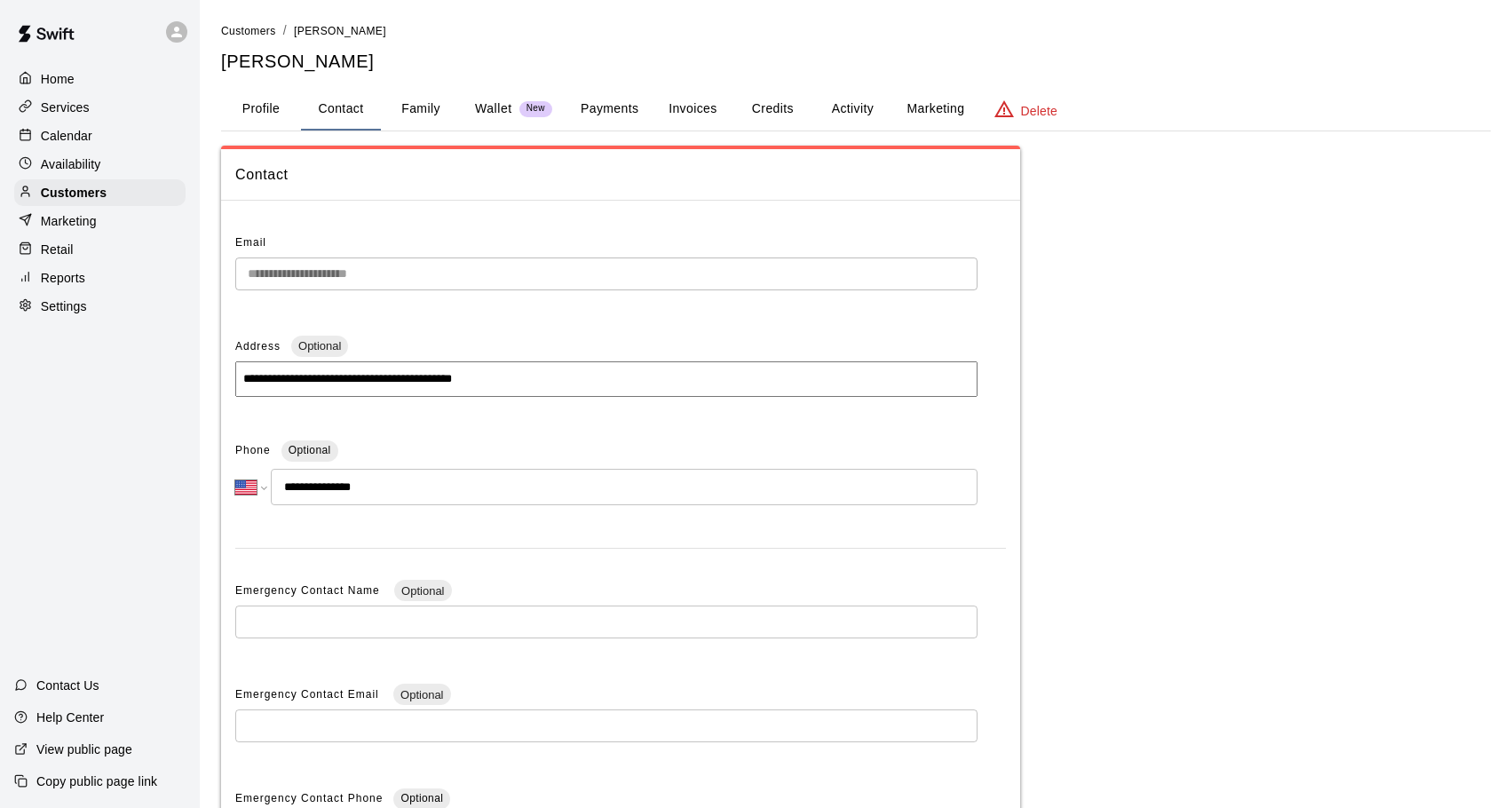
click at [202, 266] on main "**********" at bounding box center [857, 507] width 1313 height 1014
click at [70, 134] on p "Calendar" at bounding box center [66, 135] width 52 height 18
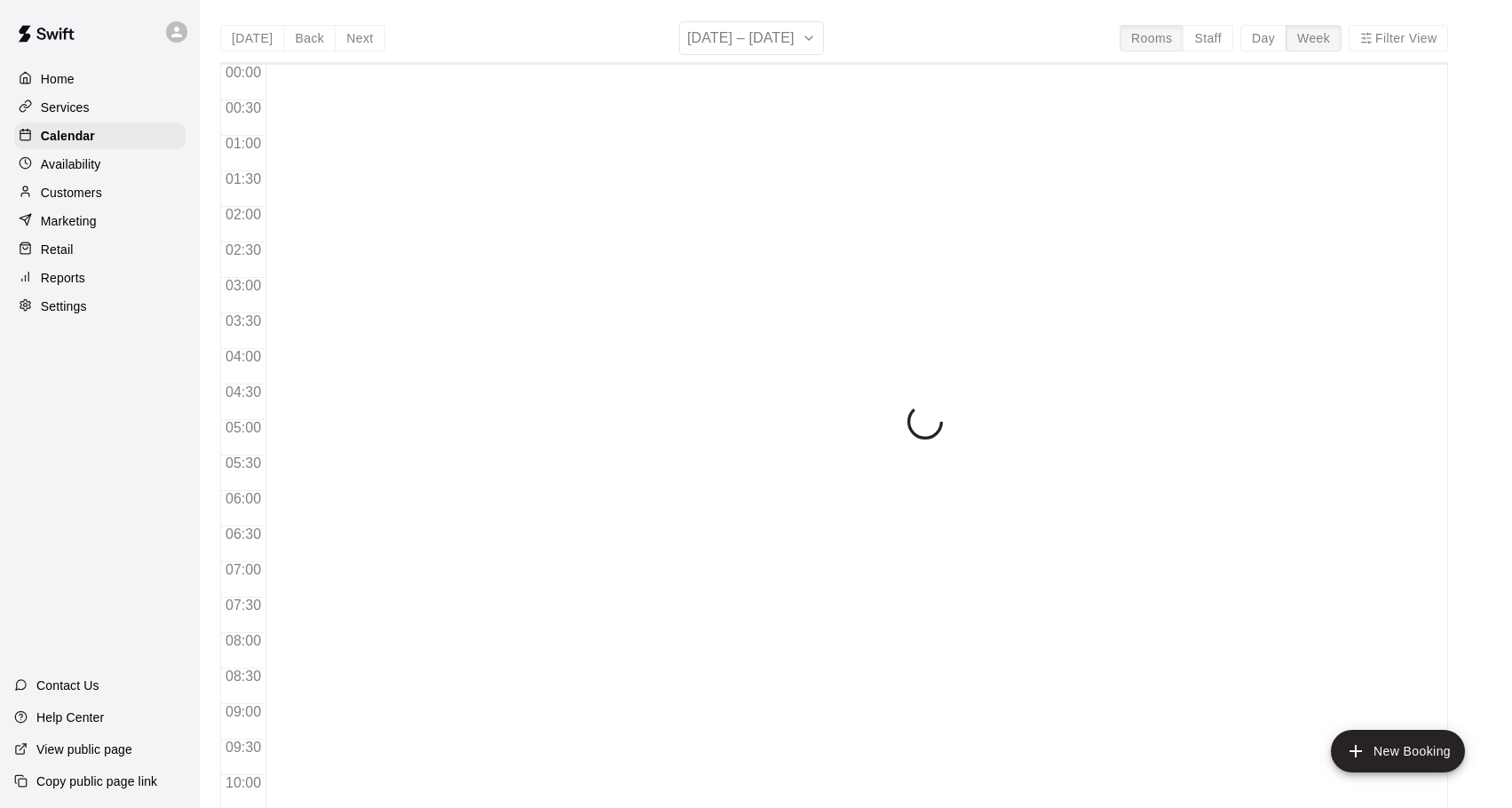
scroll to position [941, 0]
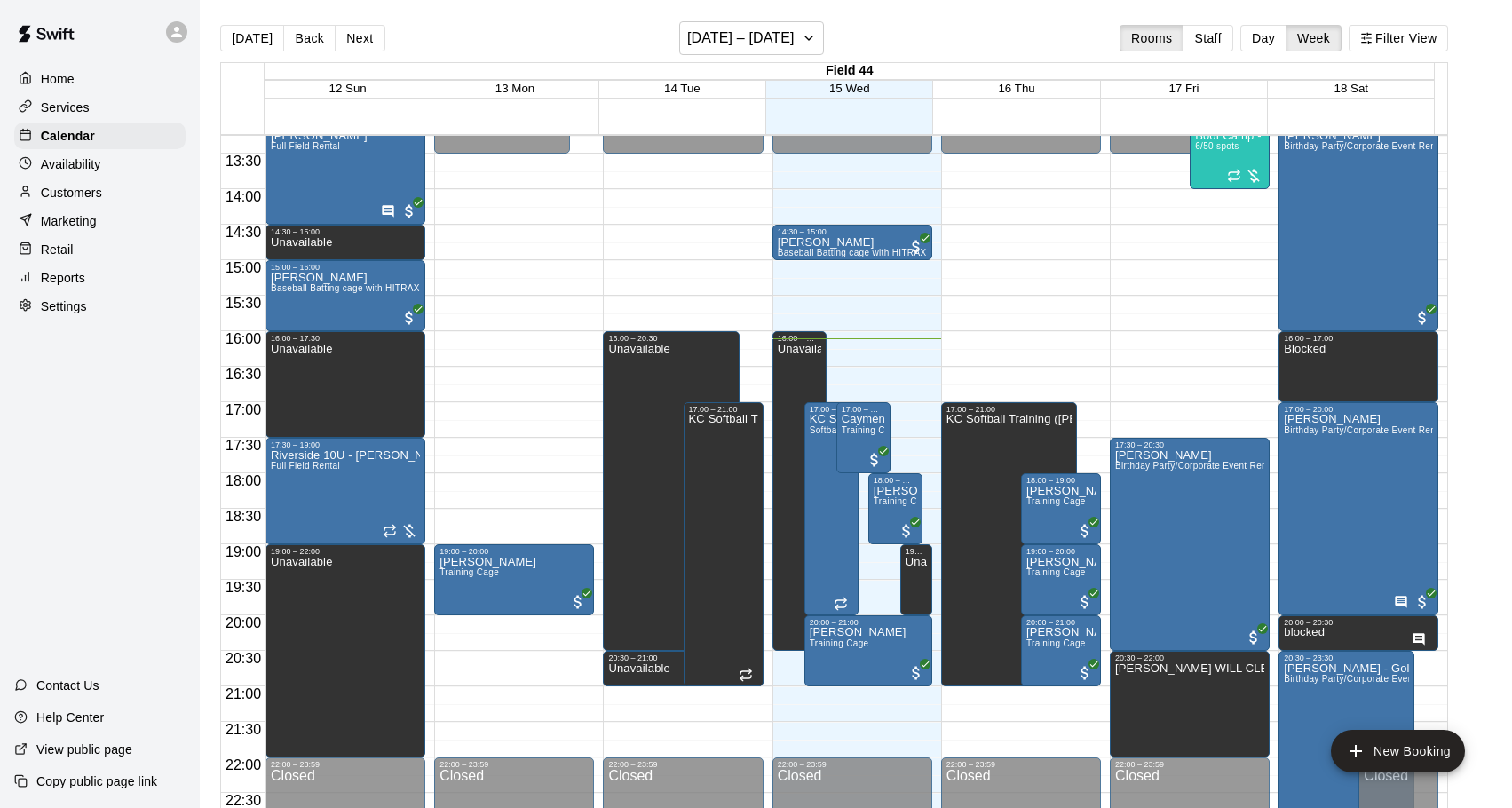
click at [86, 196] on p "Customers" at bounding box center [71, 193] width 61 height 18
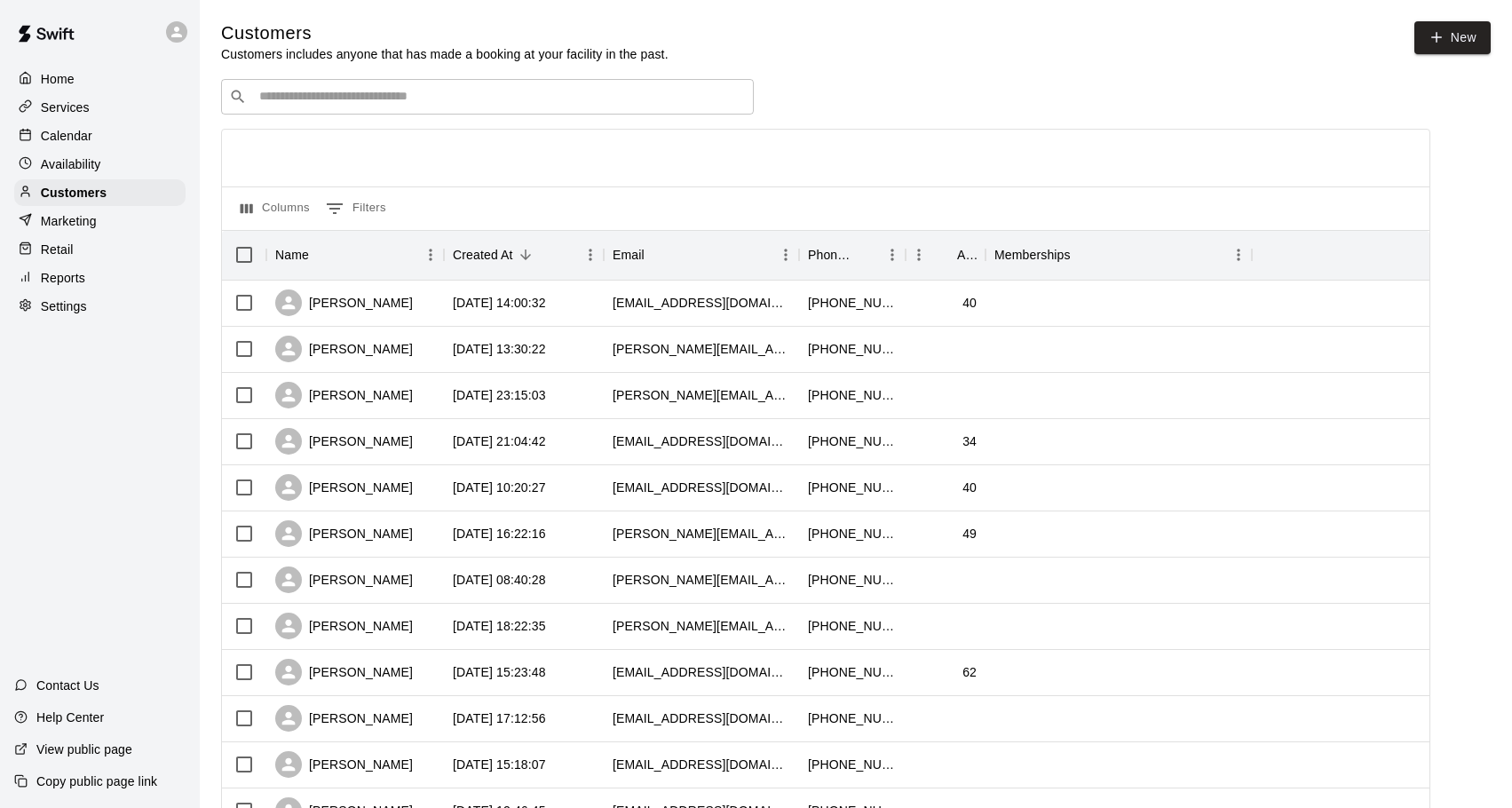
click at [325, 106] on input "Search customers by name or email" at bounding box center [500, 96] width 492 height 18
click at [293, 97] on input "Search customers by name or email" at bounding box center [500, 96] width 492 height 18
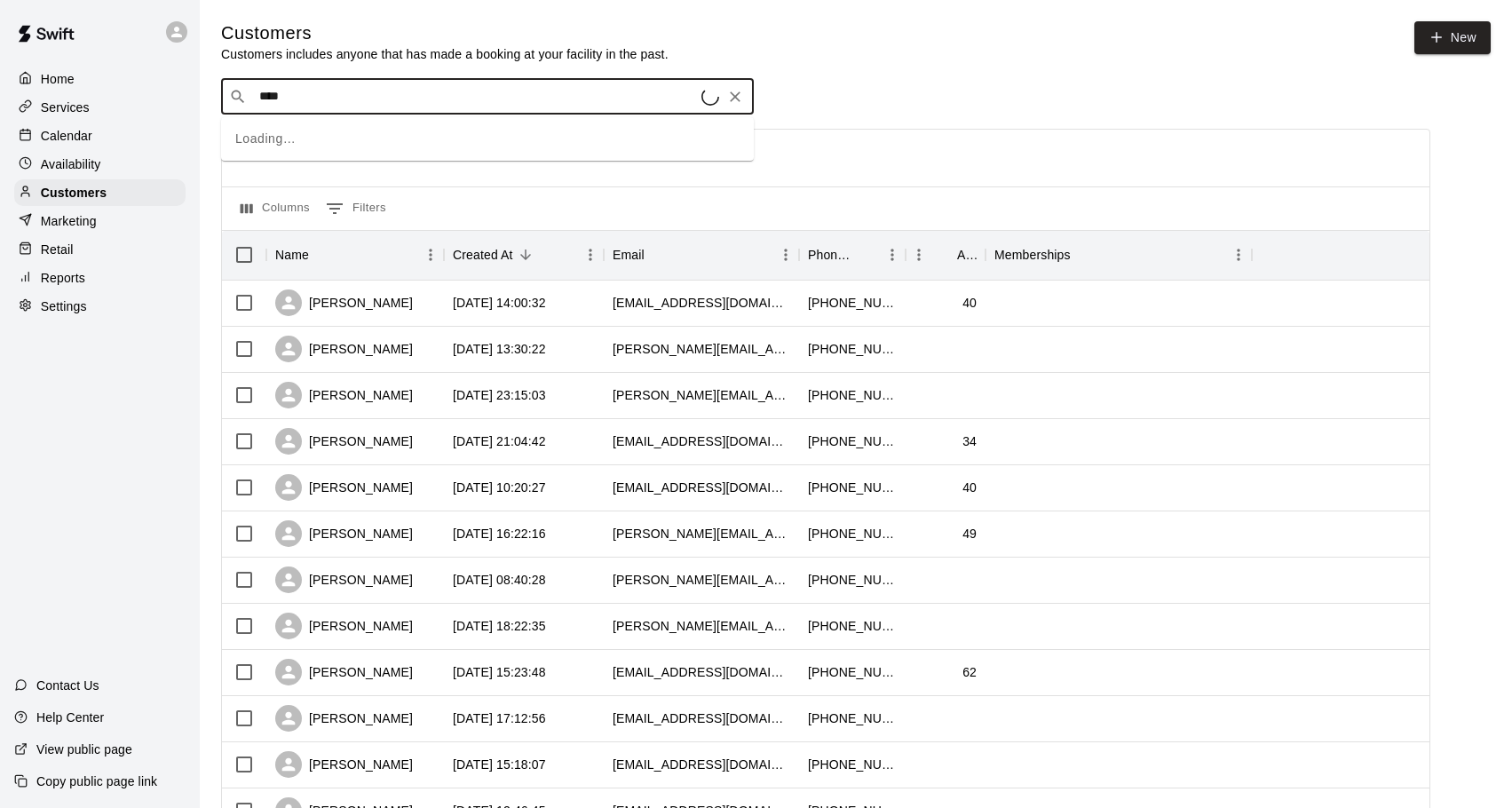
type input "*****"
click at [347, 145] on div "[PERSON_NAME] [EMAIL_ADDRESS][DOMAIN_NAME]" at bounding box center [366, 145] width 191 height 38
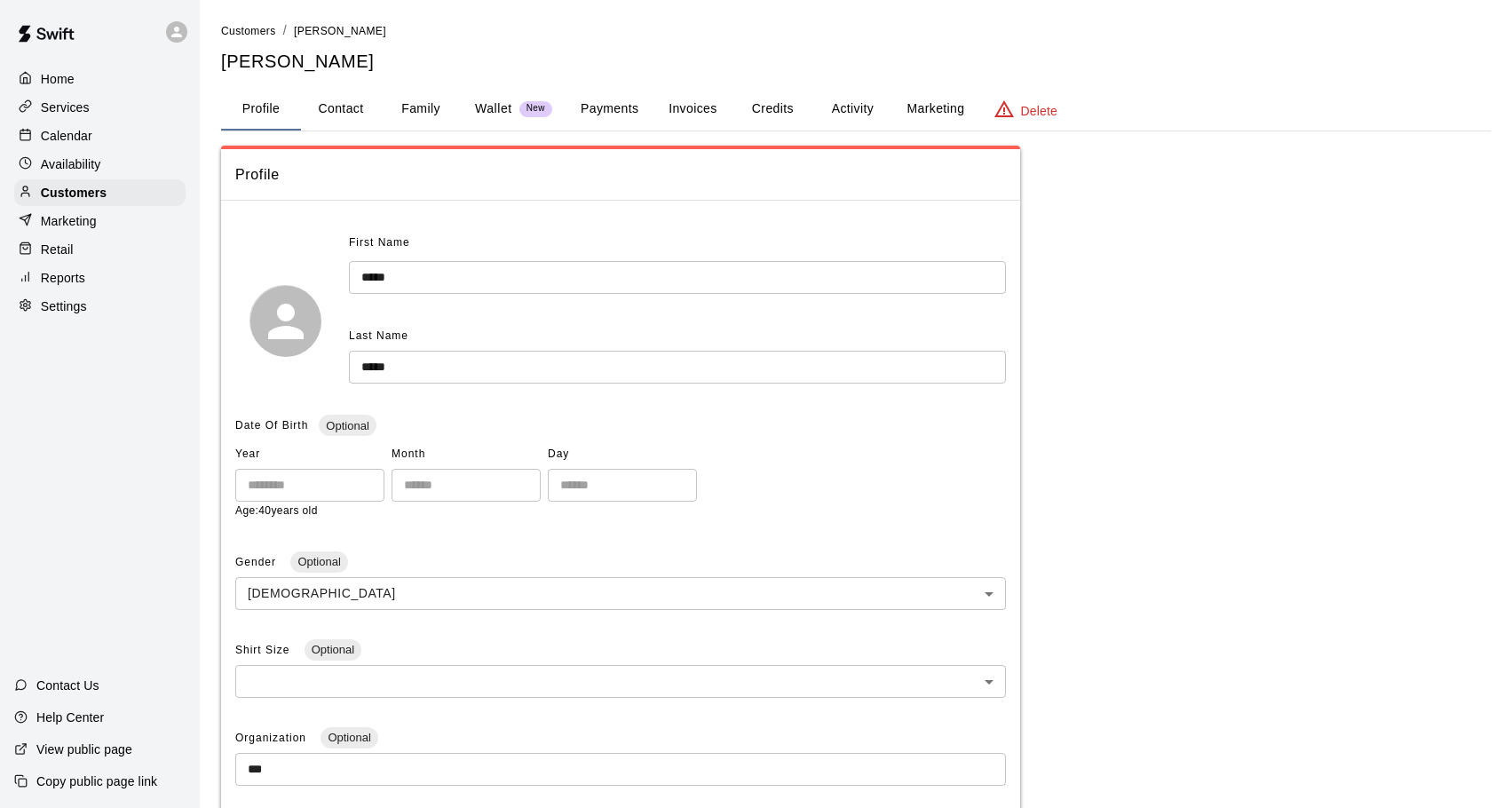
click at [347, 105] on button "Contact" at bounding box center [341, 109] width 80 height 42
select select "**"
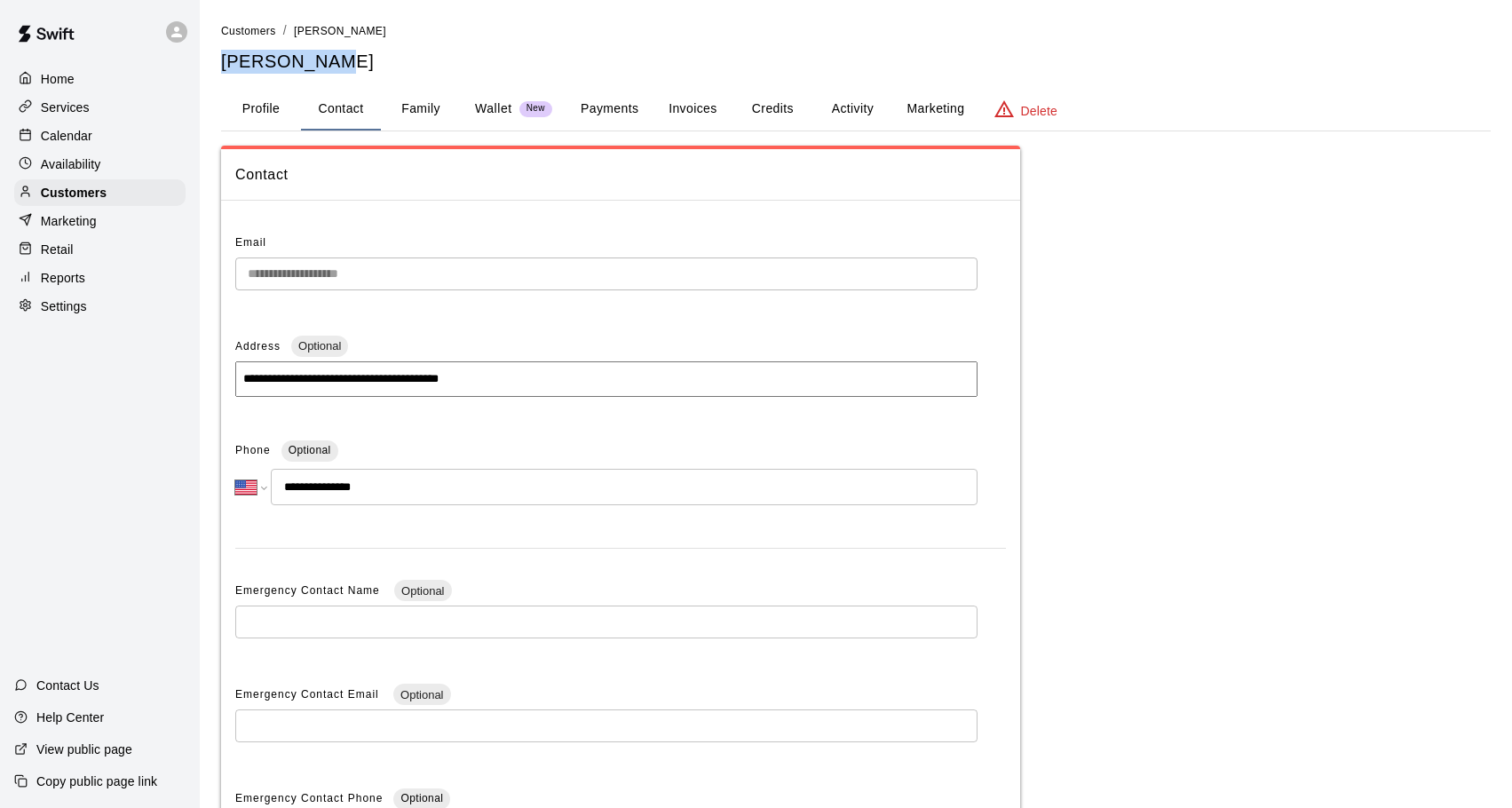
drag, startPoint x: 319, startPoint y: 64, endPoint x: 222, endPoint y: 60, distance: 97.1
click at [222, 60] on h5 "[PERSON_NAME]" at bounding box center [856, 61] width 1270 height 24
copy h5 "[PERSON_NAME]"
